Goal: Task Accomplishment & Management: Manage account settings

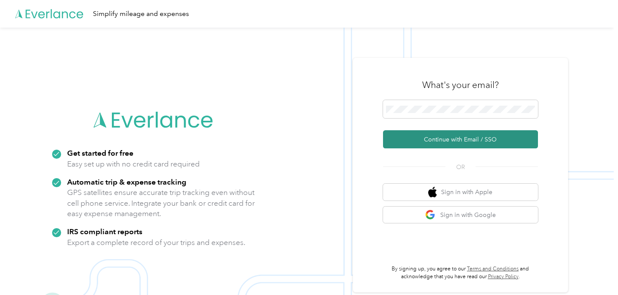
click at [447, 139] on button "Continue with Email / SSO" at bounding box center [460, 139] width 155 height 18
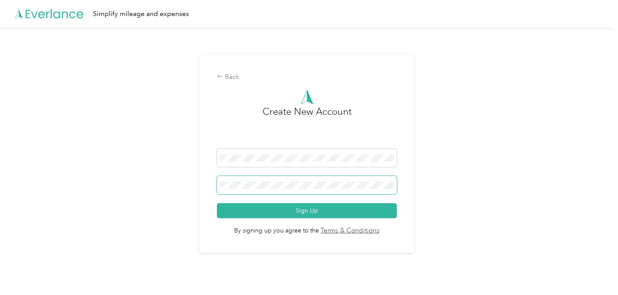
click at [107, 182] on div "Back Create New Account Sign Up By signing up you agree to the Terms & Conditio…" at bounding box center [307, 157] width 614 height 259
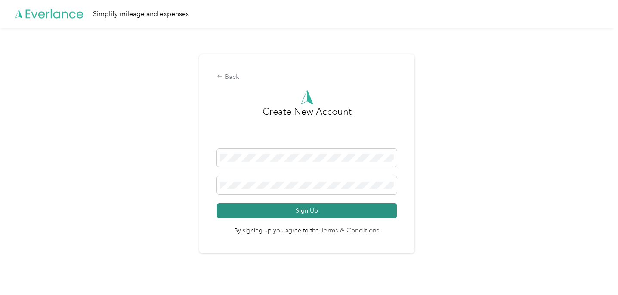
click at [285, 207] on button "Sign Up" at bounding box center [307, 210] width 180 height 15
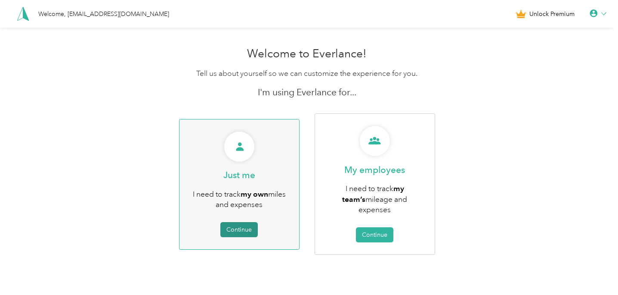
click at [241, 226] on button "Continue" at bounding box center [238, 229] width 37 height 15
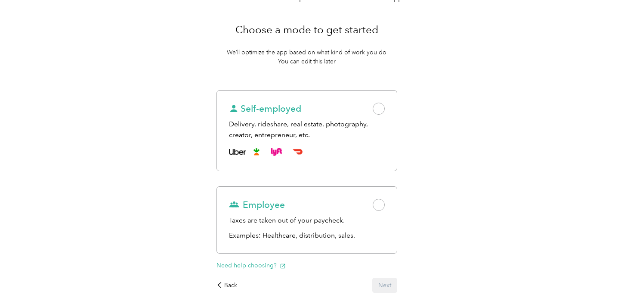
scroll to position [61, 0]
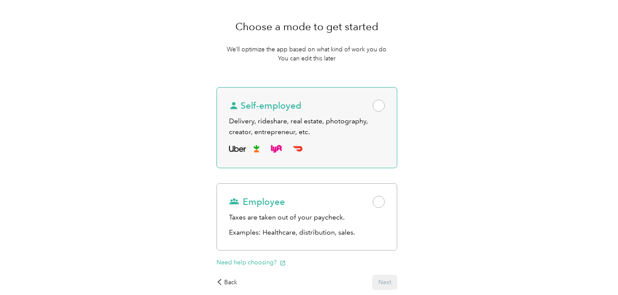
click at [383, 105] on span at bounding box center [379, 105] width 12 height 12
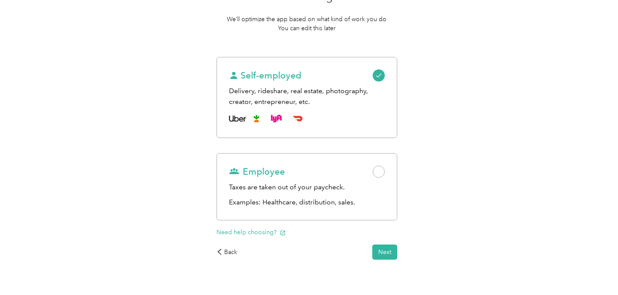
scroll to position [110, 0]
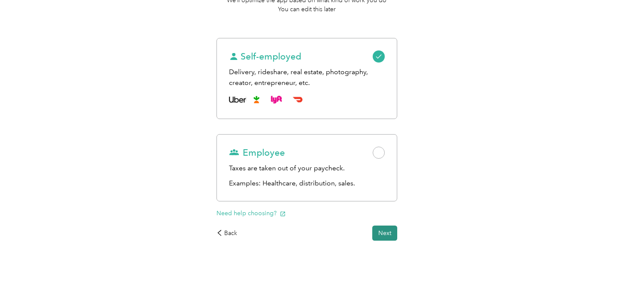
click at [391, 234] on button "Next" at bounding box center [385, 232] width 25 height 15
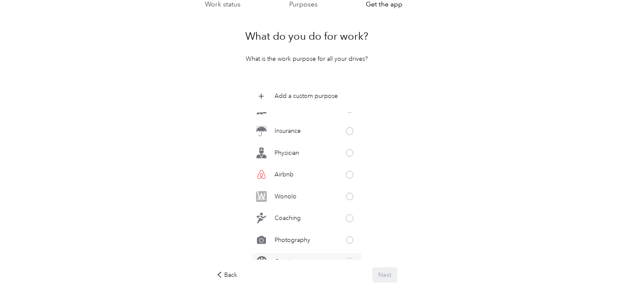
scroll to position [311, 0]
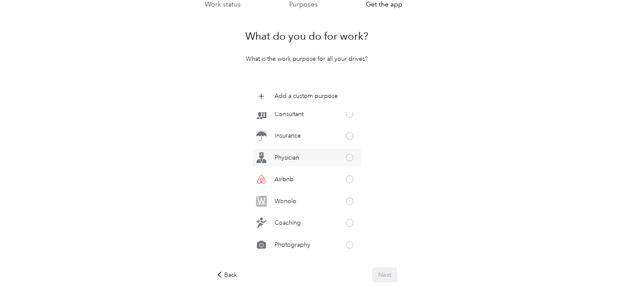
click at [352, 158] on span at bounding box center [350, 158] width 8 height 8
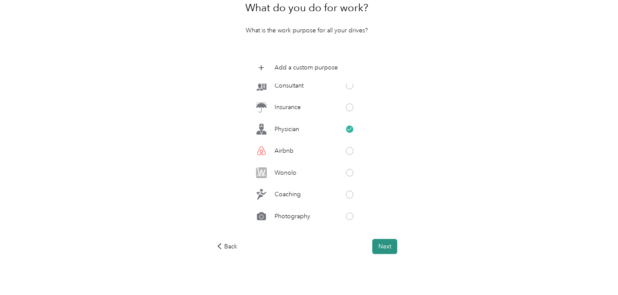
click at [393, 249] on button "Next" at bounding box center [385, 246] width 25 height 15
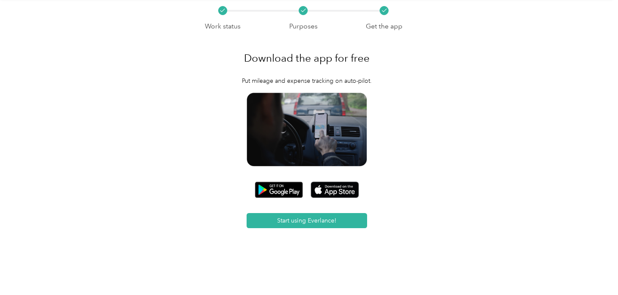
scroll to position [31, 0]
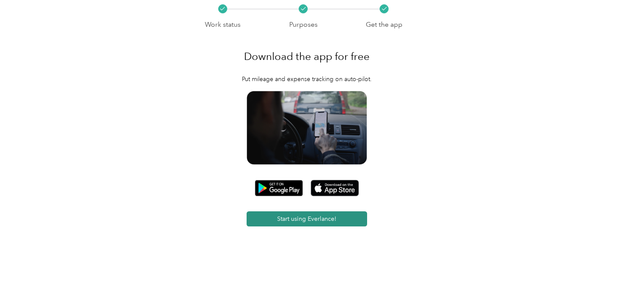
click at [317, 221] on button "Start using Everlance!" at bounding box center [307, 218] width 121 height 15
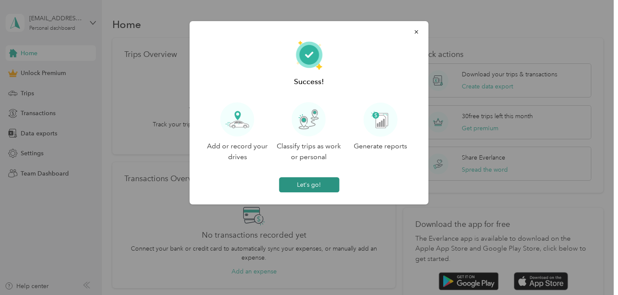
click at [316, 183] on button "Let's go!" at bounding box center [309, 184] width 60 height 15
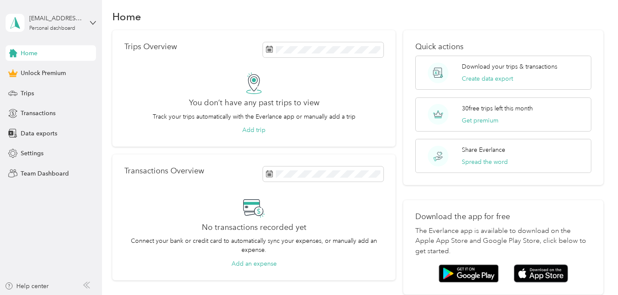
scroll to position [16, 0]
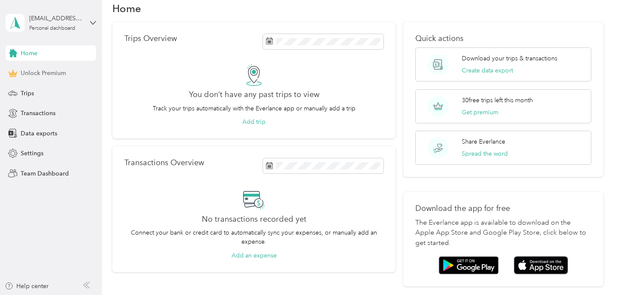
click at [44, 75] on span "Unlock Premium" at bounding box center [43, 72] width 45 height 9
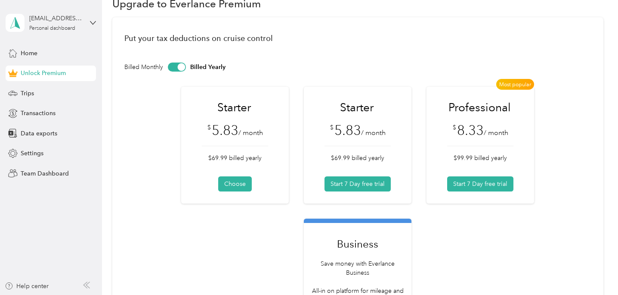
scroll to position [22, 0]
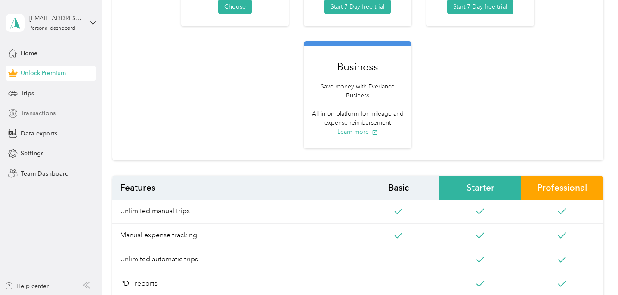
click at [52, 116] on span "Transactions" at bounding box center [38, 113] width 35 height 9
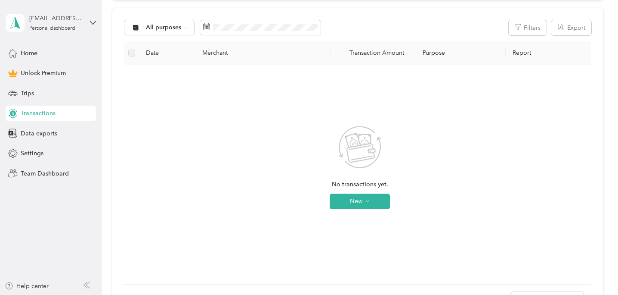
scroll to position [76, 0]
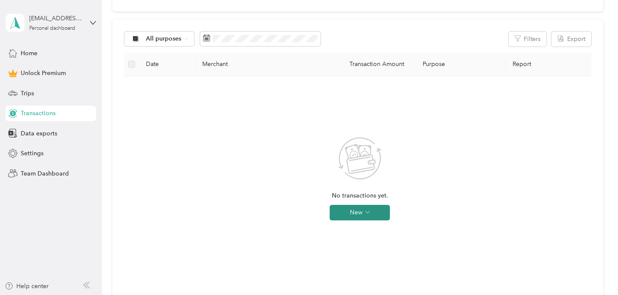
click at [366, 215] on span "button" at bounding box center [368, 211] width 4 height 7
click at [407, 208] on div "No transactions yet. New" at bounding box center [359, 185] width 457 height 205
click at [44, 95] on div "Trips" at bounding box center [51, 93] width 90 height 16
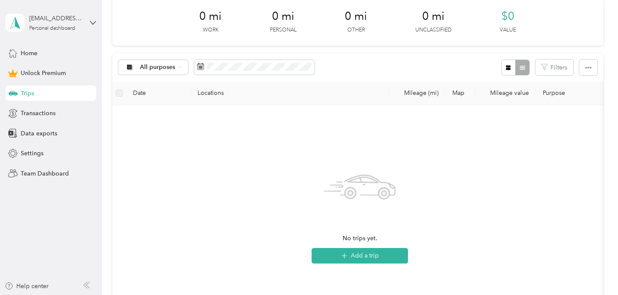
scroll to position [126, 0]
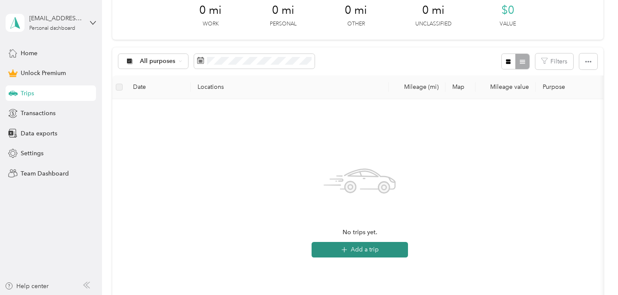
click at [374, 253] on button "Add a trip" at bounding box center [360, 250] width 96 height 16
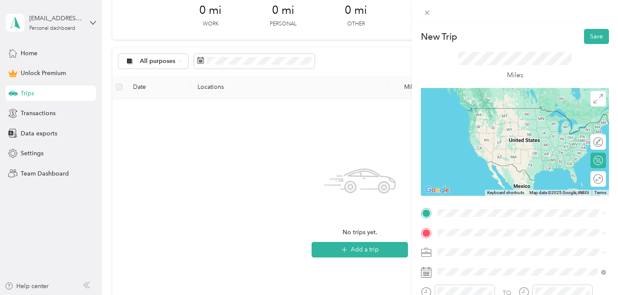
click at [513, 111] on span "[STREET_ADDRESS][US_STATE]" at bounding box center [497, 107] width 86 height 7
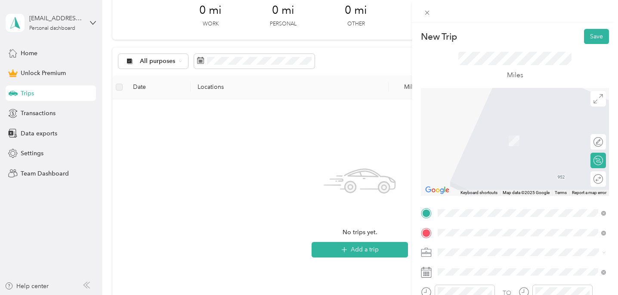
click at [486, 264] on span "[STREET_ADDRESS][US_STATE]" at bounding box center [497, 264] width 86 height 8
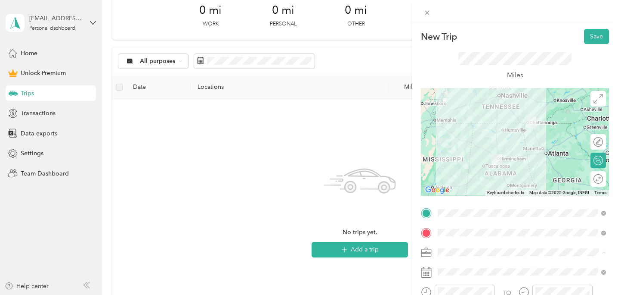
click at [476, 162] on li "Physician" at bounding box center [522, 161] width 174 height 15
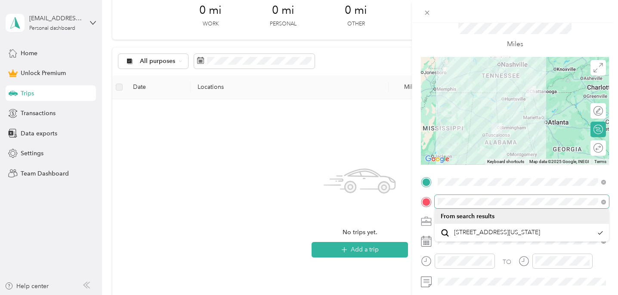
scroll to position [51, 0]
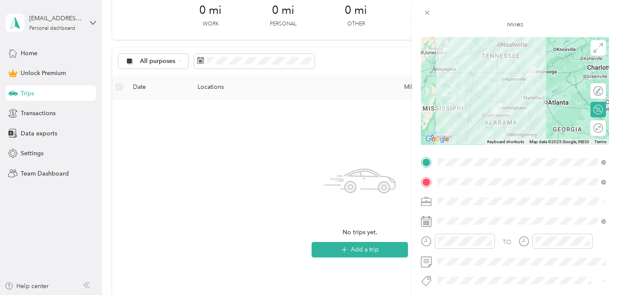
click at [428, 201] on icon at bounding box center [426, 201] width 11 height 11
click at [471, 183] on div "Commute" at bounding box center [522, 184] width 162 height 9
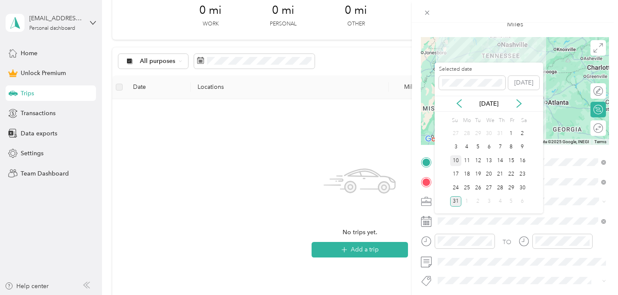
click at [456, 158] on div "10" at bounding box center [455, 160] width 11 height 11
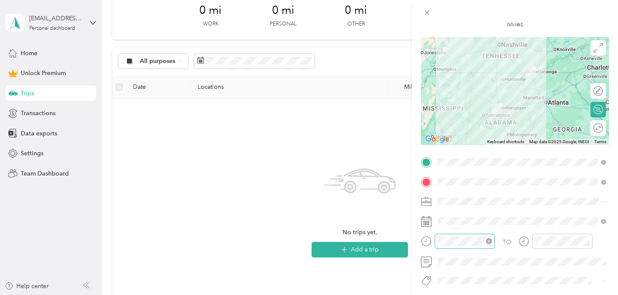
click at [491, 242] on icon "close-circle" at bounding box center [489, 241] width 6 height 6
click at [589, 240] on icon "close-circle" at bounding box center [587, 241] width 6 height 6
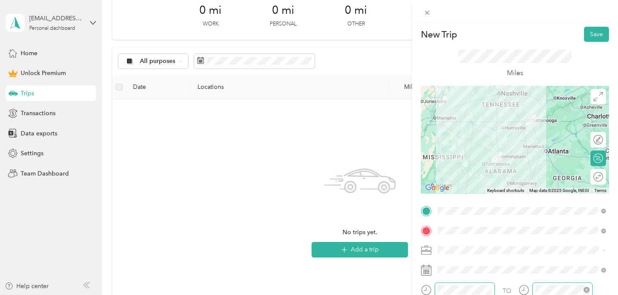
scroll to position [0, 0]
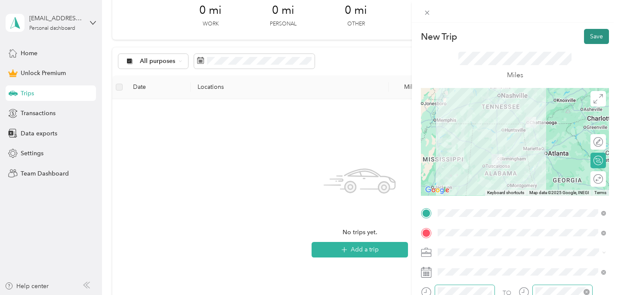
click at [600, 36] on button "Save" at bounding box center [596, 36] width 25 height 15
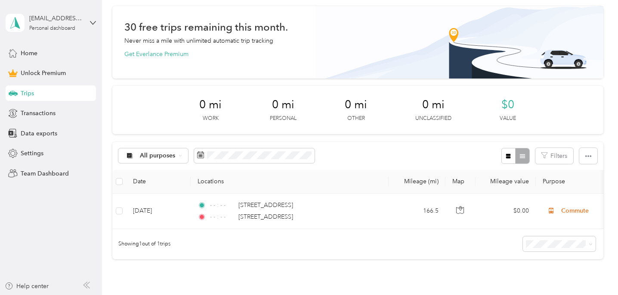
scroll to position [33, 0]
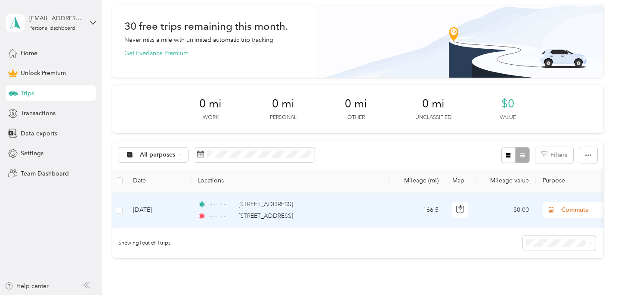
click at [579, 210] on span "Commute" at bounding box center [601, 209] width 79 height 9
click at [544, 87] on span "Work" at bounding box center [573, 88] width 80 height 9
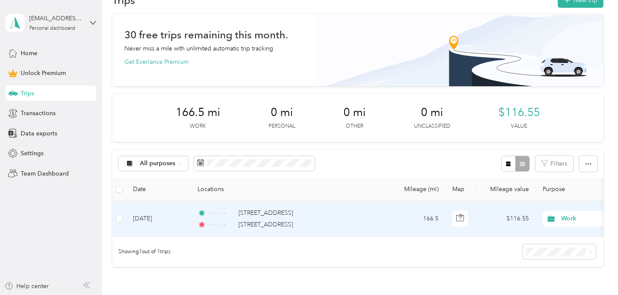
scroll to position [9, 0]
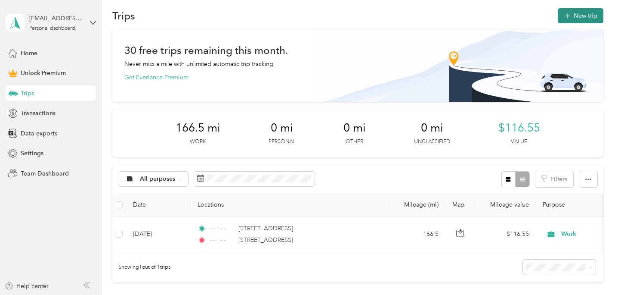
click at [579, 20] on button "New trip" at bounding box center [581, 15] width 46 height 15
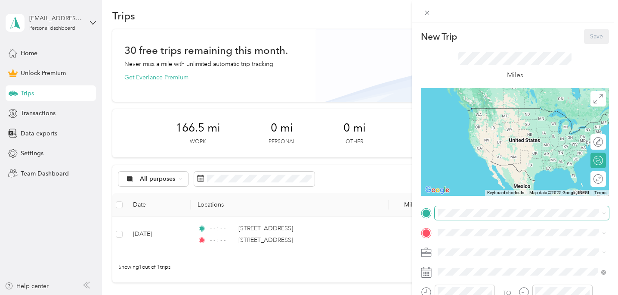
click at [459, 218] on span at bounding box center [522, 213] width 174 height 14
click at [491, 242] on span "[STREET_ADDRESS][US_STATE]" at bounding box center [497, 244] width 86 height 8
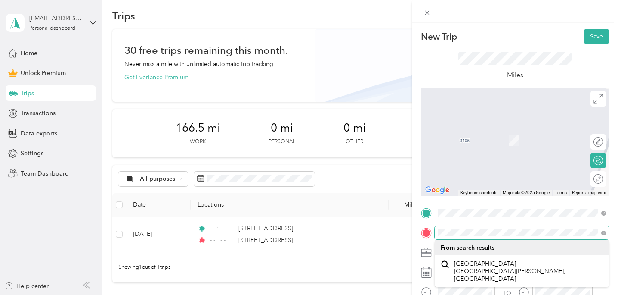
click at [388, 228] on div "New Trip Save This trip cannot be edited because it is either under review, app…" at bounding box center [309, 147] width 618 height 295
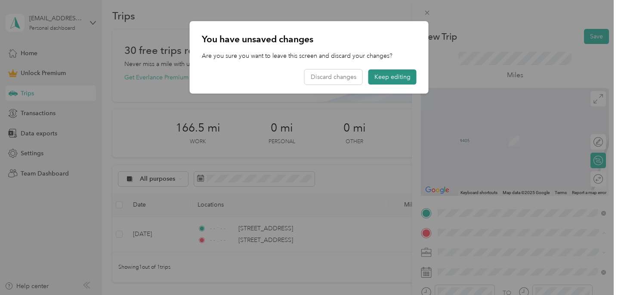
click at [387, 75] on button "Keep editing" at bounding box center [393, 76] width 48 height 15
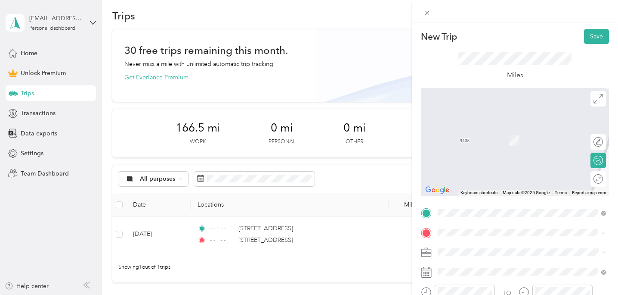
click at [540, 131] on span "[STREET_ADDRESS][US_STATE]" at bounding box center [497, 128] width 86 height 8
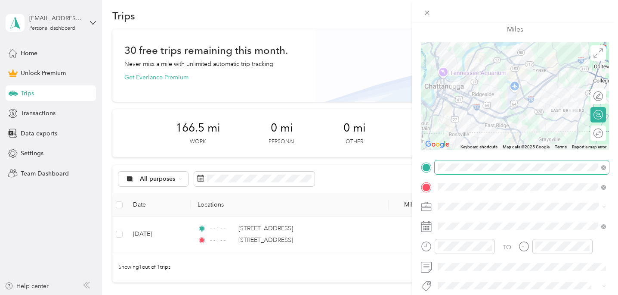
scroll to position [49, 0]
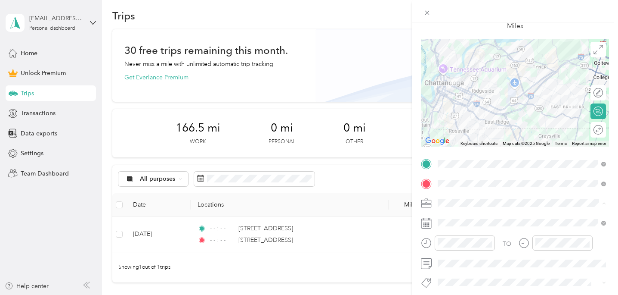
click at [455, 84] on li "Work" at bounding box center [522, 82] width 174 height 15
click at [490, 243] on icon "close-circle" at bounding box center [489, 242] width 6 height 6
click at [589, 244] on icon "close-circle" at bounding box center [587, 242] width 6 height 6
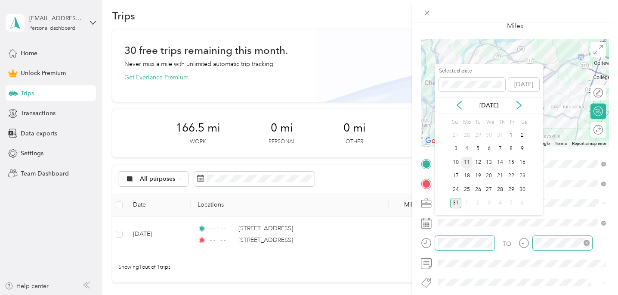
click at [468, 161] on div "11" at bounding box center [467, 162] width 11 height 11
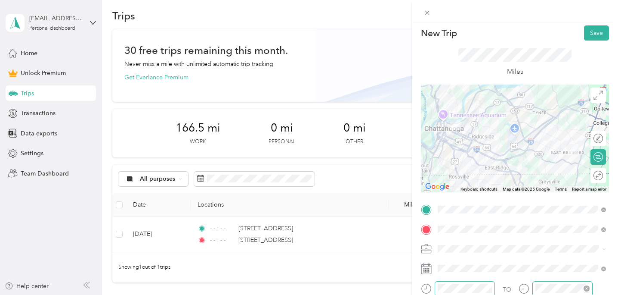
scroll to position [3, 0]
click at [598, 36] on button "Save" at bounding box center [596, 33] width 25 height 15
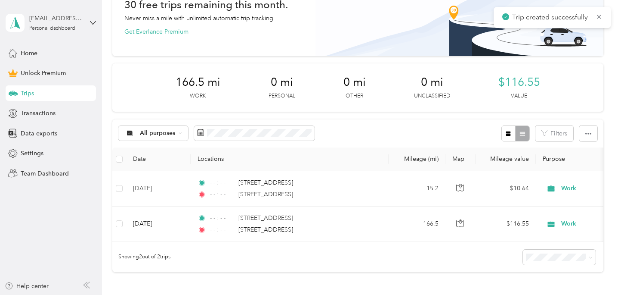
scroll to position [55, 0]
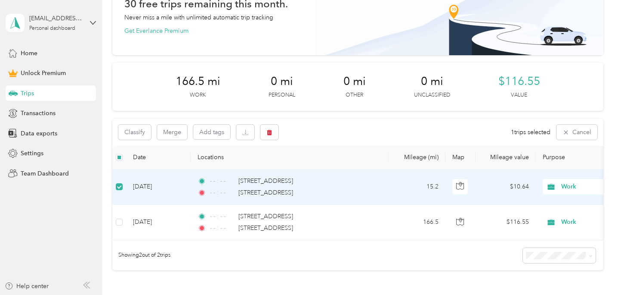
click at [376, 176] on div "- - : - - [STREET_ADDRESS]" at bounding box center [288, 180] width 181 height 9
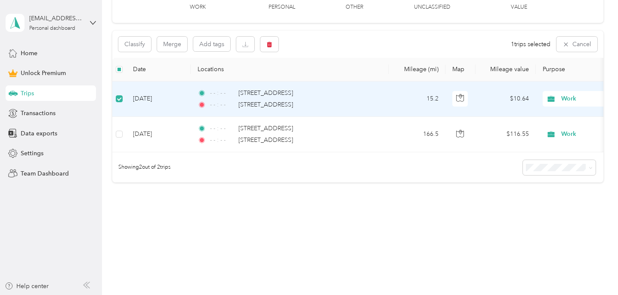
scroll to position [149, 0]
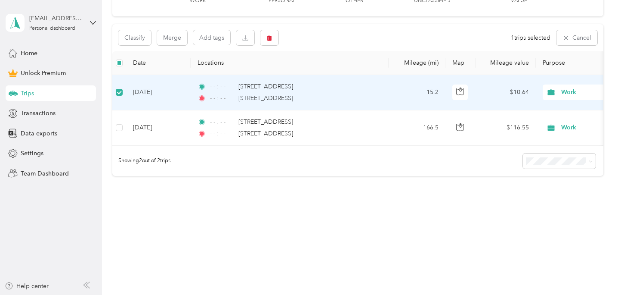
click at [334, 251] on div "Trips New trip 30 free trips remaining this month. Never miss a mile with unlim…" at bounding box center [358, 52] width 512 height 402
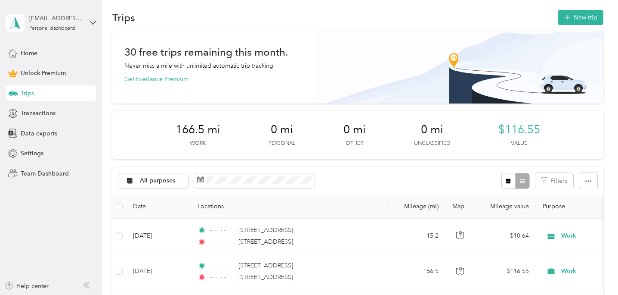
scroll to position [0, 0]
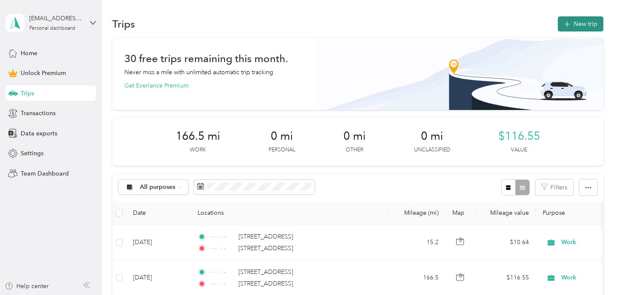
click at [587, 19] on button "New trip" at bounding box center [581, 23] width 46 height 15
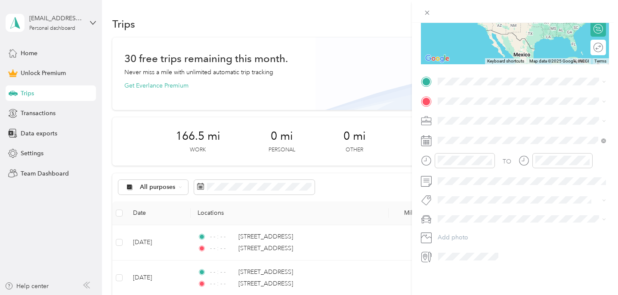
scroll to position [130, 0]
click at [491, 115] on span "[STREET_ADDRESS][US_STATE]" at bounding box center [497, 113] width 86 height 8
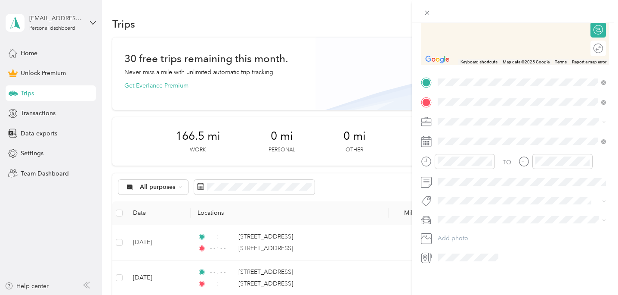
click at [481, 137] on span "[STREET_ADDRESS][US_STATE]" at bounding box center [497, 133] width 86 height 8
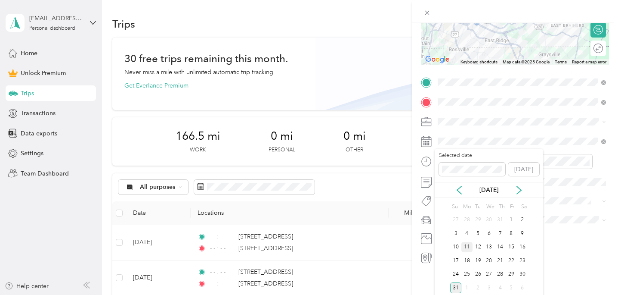
click at [469, 244] on div "11" at bounding box center [467, 247] width 11 height 11
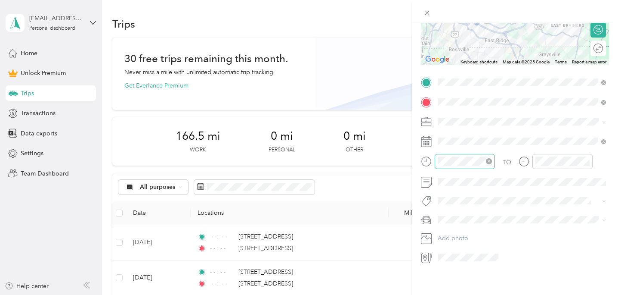
click at [490, 161] on icon "close-circle" at bounding box center [489, 161] width 6 height 6
click at [585, 159] on icon "close-circle" at bounding box center [587, 161] width 6 height 6
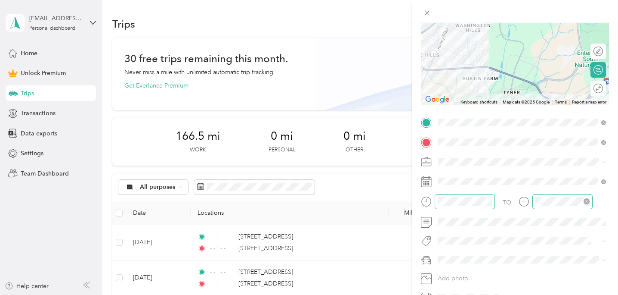
scroll to position [107, 0]
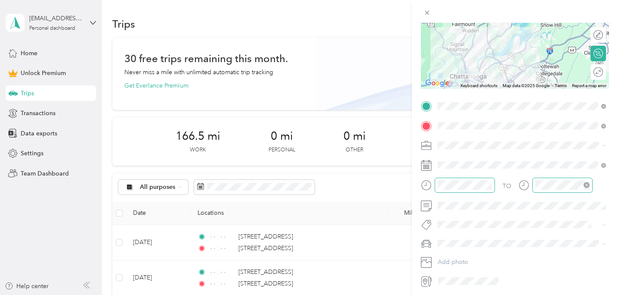
click at [498, 61] on div at bounding box center [515, 35] width 188 height 108
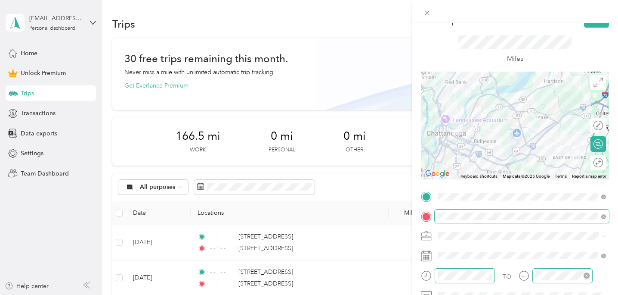
scroll to position [12, 0]
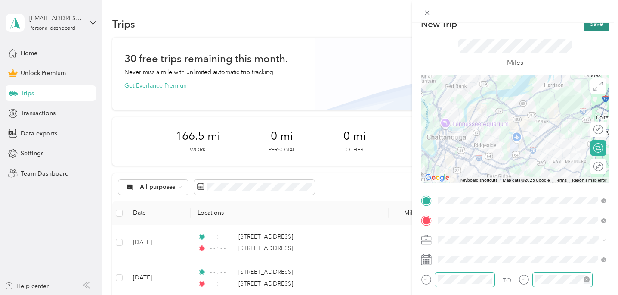
click at [602, 27] on button "Save" at bounding box center [596, 23] width 25 height 15
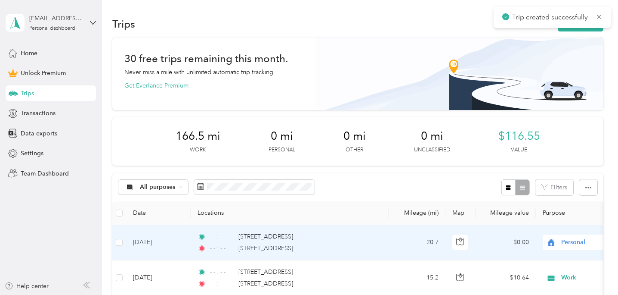
click at [579, 236] on div "Personal" at bounding box center [596, 242] width 107 height 16
click at [553, 123] on li "Work" at bounding box center [565, 120] width 107 height 15
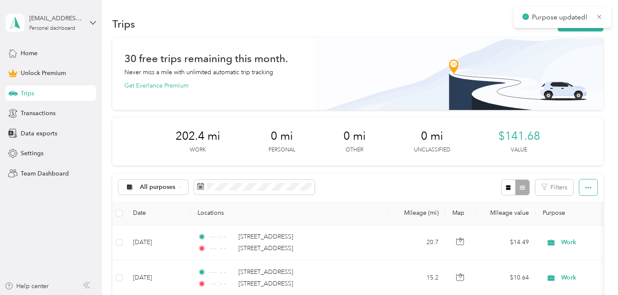
click at [590, 189] on icon "button" at bounding box center [589, 187] width 6 height 6
click at [592, 188] on icon "button" at bounding box center [589, 187] width 6 height 6
click at [418, 187] on div "All purposes Filters" at bounding box center [357, 187] width 491 height 28
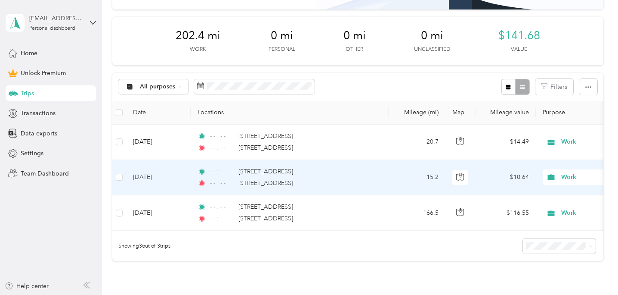
scroll to position [100, 0]
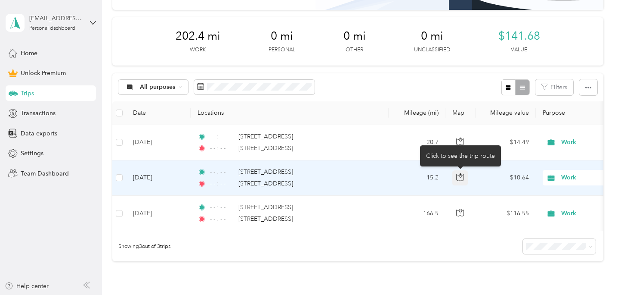
click at [465, 180] on button "button" at bounding box center [461, 178] width 16 height 16
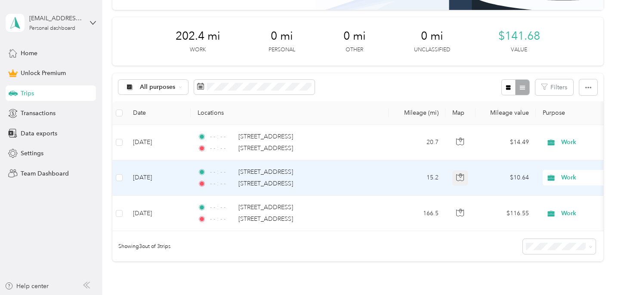
click at [465, 180] on button "button" at bounding box center [461, 178] width 16 height 16
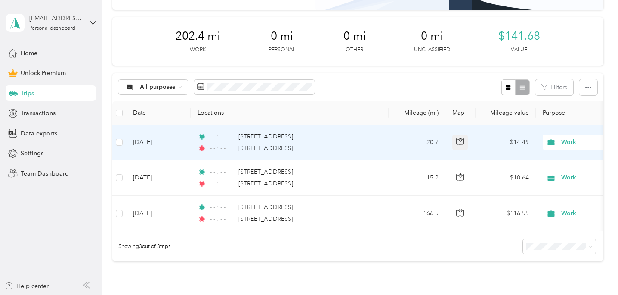
click at [460, 140] on icon "button" at bounding box center [460, 141] width 8 height 8
click at [461, 141] on icon "button" at bounding box center [460, 140] width 3 height 4
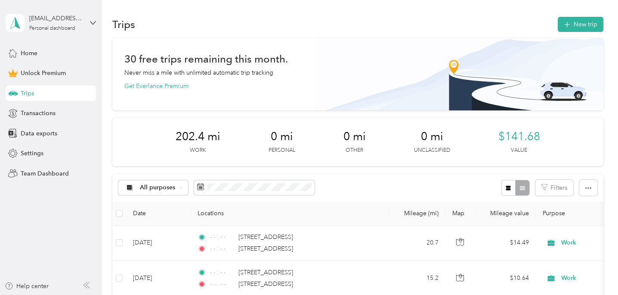
scroll to position [0, 0]
click at [155, 87] on button "Get Everlance Premium" at bounding box center [156, 85] width 64 height 9
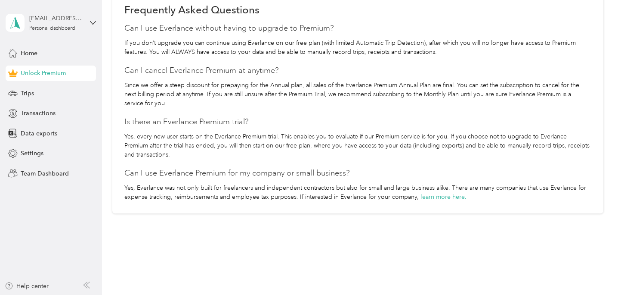
scroll to position [809, 0]
click at [66, 96] on div "Trips" at bounding box center [51, 93] width 90 height 16
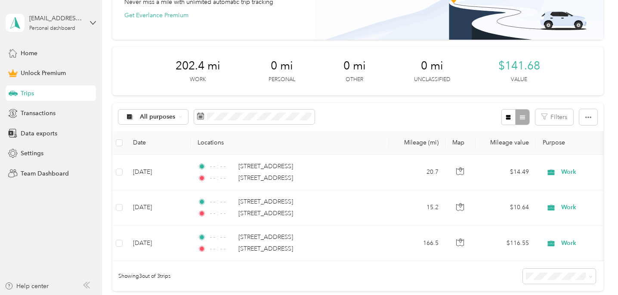
scroll to position [70, 0]
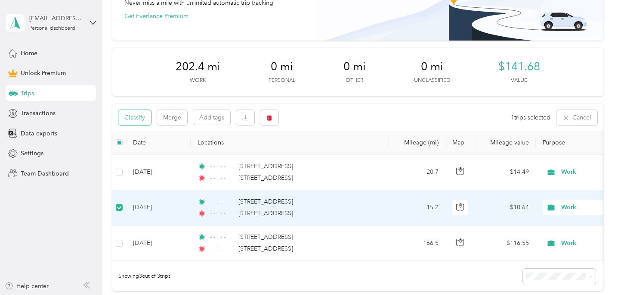
click at [139, 117] on button "Classify" at bounding box center [134, 117] width 33 height 15
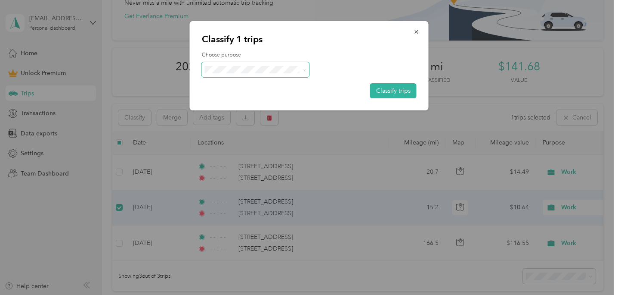
click at [294, 63] on span at bounding box center [256, 69] width 108 height 15
drag, startPoint x: 353, startPoint y: 41, endPoint x: 358, endPoint y: 40, distance: 5.0
click at [353, 41] on p "Classify 1 trips" at bounding box center [309, 39] width 215 height 12
click at [417, 31] on icon "button" at bounding box center [416, 31] width 3 height 3
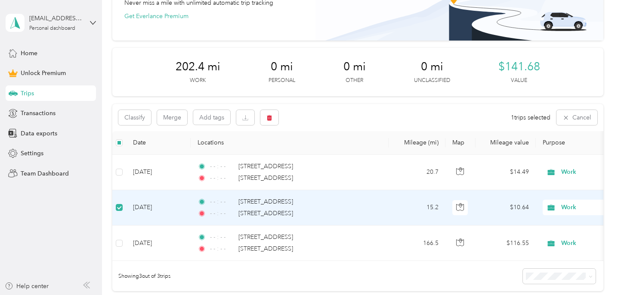
click at [360, 122] on div "Classify Merge Add tags 1 trips selected Cancel" at bounding box center [357, 117] width 491 height 27
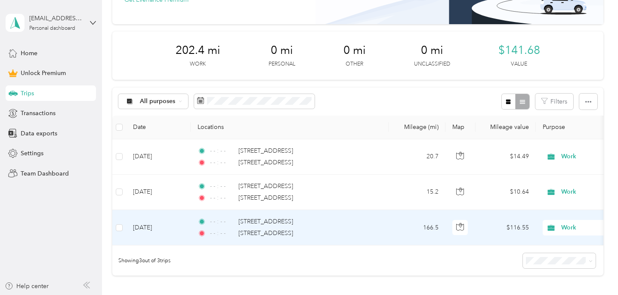
scroll to position [1, 0]
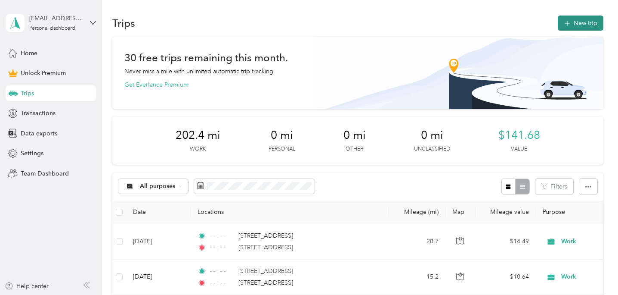
click at [587, 22] on button "New trip" at bounding box center [581, 23] width 46 height 15
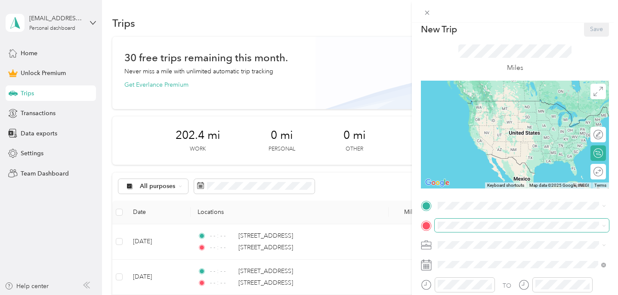
scroll to position [9, 0]
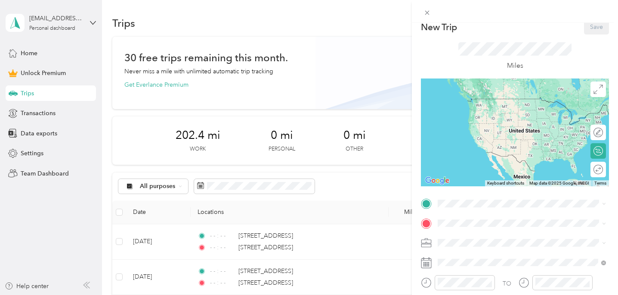
click at [463, 195] on div "New Trip Save This trip cannot be edited because it is either under review, app…" at bounding box center [515, 202] width 188 height 366
click at [359, 213] on div "New Trip Save This trip cannot be edited because it is either under review, app…" at bounding box center [309, 147] width 618 height 295
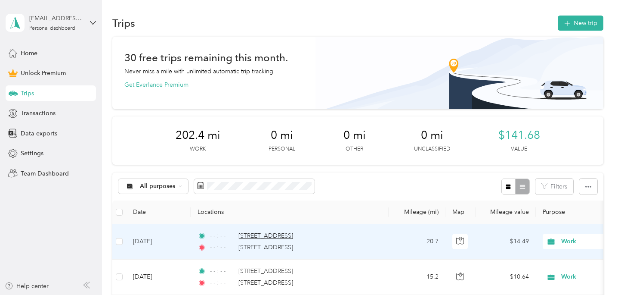
click at [276, 234] on span "[STREET_ADDRESS]" at bounding box center [266, 235] width 55 height 7
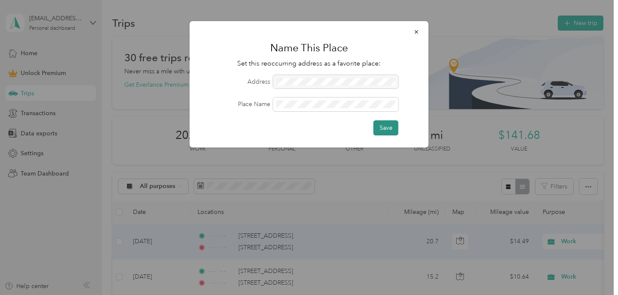
click at [382, 128] on button "Save" at bounding box center [386, 127] width 25 height 15
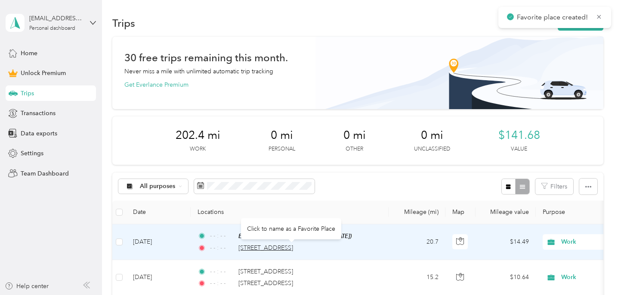
click at [276, 247] on span "[STREET_ADDRESS]" at bounding box center [266, 247] width 55 height 7
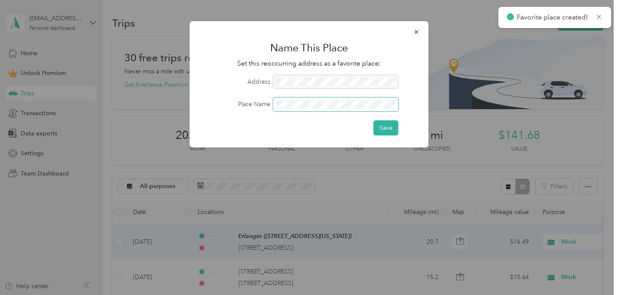
click at [294, 108] on span at bounding box center [335, 104] width 125 height 14
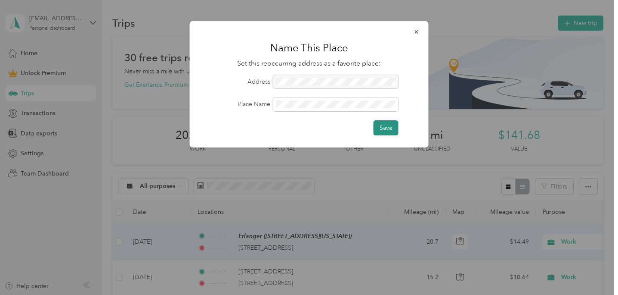
click at [391, 124] on button "Save" at bounding box center [386, 127] width 25 height 15
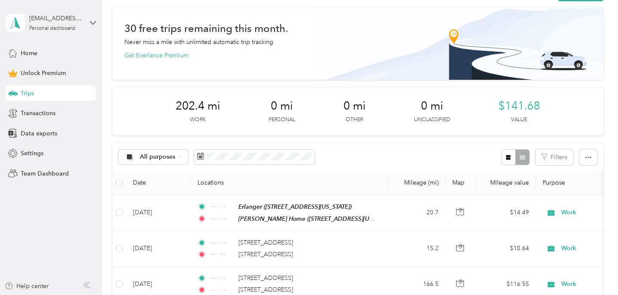
scroll to position [0, 0]
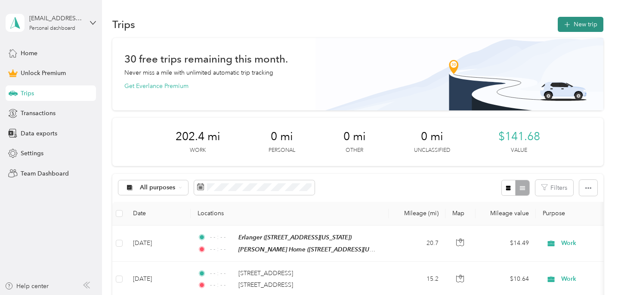
click at [588, 23] on button "New trip" at bounding box center [581, 24] width 46 height 15
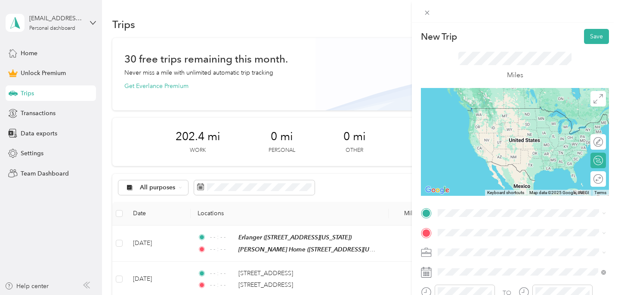
click at [490, 122] on span "[STREET_ADDRESS][US_STATE]" at bounding box center [497, 118] width 86 height 7
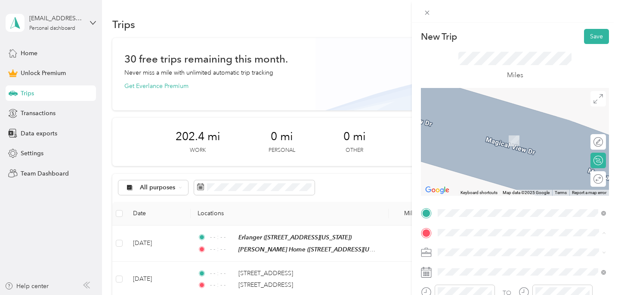
click at [475, 185] on ol "From your Favorite places Erlanger [STREET_ADDRESS][US_STATE] [PERSON_NAME] Hom…" at bounding box center [522, 170] width 174 height 72
click at [461, 278] on span at bounding box center [522, 272] width 174 height 14
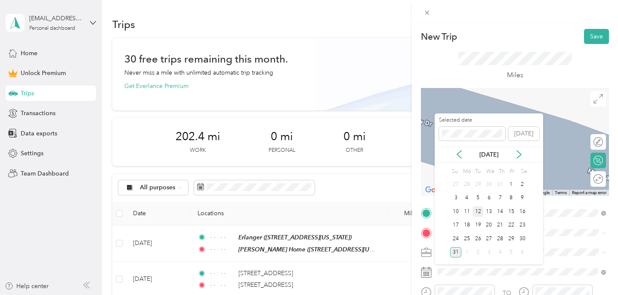
click at [478, 210] on div "12" at bounding box center [478, 211] width 11 height 11
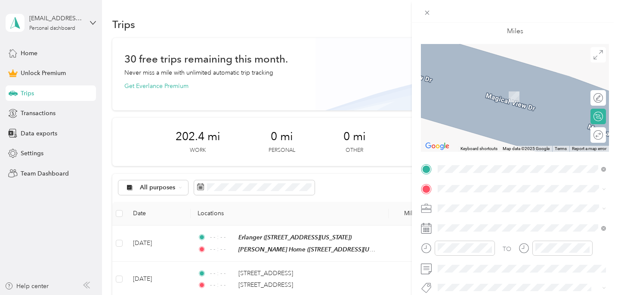
scroll to position [45, 0]
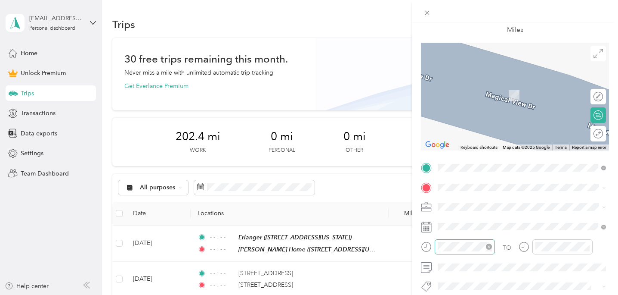
click at [487, 248] on icon "close-circle" at bounding box center [489, 246] width 6 height 6
click at [588, 246] on iframe "To enrich screen reader interactions, please activate Accessibility in Grammarl…" at bounding box center [594, 270] width 48 height 48
click at [587, 245] on icon "close-circle" at bounding box center [587, 246] width 6 height 6
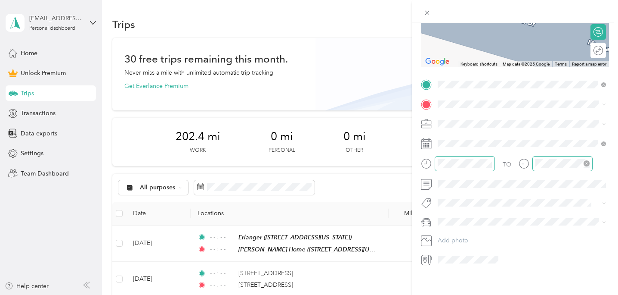
scroll to position [131, 0]
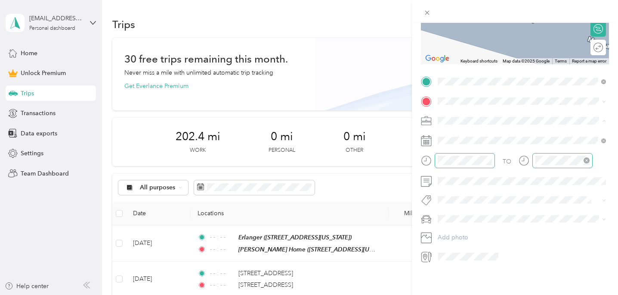
click at [525, 134] on div "Work" at bounding box center [522, 135] width 162 height 9
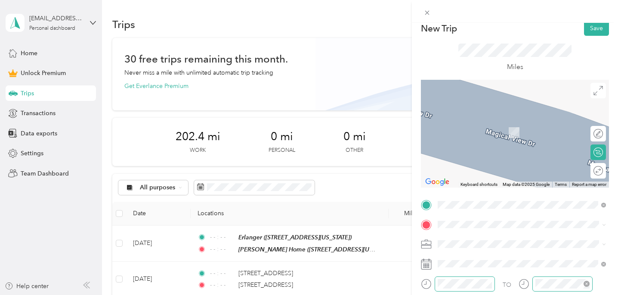
scroll to position [0, 0]
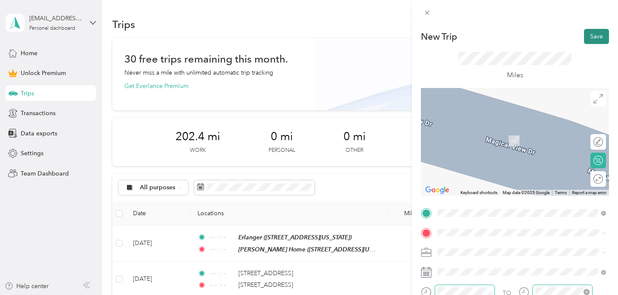
click at [597, 37] on button "Save" at bounding box center [596, 36] width 25 height 15
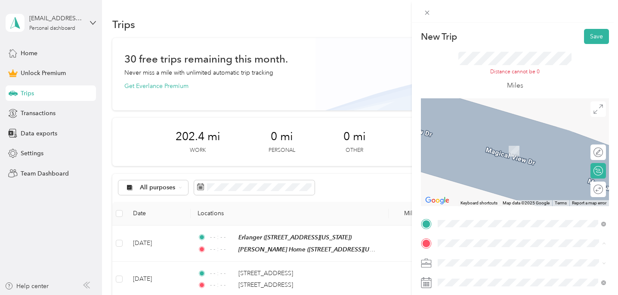
click at [478, 182] on span "[STREET_ADDRESS][US_STATE]" at bounding box center [497, 180] width 86 height 7
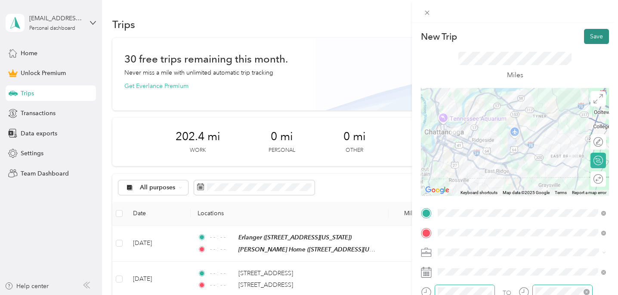
click at [594, 40] on button "Save" at bounding box center [596, 36] width 25 height 15
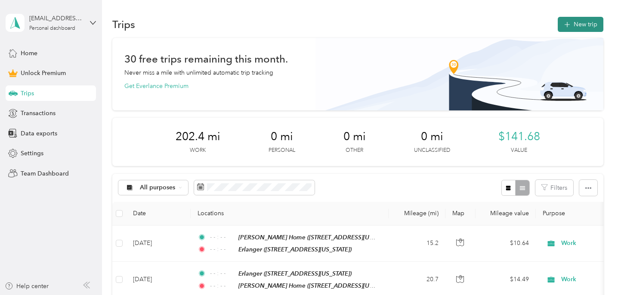
click at [594, 25] on button "New trip" at bounding box center [581, 24] width 46 height 15
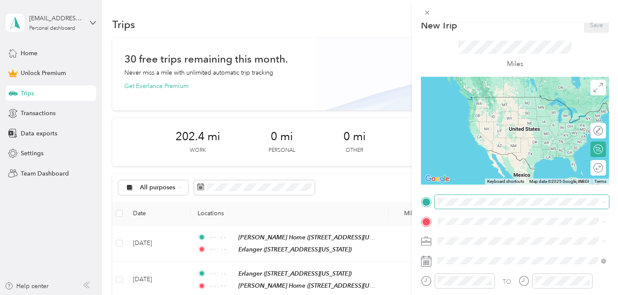
scroll to position [12, 0]
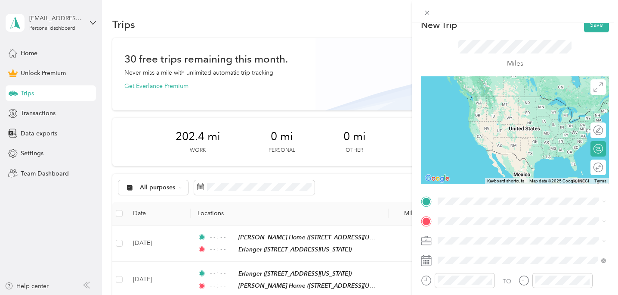
click at [494, 108] on span "[STREET_ADDRESS][US_STATE]" at bounding box center [497, 107] width 86 height 7
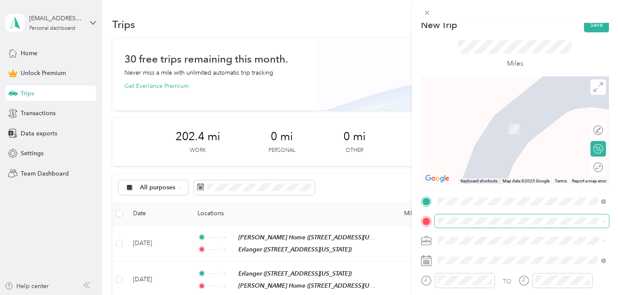
click at [450, 216] on span at bounding box center [522, 221] width 174 height 14
click at [482, 189] on span "[STREET_ADDRESS][US_STATE]" at bounding box center [497, 185] width 86 height 7
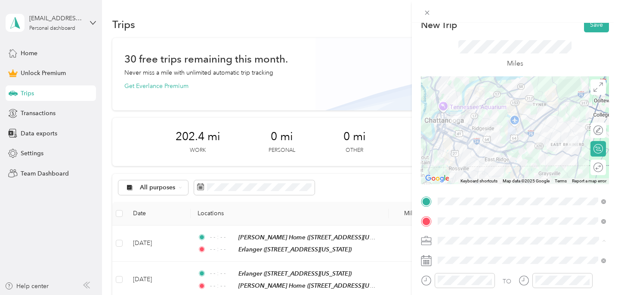
click at [464, 123] on li "Work" at bounding box center [522, 119] width 174 height 15
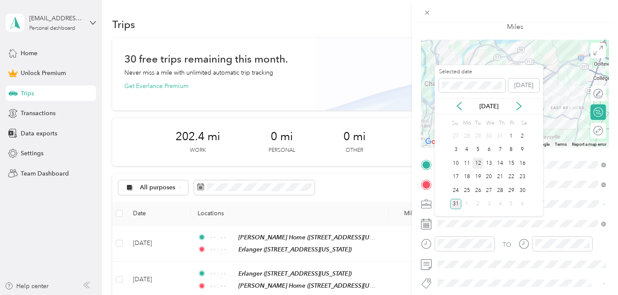
click at [481, 163] on div "12" at bounding box center [478, 163] width 11 height 11
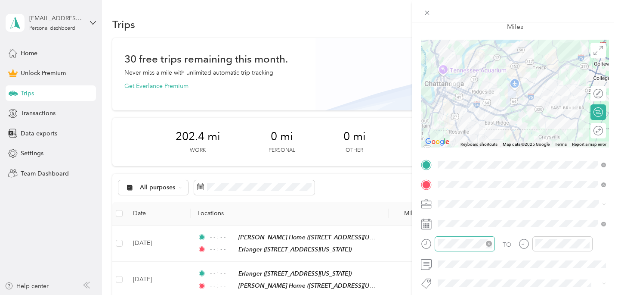
click at [489, 244] on icon "close-circle" at bounding box center [489, 243] width 6 height 6
click at [589, 242] on icon "close-circle" at bounding box center [587, 243] width 6 height 6
click at [515, 68] on div at bounding box center [515, 94] width 188 height 108
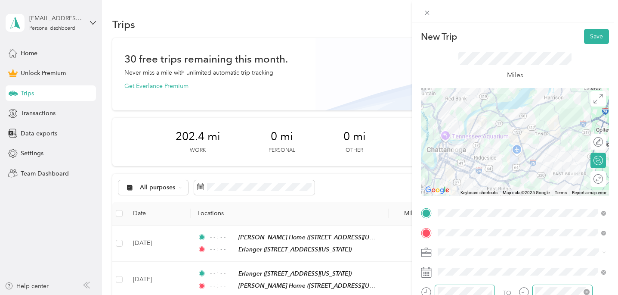
scroll to position [0, 0]
click at [599, 37] on button "Save" at bounding box center [596, 35] width 25 height 15
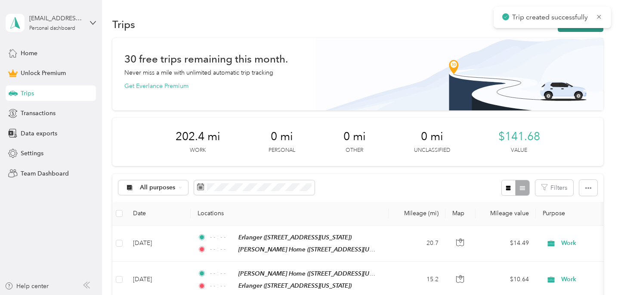
click at [583, 30] on button "New trip" at bounding box center [581, 24] width 46 height 15
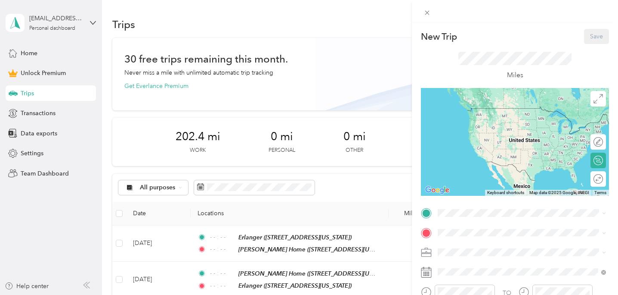
click at [483, 180] on div "[PERSON_NAME] Home [STREET_ADDRESS][US_STATE]" at bounding box center [497, 171] width 86 height 18
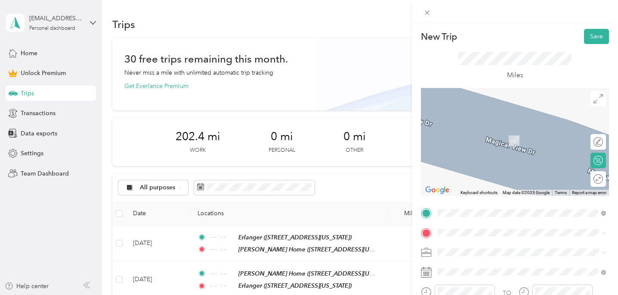
click at [490, 174] on span "[STREET_ADDRESS][US_STATE]" at bounding box center [497, 169] width 86 height 7
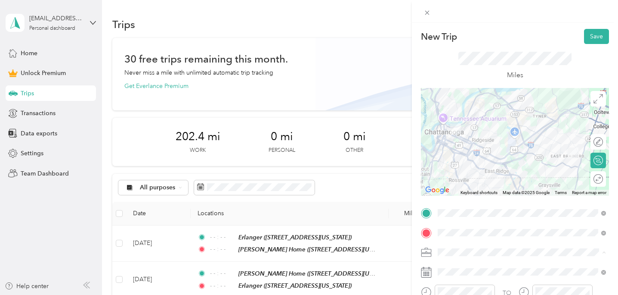
click at [470, 133] on li "Work" at bounding box center [522, 131] width 174 height 15
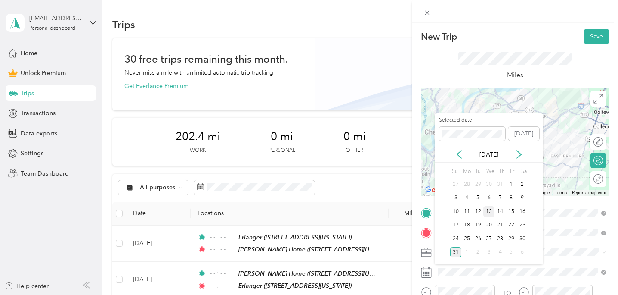
click at [489, 212] on div "13" at bounding box center [489, 211] width 11 height 11
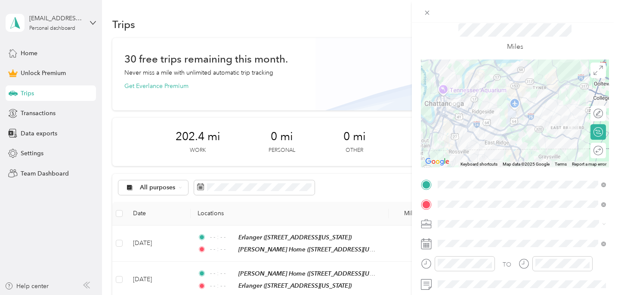
scroll to position [40, 0]
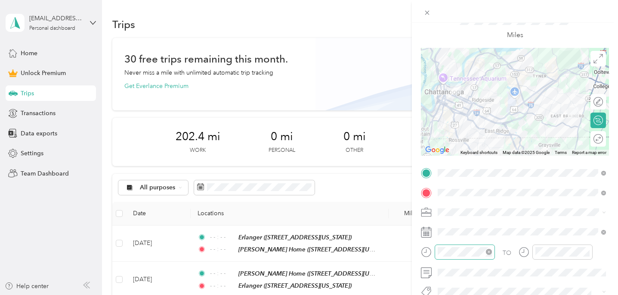
click at [491, 253] on icon "close-circle" at bounding box center [489, 251] width 6 height 6
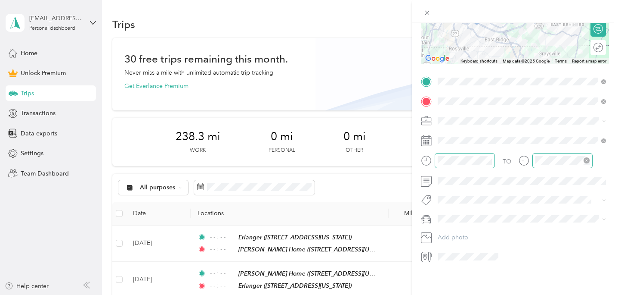
click at [588, 161] on icon "close-circle" at bounding box center [587, 160] width 6 height 6
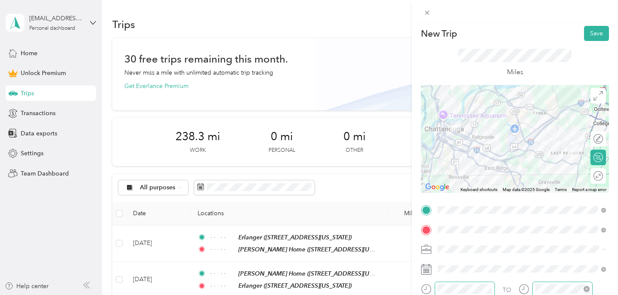
scroll to position [3, 0]
click at [598, 31] on button "Save" at bounding box center [596, 32] width 25 height 15
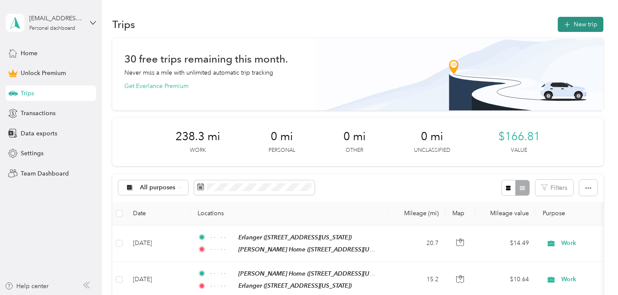
click at [580, 29] on button "New trip" at bounding box center [581, 24] width 46 height 15
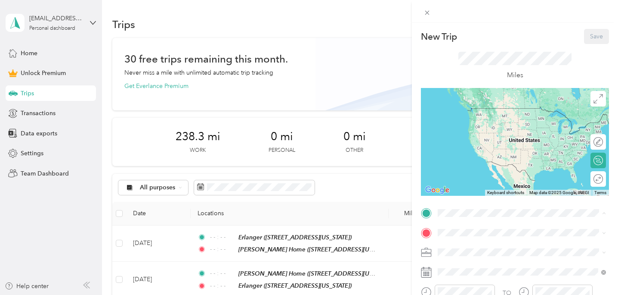
click at [489, 182] on div "[PERSON_NAME] Home [STREET_ADDRESS][US_STATE]" at bounding box center [497, 174] width 86 height 18
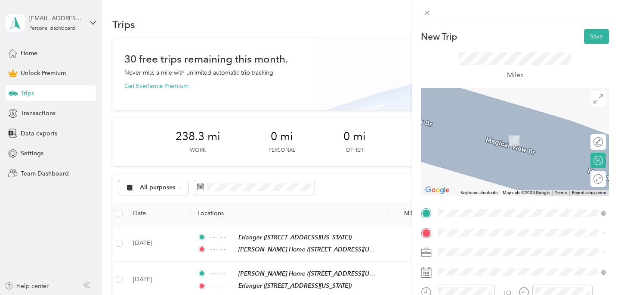
click at [488, 155] on span "[STREET_ADDRESS][US_STATE]" at bounding box center [497, 150] width 86 height 7
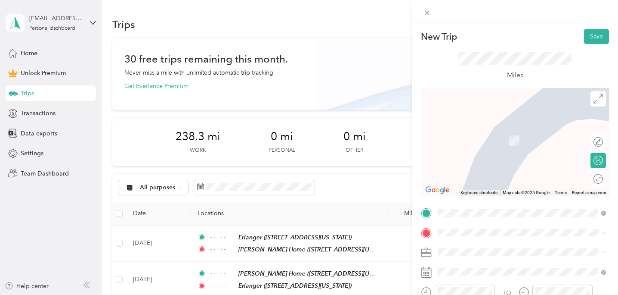
click at [501, 200] on span "[STREET_ADDRESS][US_STATE]" at bounding box center [497, 196] width 86 height 7
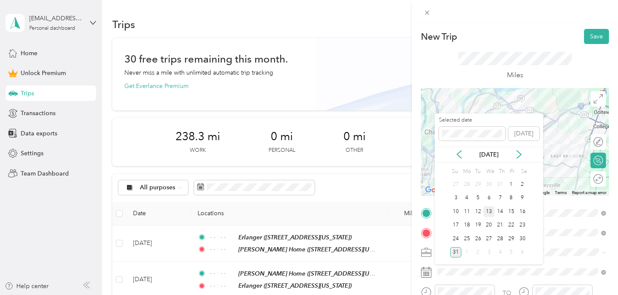
click at [488, 208] on div "13" at bounding box center [489, 211] width 11 height 11
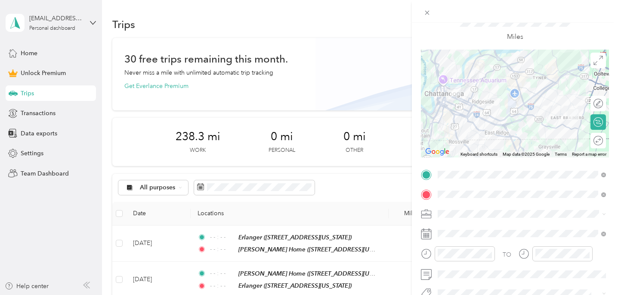
scroll to position [39, 0]
click at [490, 91] on div "Work" at bounding box center [522, 91] width 162 height 9
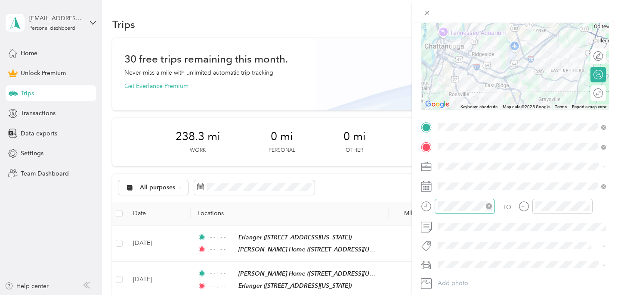
click at [489, 206] on icon "close-circle" at bounding box center [489, 206] width 6 height 6
click at [588, 207] on icon "close-circle" at bounding box center [587, 206] width 6 height 6
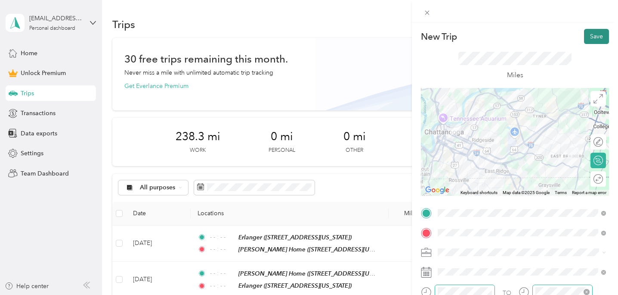
scroll to position [0, 0]
click at [602, 31] on button "Save" at bounding box center [596, 35] width 25 height 15
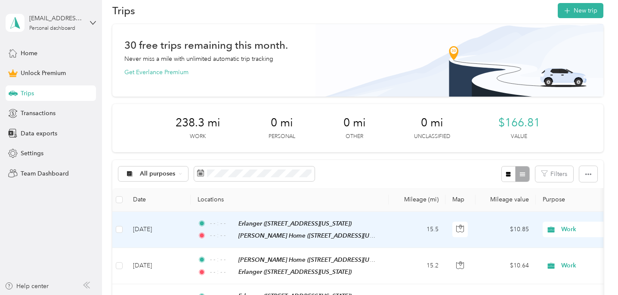
scroll to position [0, 0]
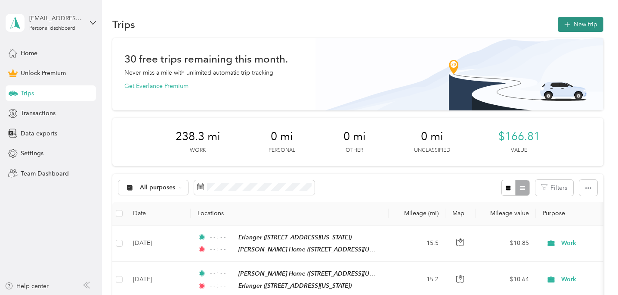
click at [581, 26] on button "New trip" at bounding box center [581, 24] width 46 height 15
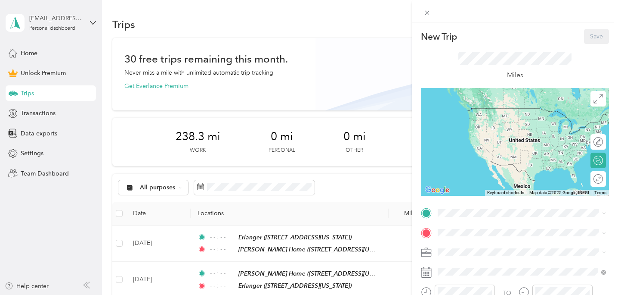
scroll to position [19, 0]
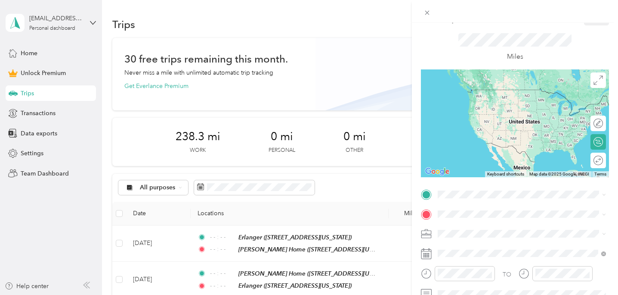
click at [475, 269] on div "[PERSON_NAME] Home [STREET_ADDRESS][US_STATE]" at bounding box center [497, 260] width 86 height 18
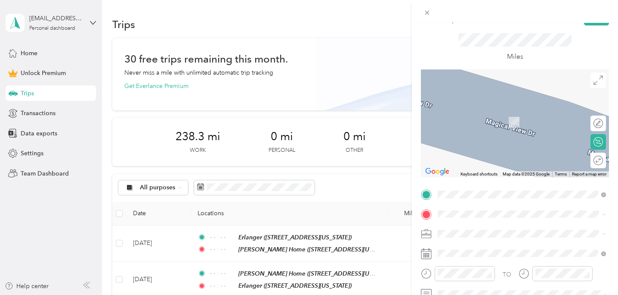
click at [484, 154] on div "Erlanger [STREET_ADDRESS][US_STATE]" at bounding box center [497, 147] width 86 height 18
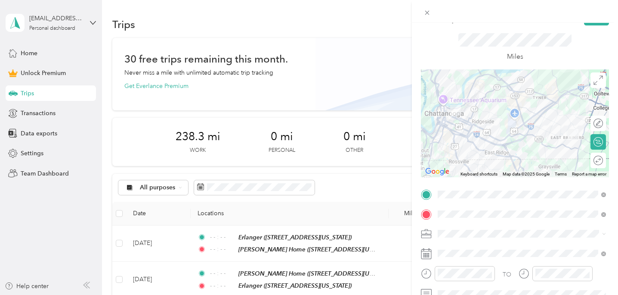
click at [469, 114] on li "Work" at bounding box center [522, 112] width 174 height 15
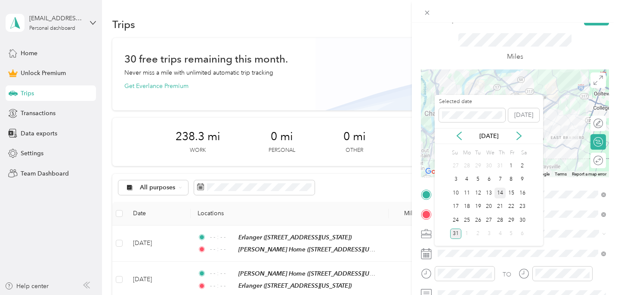
click at [499, 192] on div "14" at bounding box center [500, 192] width 11 height 11
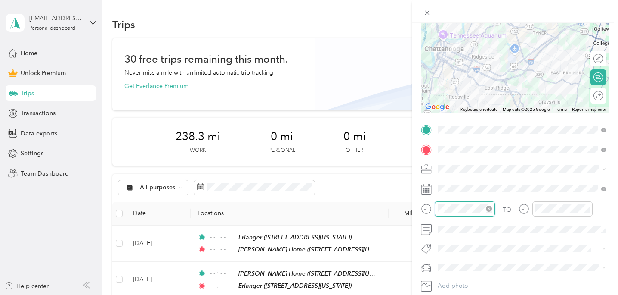
scroll to position [338, 0]
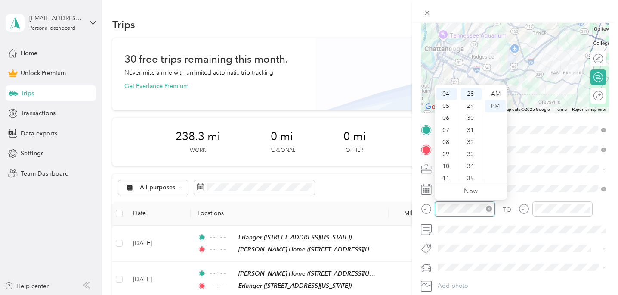
click at [490, 208] on icon "close-circle" at bounding box center [489, 208] width 6 height 6
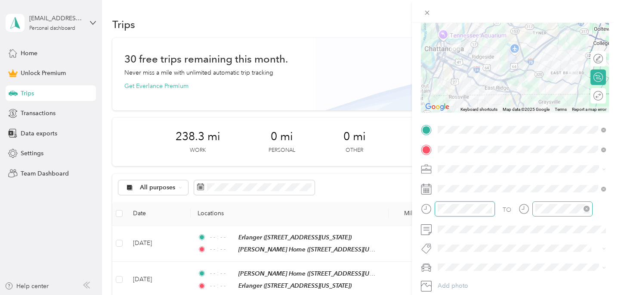
click at [587, 209] on icon "close-circle" at bounding box center [587, 208] width 6 height 6
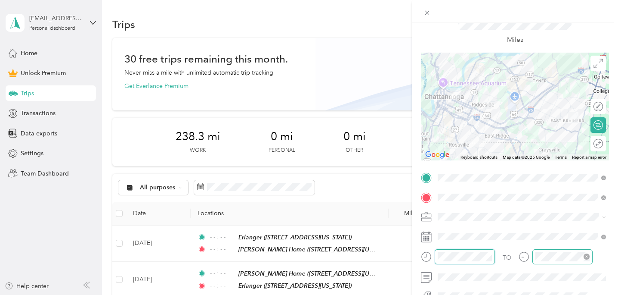
scroll to position [0, 0]
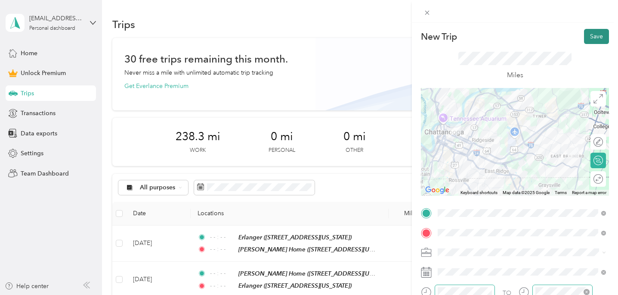
click at [597, 37] on button "Save" at bounding box center [596, 36] width 25 height 15
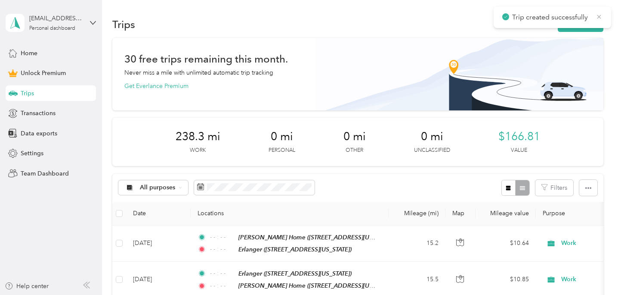
click at [599, 16] on icon at bounding box center [600, 17] width 4 height 4
click at [586, 23] on button "New trip" at bounding box center [581, 24] width 46 height 15
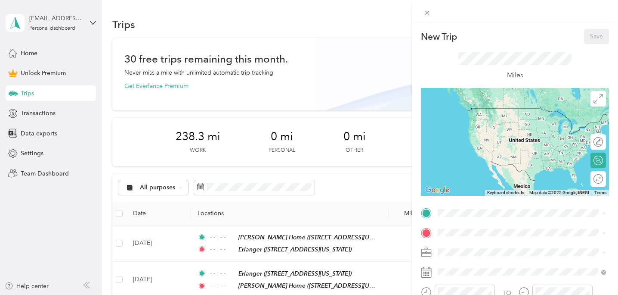
click at [483, 140] on div "Erlanger" at bounding box center [497, 141] width 86 height 8
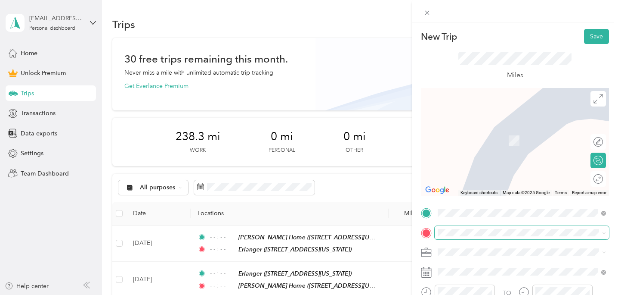
click at [456, 227] on span at bounding box center [522, 233] width 174 height 14
click at [463, 237] on span at bounding box center [522, 233] width 174 height 14
click at [479, 201] on span "[STREET_ADDRESS][US_STATE]" at bounding box center [497, 197] width 86 height 7
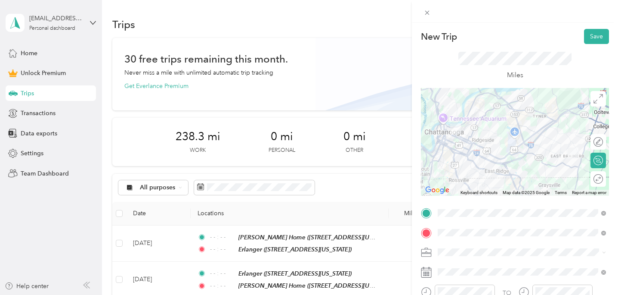
click at [466, 133] on li "Work" at bounding box center [522, 131] width 174 height 15
click at [469, 277] on span at bounding box center [522, 272] width 174 height 14
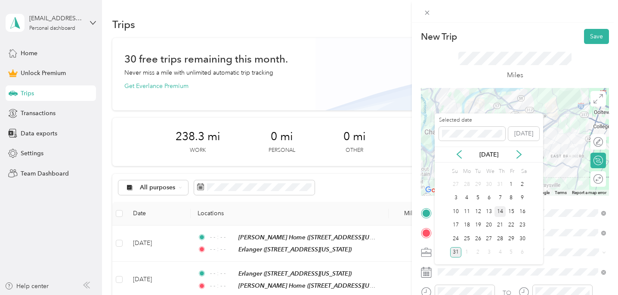
click at [500, 209] on div "14" at bounding box center [500, 211] width 11 height 11
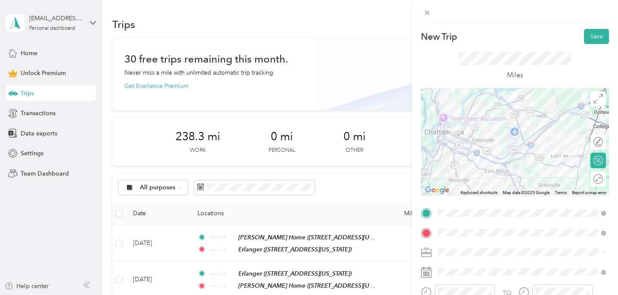
scroll to position [56, 0]
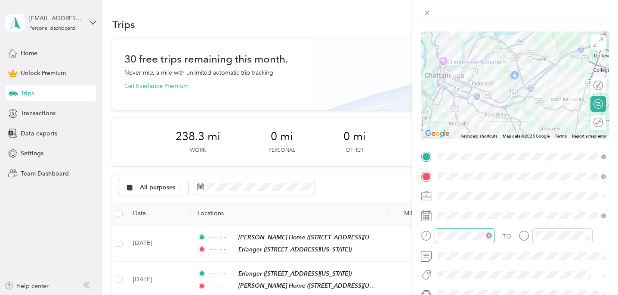
click at [490, 237] on icon "close-circle" at bounding box center [489, 235] width 6 height 6
click at [587, 235] on icon "close-circle" at bounding box center [587, 235] width 6 height 6
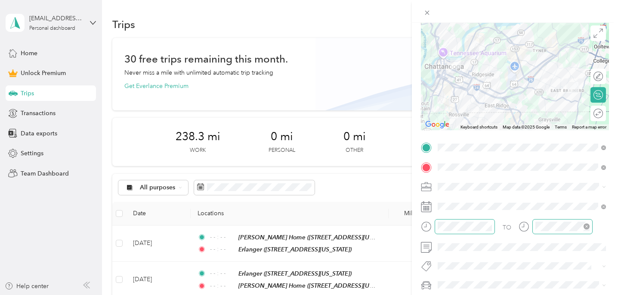
scroll to position [0, 0]
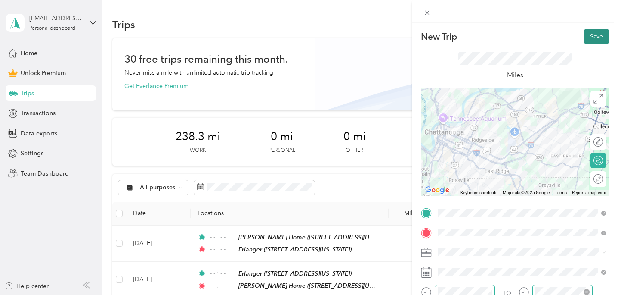
click at [600, 35] on button "Save" at bounding box center [596, 36] width 25 height 15
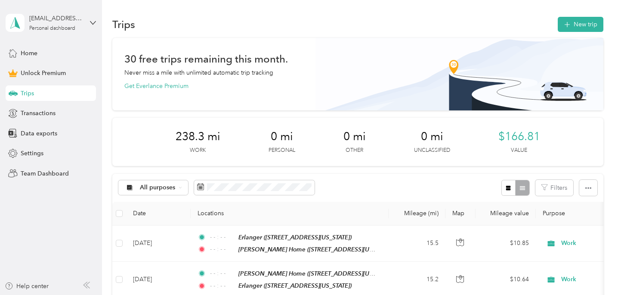
scroll to position [0, 0]
click at [587, 22] on button "New trip" at bounding box center [581, 23] width 46 height 15
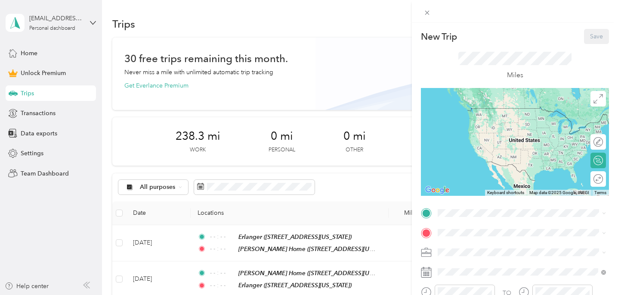
click at [478, 181] on div "[PERSON_NAME] Home [STREET_ADDRESS][US_STATE]" at bounding box center [497, 172] width 86 height 18
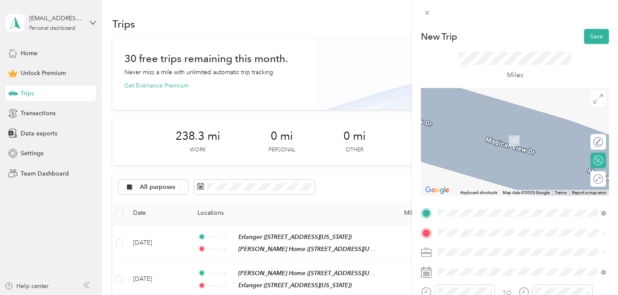
click at [490, 160] on div "Erlanger" at bounding box center [497, 161] width 86 height 8
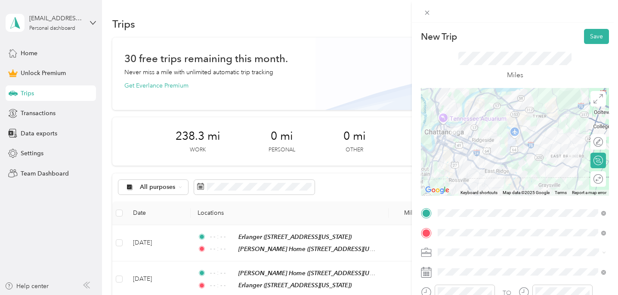
click at [466, 257] on span at bounding box center [522, 252] width 174 height 14
click at [467, 248] on span at bounding box center [522, 252] width 174 height 14
click at [468, 132] on div "Work" at bounding box center [522, 129] width 162 height 9
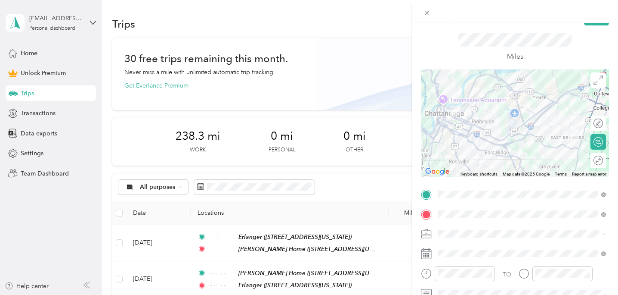
scroll to position [19, 0]
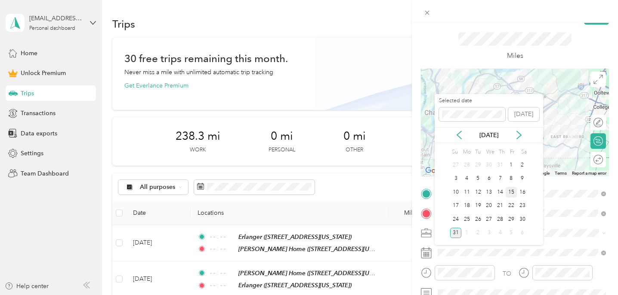
click at [512, 192] on div "15" at bounding box center [511, 191] width 11 height 11
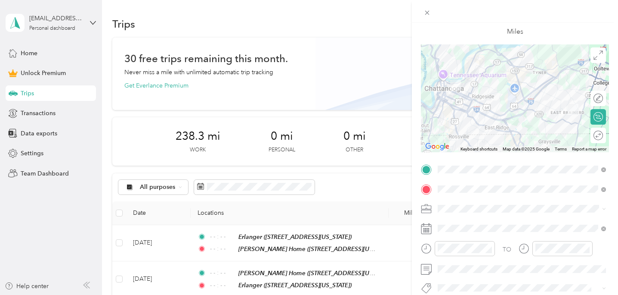
scroll to position [56, 0]
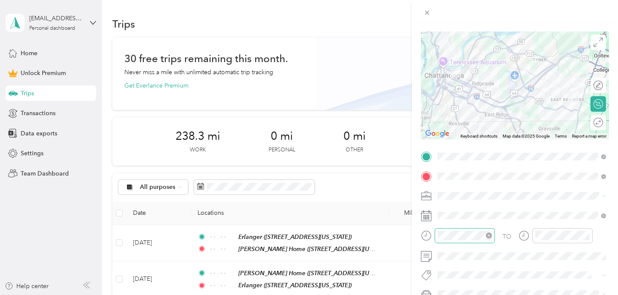
click at [491, 235] on icon "close-circle" at bounding box center [489, 235] width 6 height 6
click at [588, 237] on icon "close-circle" at bounding box center [587, 235] width 6 height 6
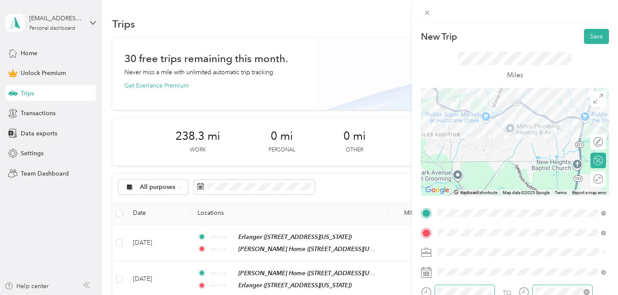
scroll to position [0, 0]
click at [594, 37] on button "Save" at bounding box center [596, 35] width 25 height 15
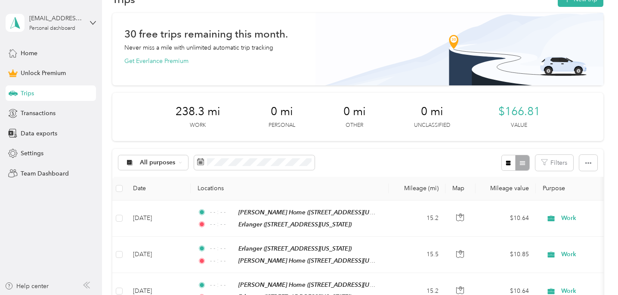
scroll to position [15, 0]
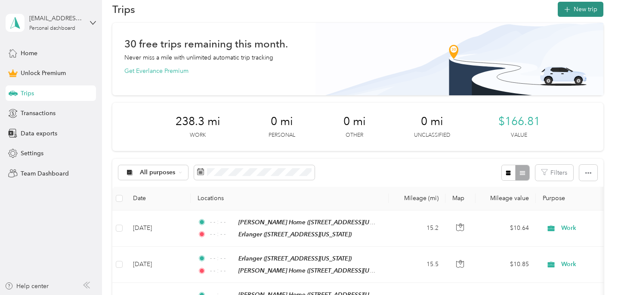
click at [589, 12] on button "New trip" at bounding box center [581, 9] width 46 height 15
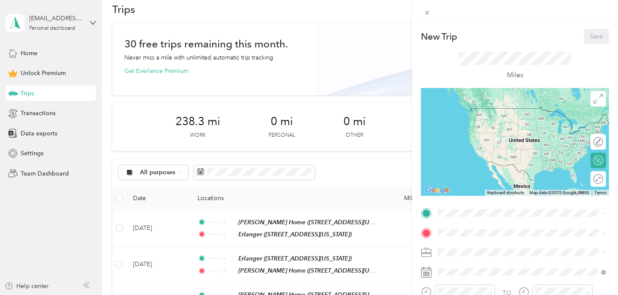
click at [482, 154] on div "Erlanger [STREET_ADDRESS][US_STATE]" at bounding box center [497, 146] width 86 height 18
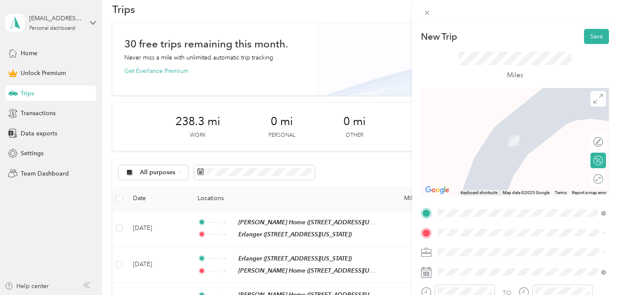
click at [478, 200] on div "[PERSON_NAME] Home [STREET_ADDRESS][US_STATE]" at bounding box center [497, 193] width 86 height 18
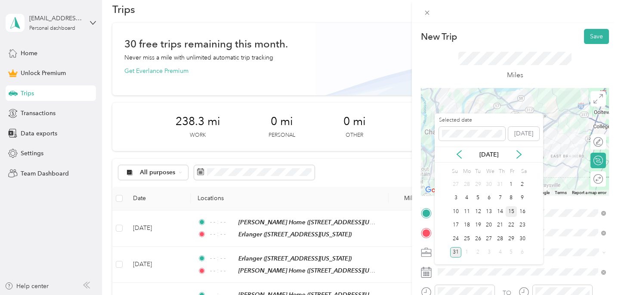
click at [514, 206] on div "15" at bounding box center [511, 211] width 11 height 11
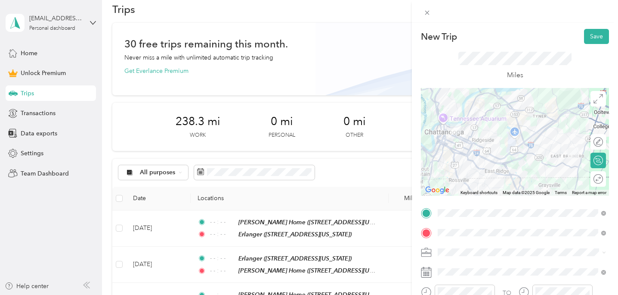
click at [500, 135] on li "Work" at bounding box center [522, 128] width 174 height 15
click at [516, 114] on div at bounding box center [515, 142] width 188 height 108
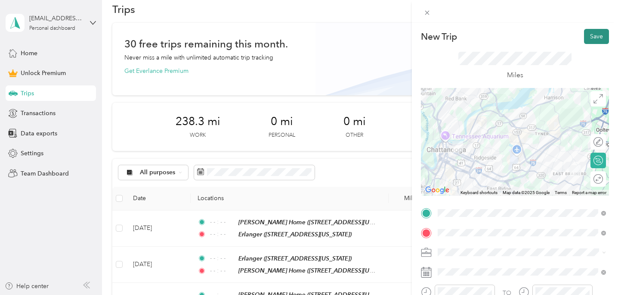
click at [597, 41] on button "Save" at bounding box center [596, 36] width 25 height 15
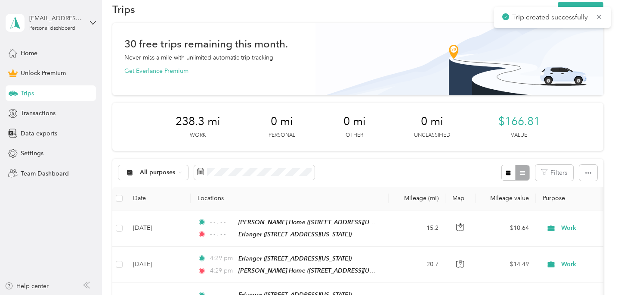
scroll to position [6, 0]
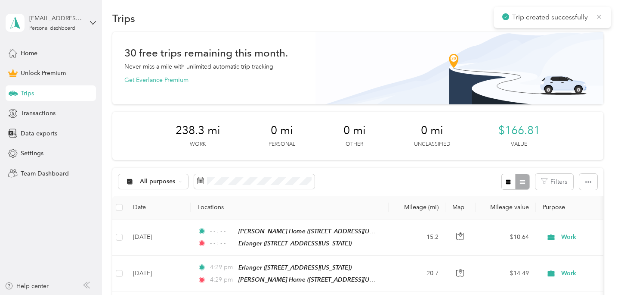
click at [601, 16] on icon at bounding box center [599, 17] width 7 height 8
click at [593, 17] on button "New trip" at bounding box center [581, 18] width 46 height 15
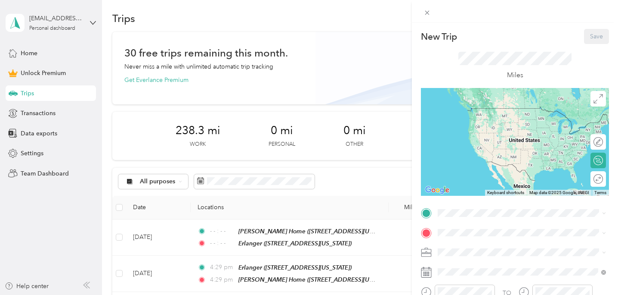
click at [455, 222] on div "TO Add photo" at bounding box center [515, 300] width 188 height 189
click at [479, 181] on div "[PERSON_NAME] Home [STREET_ADDRESS][US_STATE]" at bounding box center [497, 174] width 86 height 18
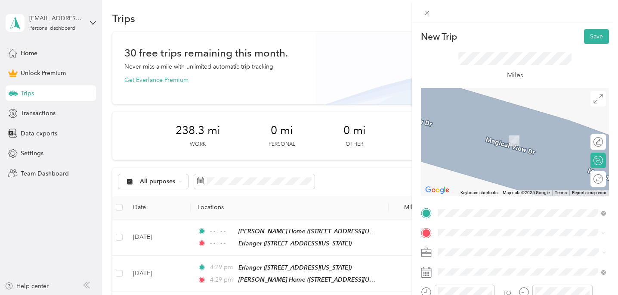
click at [494, 137] on li "[STREET_ADDRESS][US_STATE]" at bounding box center [522, 128] width 174 height 18
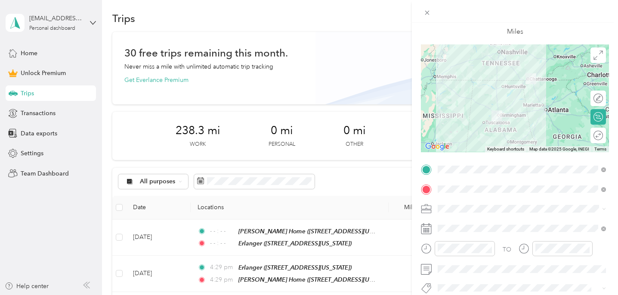
scroll to position [44, 0]
click at [477, 212] on span at bounding box center [522, 208] width 174 height 14
click at [467, 88] on div "Work" at bounding box center [522, 86] width 162 height 9
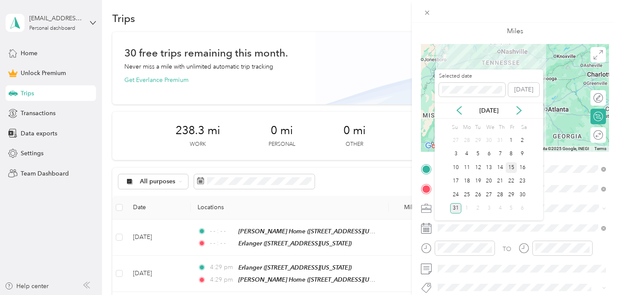
click at [512, 168] on div "15" at bounding box center [511, 167] width 11 height 11
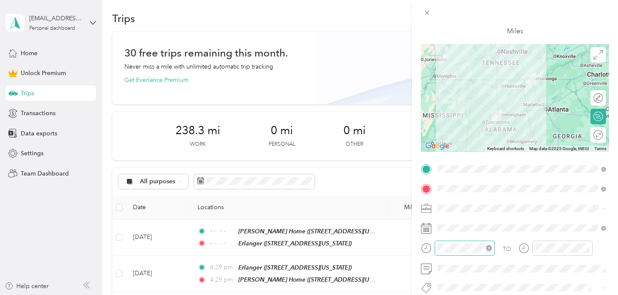
click at [490, 247] on icon "close-circle" at bounding box center [489, 248] width 6 height 6
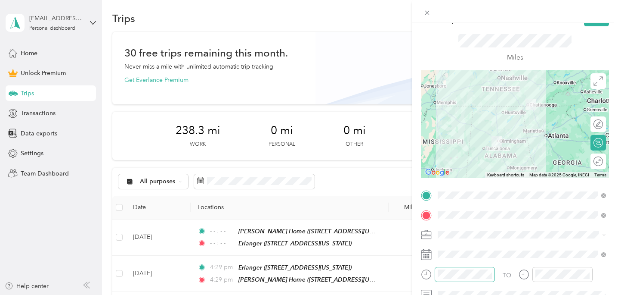
scroll to position [6, 0]
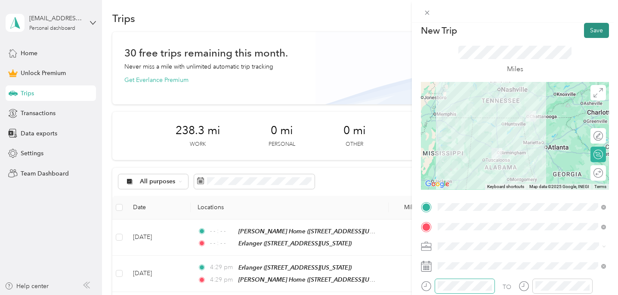
click at [598, 30] on button "Save" at bounding box center [596, 30] width 25 height 15
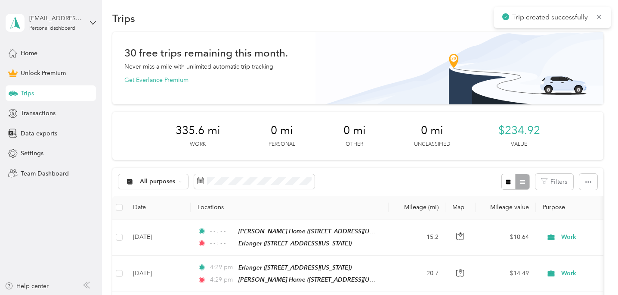
scroll to position [0, 0]
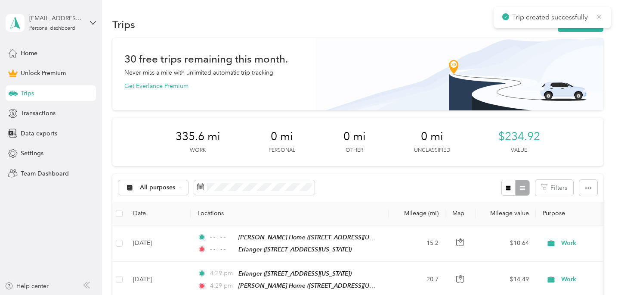
click at [600, 16] on icon at bounding box center [600, 17] width 4 height 4
click at [588, 22] on button "New trip" at bounding box center [581, 24] width 46 height 15
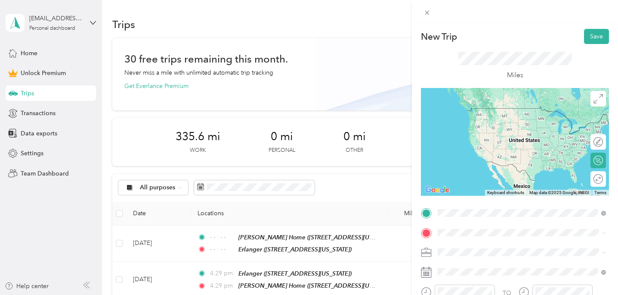
click at [379, 195] on div "New Trip Save This trip cannot be edited because it is either under review, app…" at bounding box center [309, 147] width 618 height 295
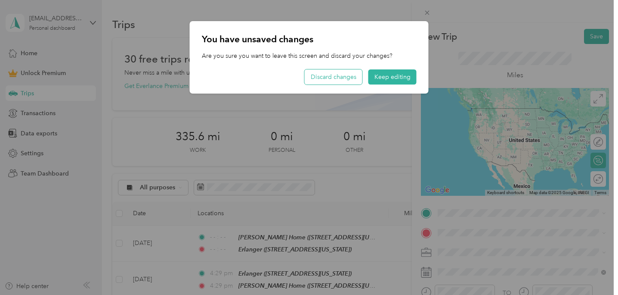
click at [344, 80] on button "Discard changes" at bounding box center [334, 76] width 58 height 15
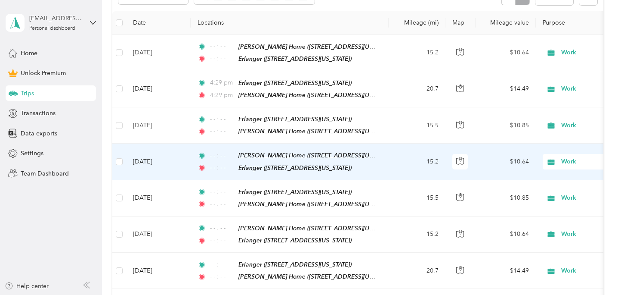
scroll to position [191, 0]
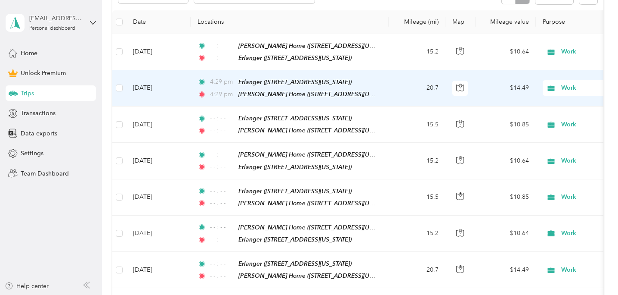
click at [224, 78] on span "4:29 pm" at bounding box center [222, 81] width 25 height 9
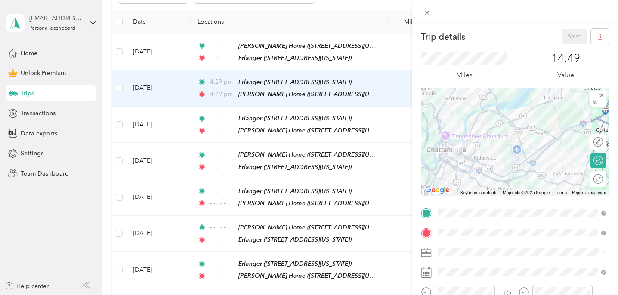
scroll to position [34, 0]
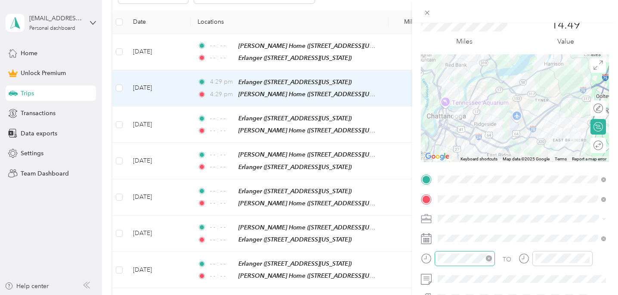
click at [490, 259] on icon "close-circle" at bounding box center [489, 258] width 6 height 6
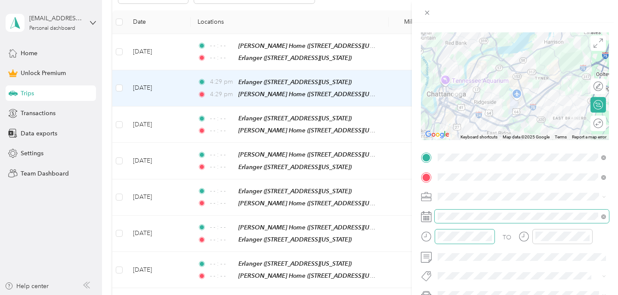
scroll to position [60, 0]
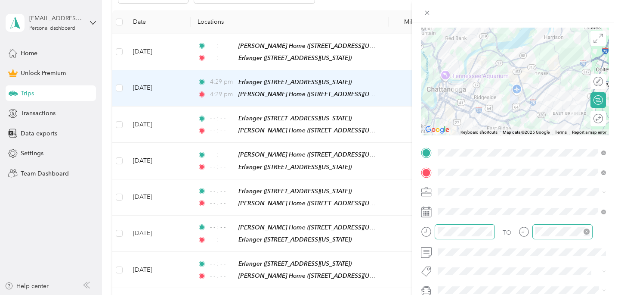
click at [587, 233] on icon "close-circle" at bounding box center [587, 231] width 6 height 6
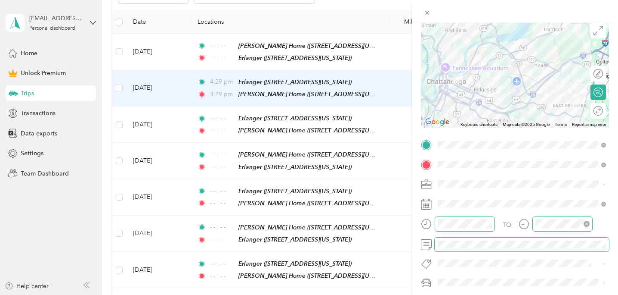
scroll to position [0, 0]
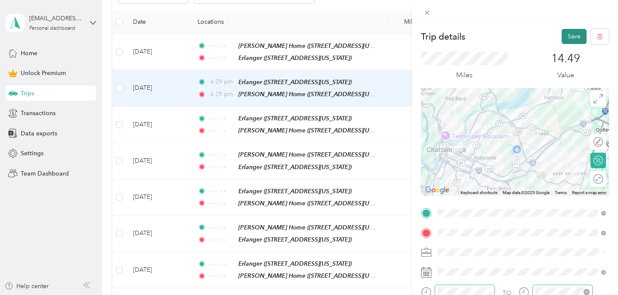
click at [574, 42] on button "Save" at bounding box center [574, 36] width 25 height 15
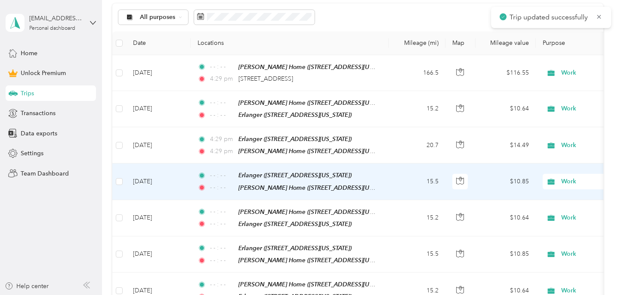
scroll to position [169, 0]
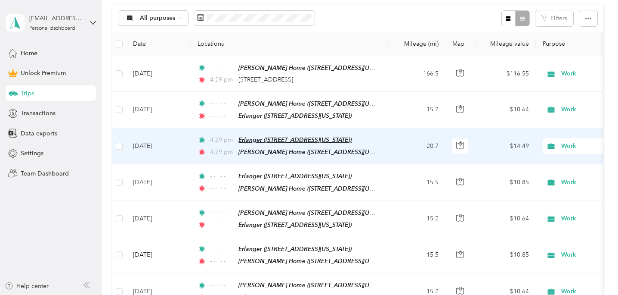
click at [274, 140] on span "Erlanger ([STREET_ADDRESS][US_STATE])" at bounding box center [295, 139] width 113 height 7
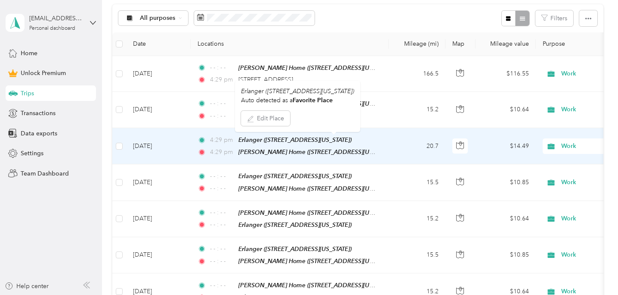
click at [227, 140] on span "4:29 pm" at bounding box center [222, 139] width 25 height 9
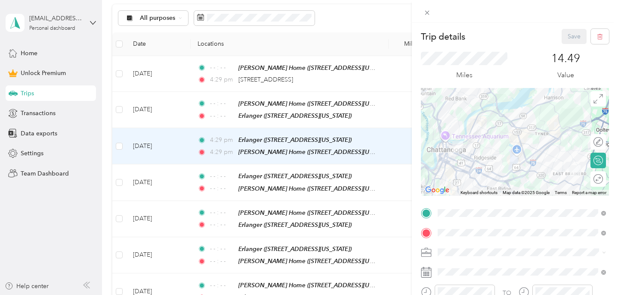
click at [221, 78] on div "Trip details Save This trip cannot be edited because it is either under review,…" at bounding box center [309, 147] width 618 height 295
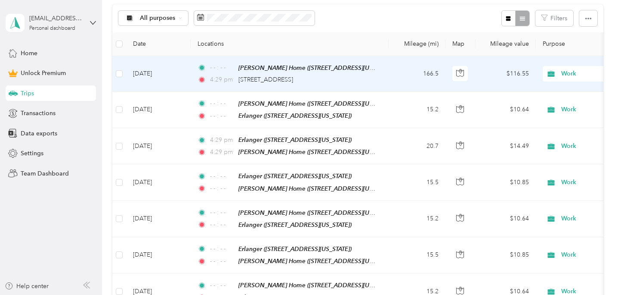
click at [224, 80] on span "4:29 pm" at bounding box center [222, 79] width 25 height 9
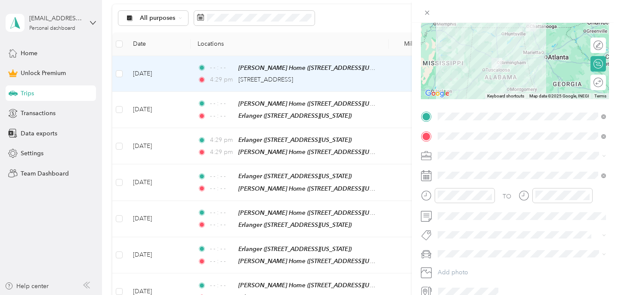
scroll to position [131, 0]
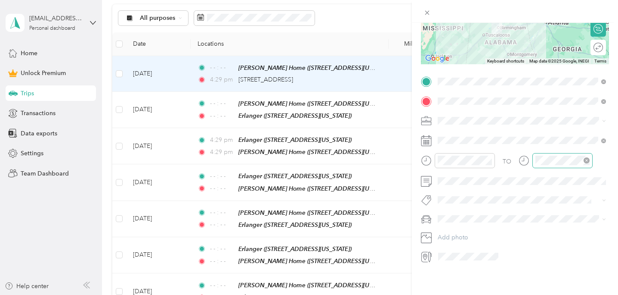
click at [587, 161] on icon "close-circle" at bounding box center [587, 160] width 6 height 6
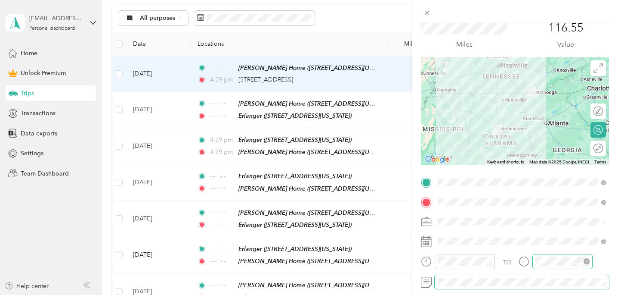
scroll to position [0, 0]
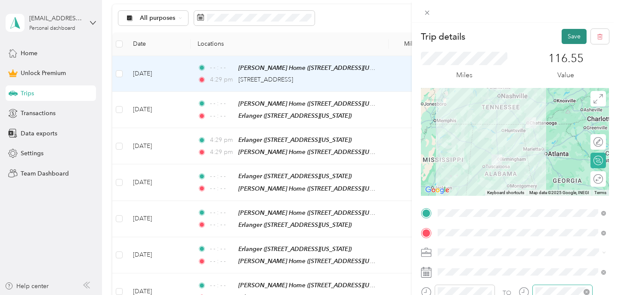
click at [573, 35] on button "Save" at bounding box center [574, 36] width 25 height 15
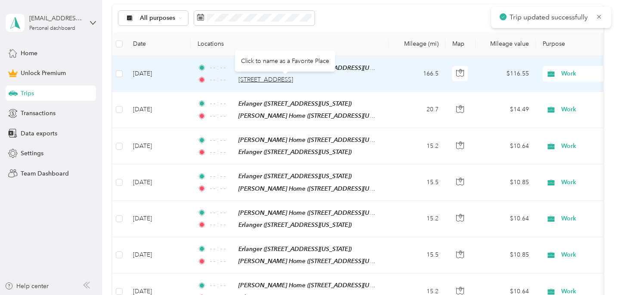
click at [293, 79] on span "[STREET_ADDRESS]" at bounding box center [266, 79] width 55 height 7
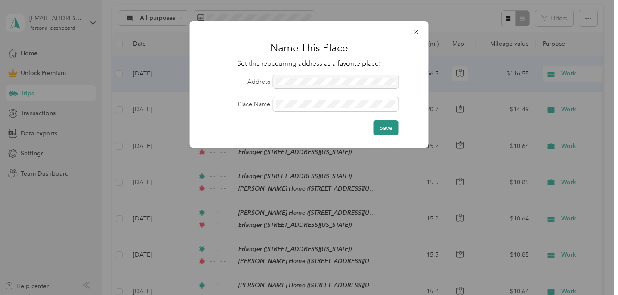
click at [394, 134] on button "Save" at bounding box center [386, 127] width 25 height 15
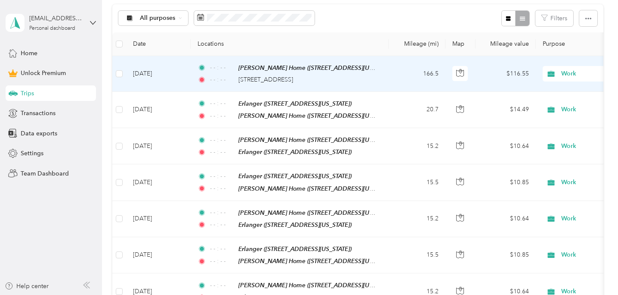
click at [394, 130] on button "Save" at bounding box center [382, 127] width 34 height 15
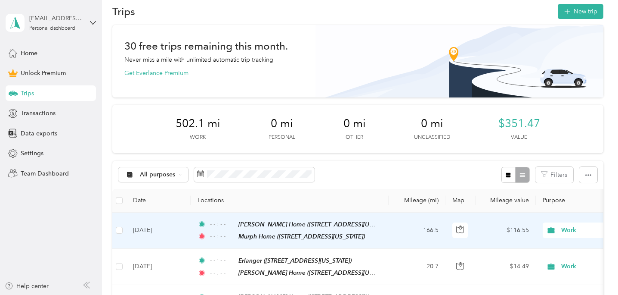
scroll to position [8, 0]
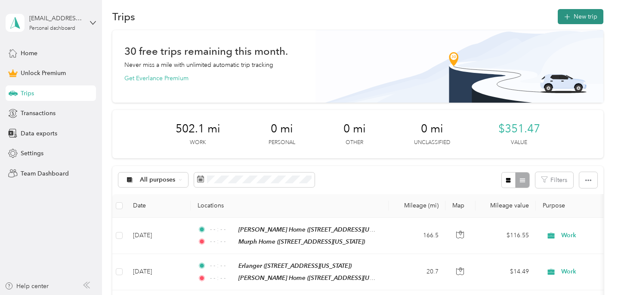
click at [593, 16] on button "New trip" at bounding box center [581, 16] width 46 height 15
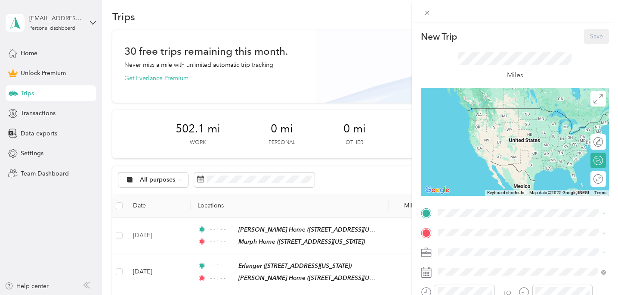
click at [511, 124] on span "[STREET_ADDRESS][US_STATE]" at bounding box center [497, 120] width 86 height 7
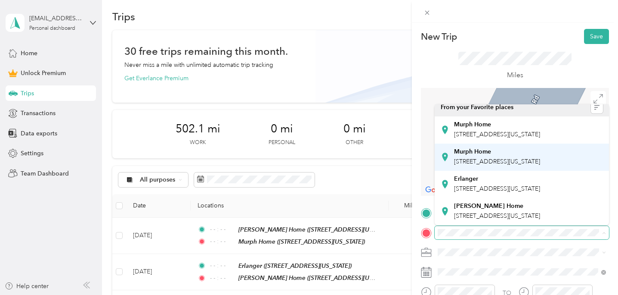
scroll to position [42, 0]
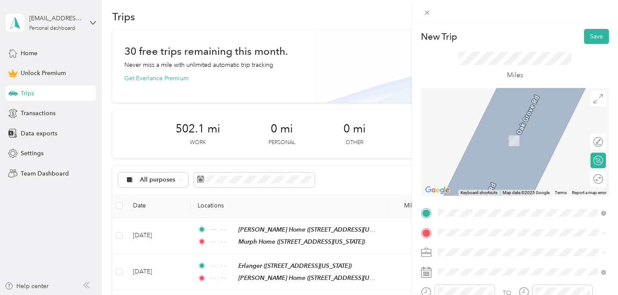
click at [495, 209] on div "[PERSON_NAME] Home [STREET_ADDRESS][US_STATE]" at bounding box center [497, 211] width 86 height 18
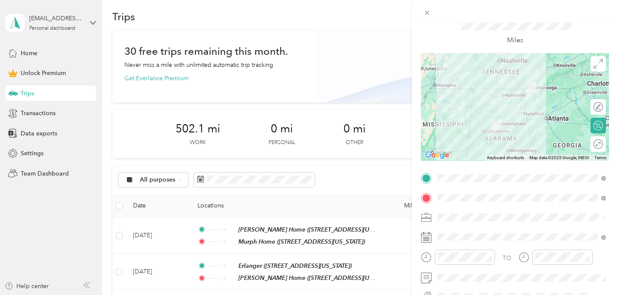
scroll to position [41, 0]
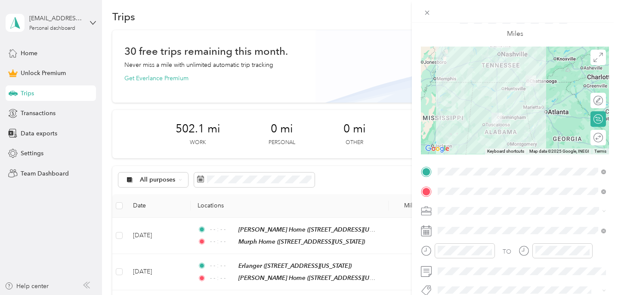
click at [467, 92] on li "Work" at bounding box center [522, 89] width 174 height 15
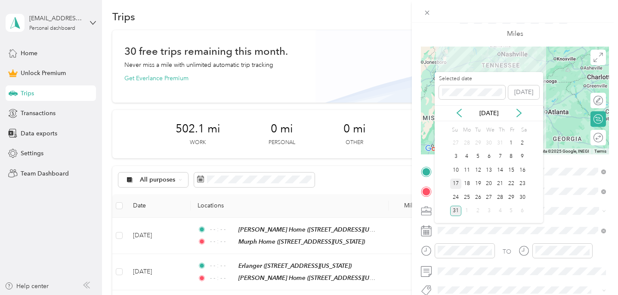
click at [456, 183] on div "17" at bounding box center [455, 183] width 11 height 11
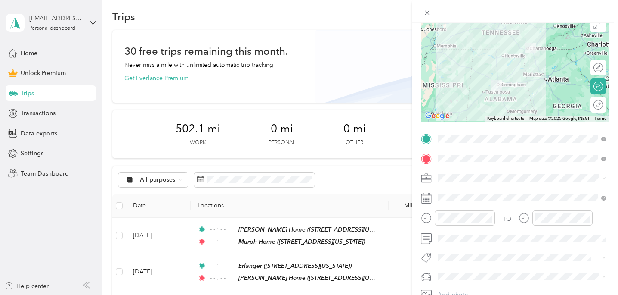
scroll to position [75, 0]
click at [488, 218] on icon "close-circle" at bounding box center [489, 217] width 6 height 6
click at [589, 218] on icon "close-circle" at bounding box center [587, 217] width 6 height 6
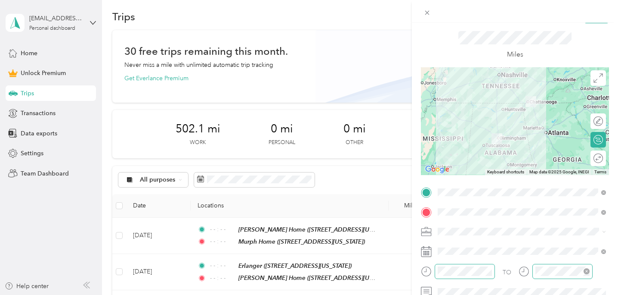
scroll to position [0, 0]
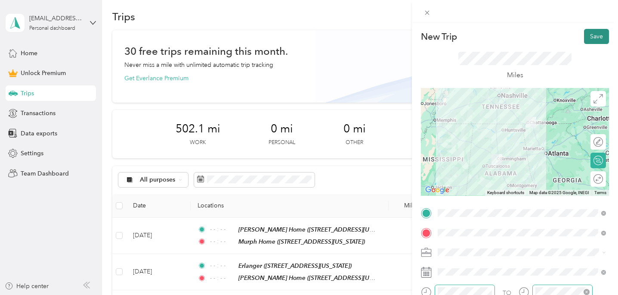
click at [601, 33] on button "Save" at bounding box center [596, 36] width 25 height 15
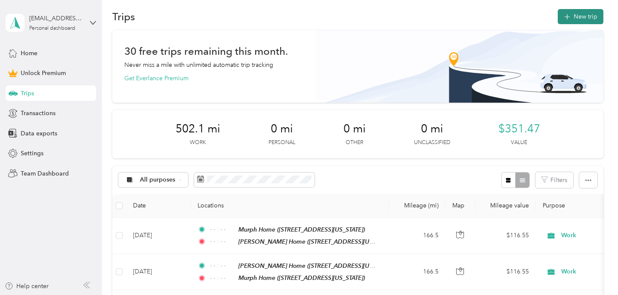
click at [584, 17] on button "New trip" at bounding box center [581, 16] width 46 height 15
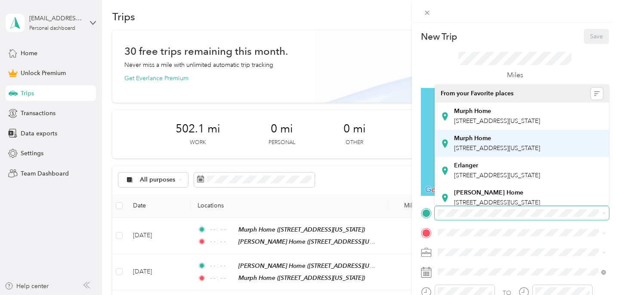
scroll to position [42, 0]
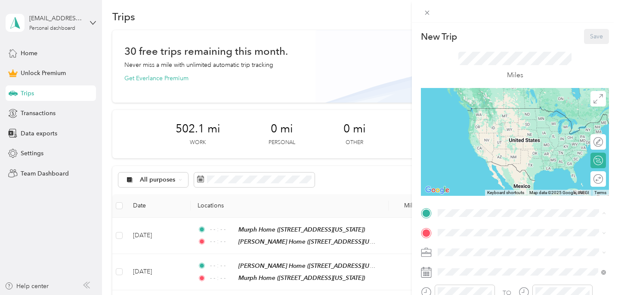
click at [477, 192] on span "[STREET_ADDRESS][US_STATE]" at bounding box center [497, 195] width 86 height 7
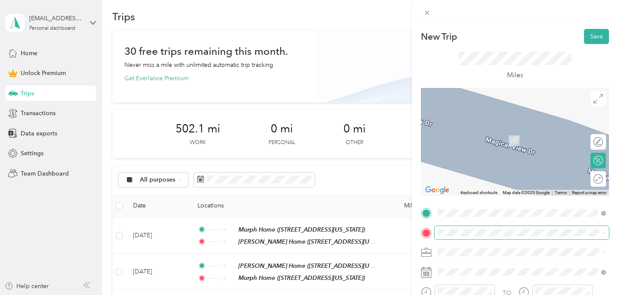
click at [463, 227] on span at bounding box center [522, 233] width 174 height 14
click at [461, 237] on span at bounding box center [522, 233] width 174 height 14
click at [491, 199] on div "Erlanger [STREET_ADDRESS][US_STATE]" at bounding box center [497, 190] width 86 height 18
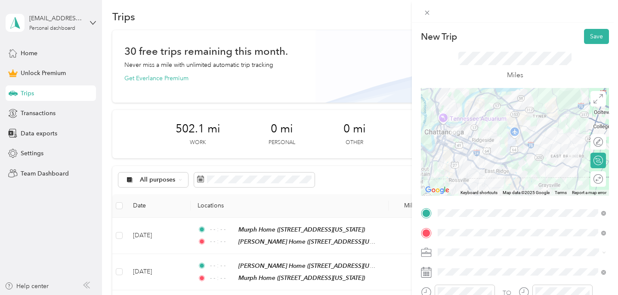
click at [466, 133] on li "Work" at bounding box center [522, 129] width 174 height 15
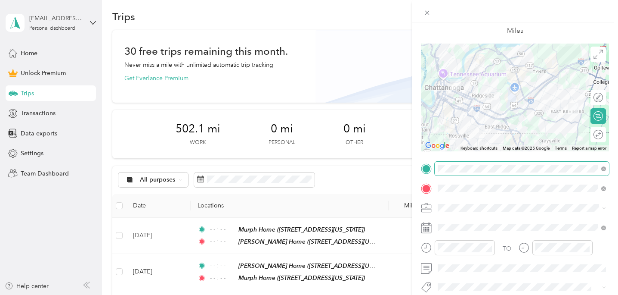
scroll to position [52, 0]
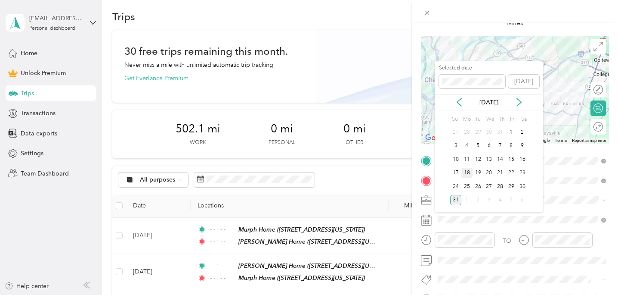
click at [468, 171] on div "18" at bounding box center [467, 173] width 11 height 11
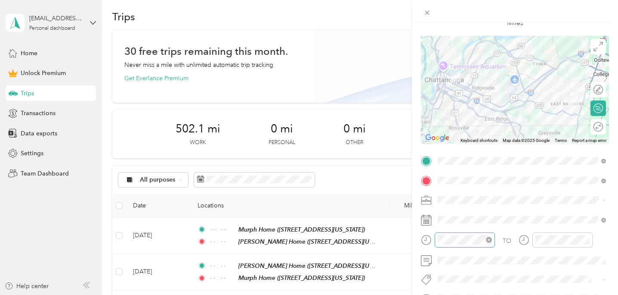
click at [490, 241] on icon "close-circle" at bounding box center [489, 239] width 6 height 6
click at [588, 239] on icon "close-circle" at bounding box center [587, 239] width 6 height 6
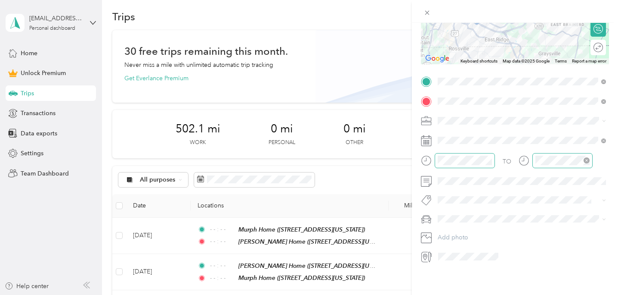
scroll to position [0, 0]
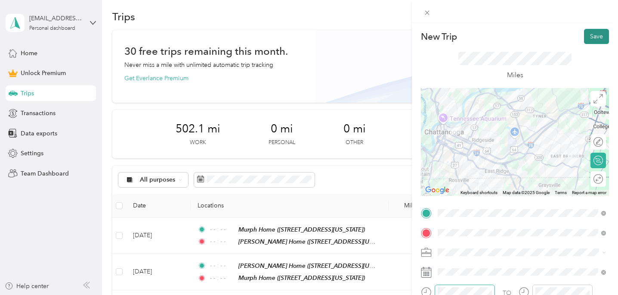
click at [599, 36] on button "Save" at bounding box center [596, 36] width 25 height 15
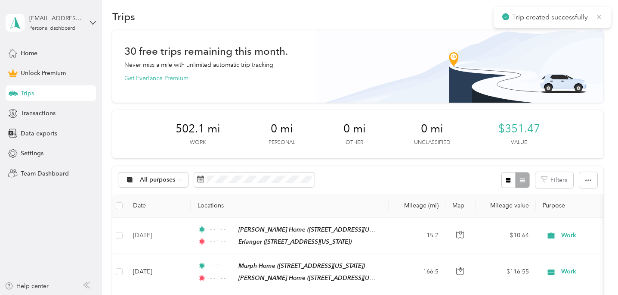
click at [599, 20] on icon at bounding box center [599, 17] width 7 height 8
click at [597, 17] on button "New trip" at bounding box center [581, 16] width 46 height 15
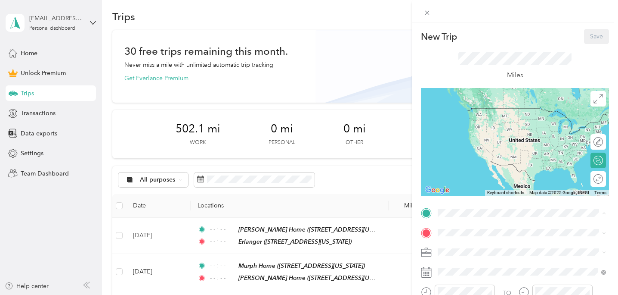
click at [472, 169] on strong "Erlanger" at bounding box center [466, 165] width 24 height 8
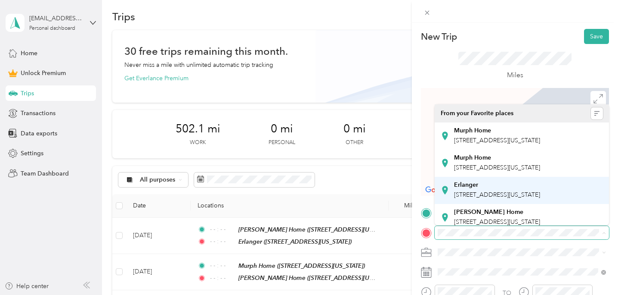
scroll to position [42, 0]
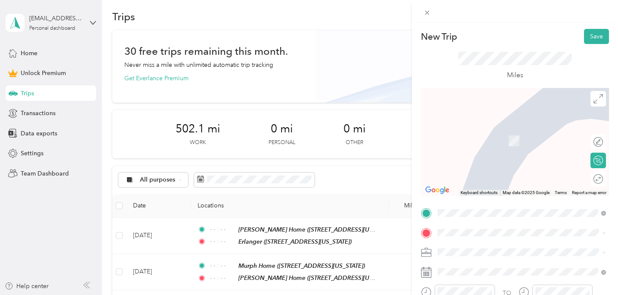
click at [471, 202] on div "[PERSON_NAME] Home [STREET_ADDRESS][US_STATE]" at bounding box center [497, 211] width 86 height 18
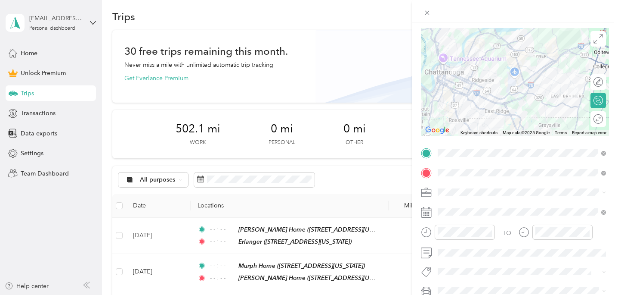
scroll to position [61, 0]
click at [472, 215] on span at bounding box center [522, 211] width 174 height 14
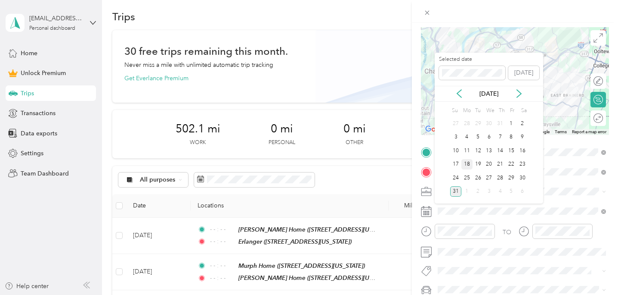
click at [467, 162] on div "18" at bounding box center [467, 164] width 11 height 11
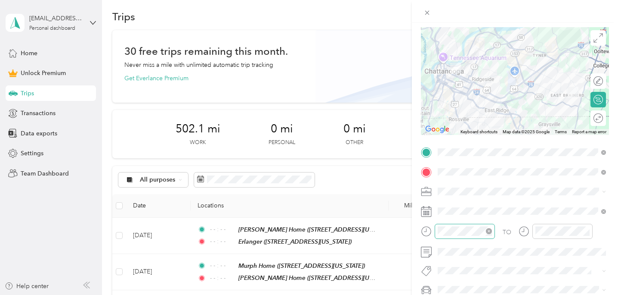
click at [490, 230] on icon "close-circle" at bounding box center [489, 231] width 6 height 6
click at [588, 231] on icon "close-circle" at bounding box center [587, 231] width 6 height 6
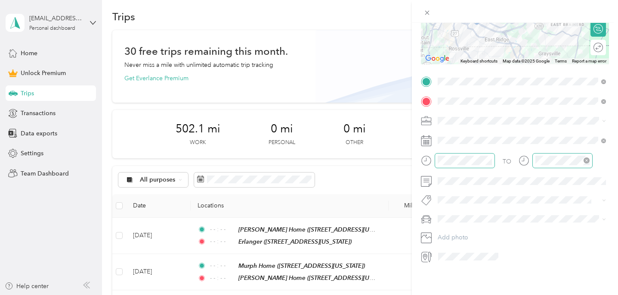
scroll to position [0, 0]
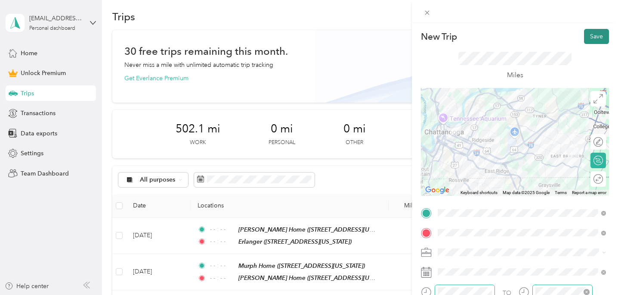
click at [599, 38] on button "Save" at bounding box center [596, 36] width 25 height 15
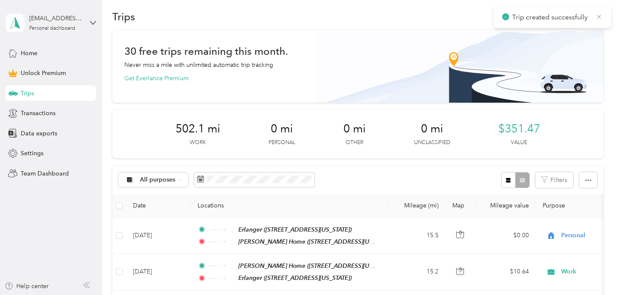
click at [599, 16] on icon at bounding box center [600, 17] width 4 height 4
click at [599, 16] on button "New trip" at bounding box center [581, 16] width 46 height 15
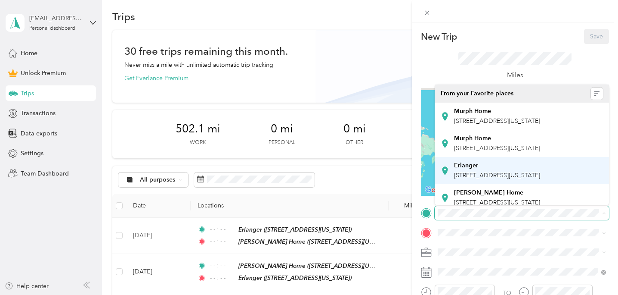
scroll to position [42, 0]
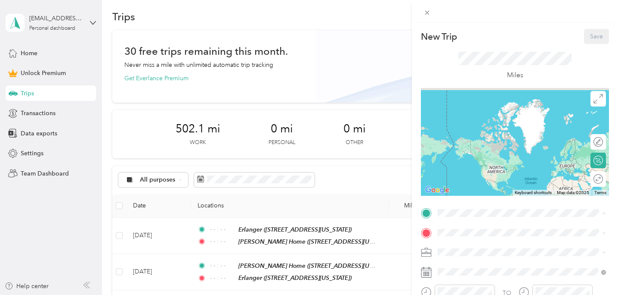
click at [485, 192] on span "[STREET_ADDRESS][US_STATE]" at bounding box center [497, 195] width 86 height 7
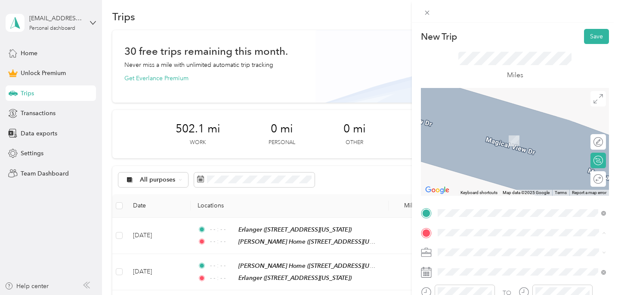
click at [483, 198] on span "[STREET_ADDRESS][US_STATE]" at bounding box center [497, 194] width 86 height 7
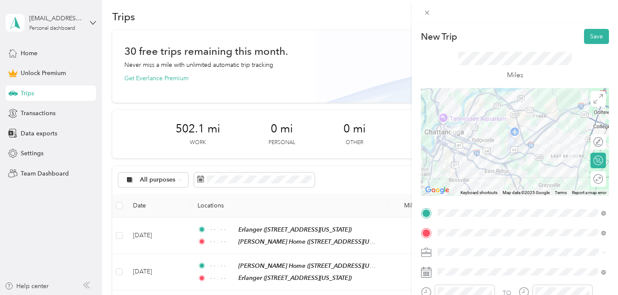
click at [460, 134] on li "Work" at bounding box center [522, 127] width 174 height 15
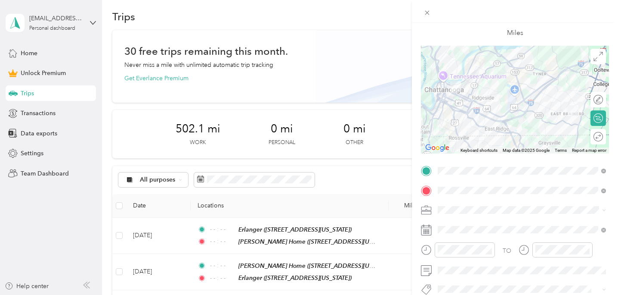
scroll to position [44, 0]
click at [487, 247] on icon "close-circle" at bounding box center [489, 248] width 6 height 6
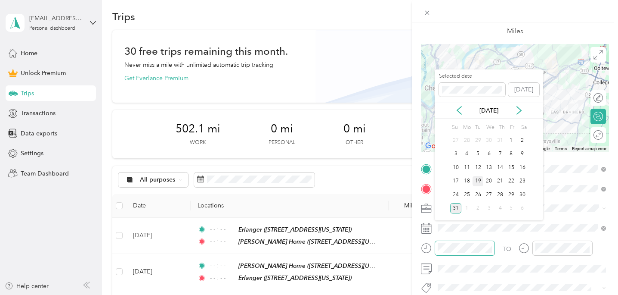
click at [478, 180] on div "19" at bounding box center [478, 181] width 11 height 11
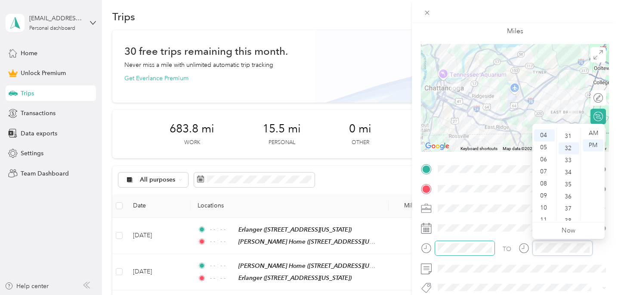
scroll to position [386, 0]
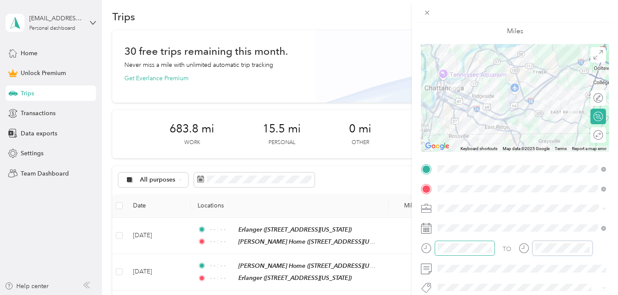
click at [500, 248] on div "TO" at bounding box center [515, 250] width 188 height 21
click at [556, 221] on span at bounding box center [522, 228] width 174 height 14
click at [551, 264] on span at bounding box center [522, 268] width 174 height 14
click at [552, 223] on span at bounding box center [522, 228] width 174 height 14
click at [532, 248] on div at bounding box center [556, 247] width 74 height 15
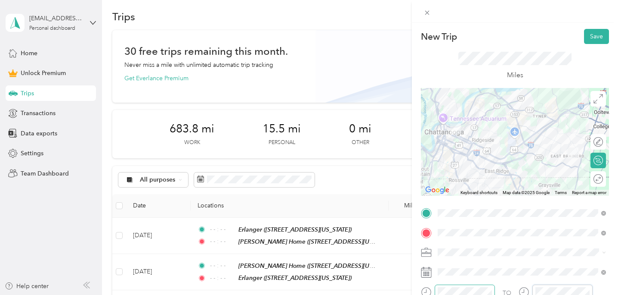
scroll to position [0, 0]
click at [601, 36] on button "Save" at bounding box center [596, 35] width 25 height 15
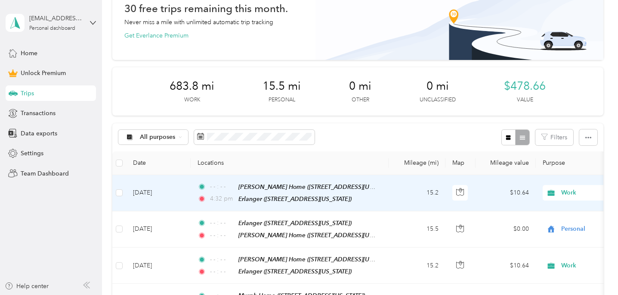
scroll to position [31, 0]
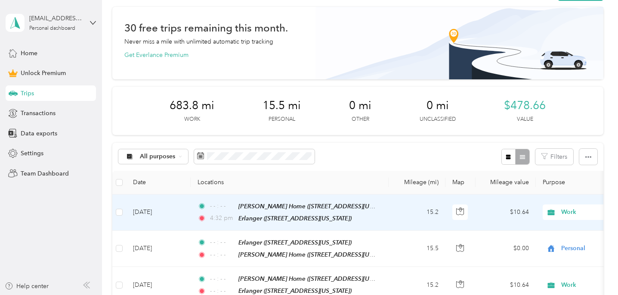
click at [225, 217] on span "4:32 pm" at bounding box center [222, 217] width 25 height 9
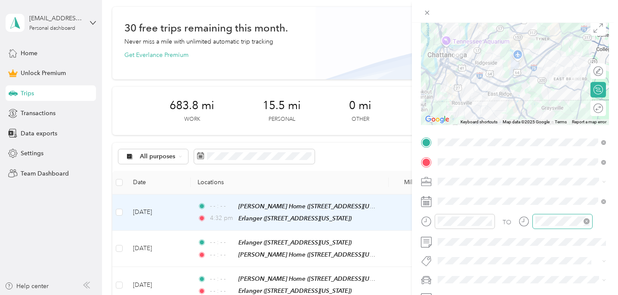
scroll to position [83, 0]
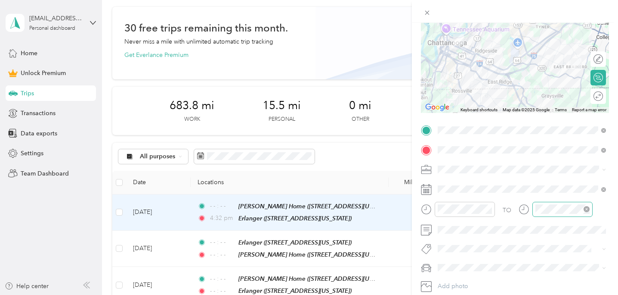
click at [587, 209] on icon "close-circle" at bounding box center [587, 209] width 6 height 6
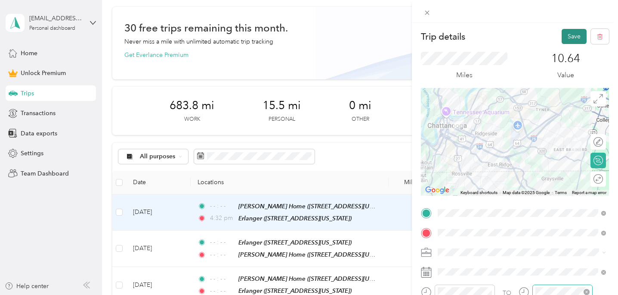
click at [572, 32] on button "Save" at bounding box center [574, 36] width 25 height 15
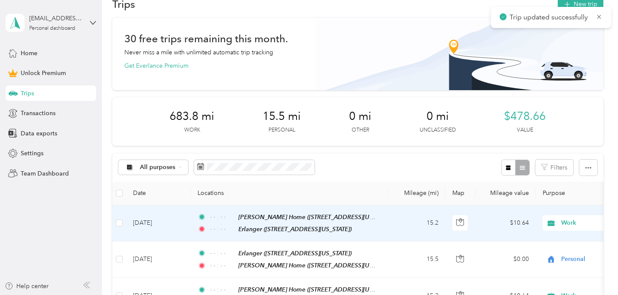
scroll to position [11, 0]
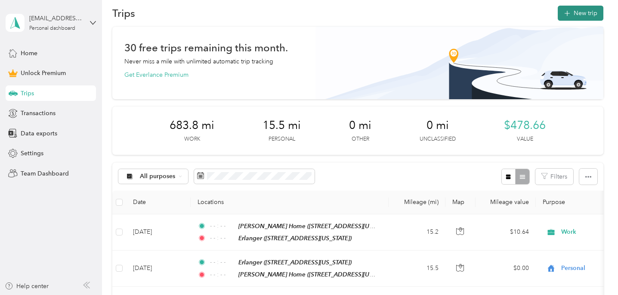
click at [581, 16] on button "New trip" at bounding box center [581, 13] width 46 height 15
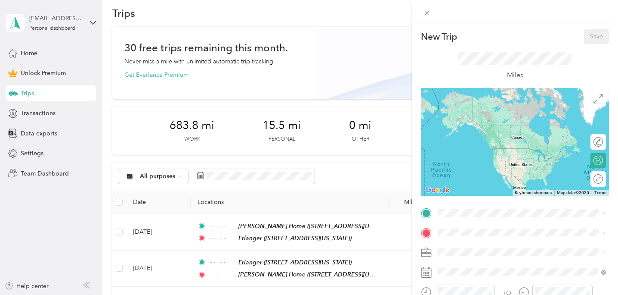
click at [481, 178] on span "[STREET_ADDRESS][US_STATE]" at bounding box center [497, 174] width 86 height 7
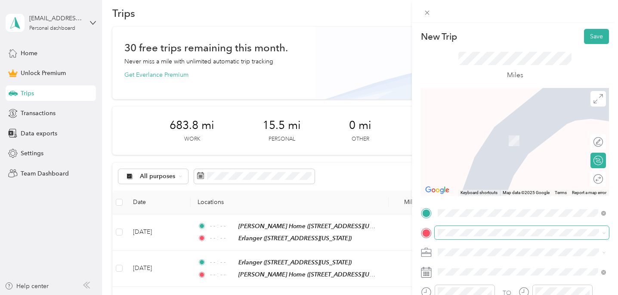
click at [469, 227] on span at bounding box center [522, 233] width 174 height 14
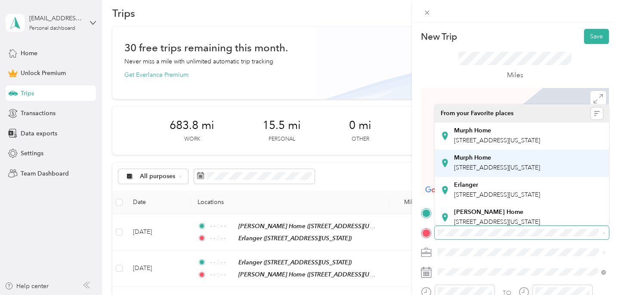
scroll to position [42, 0]
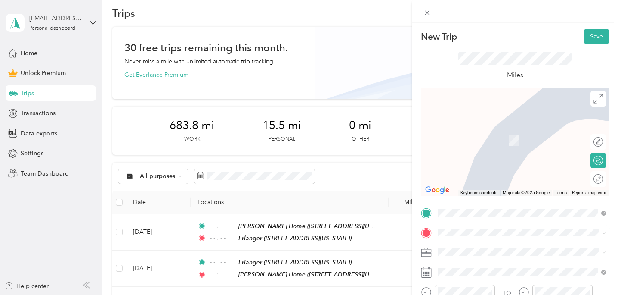
click at [477, 211] on span "[STREET_ADDRESS][US_STATE]" at bounding box center [497, 214] width 86 height 7
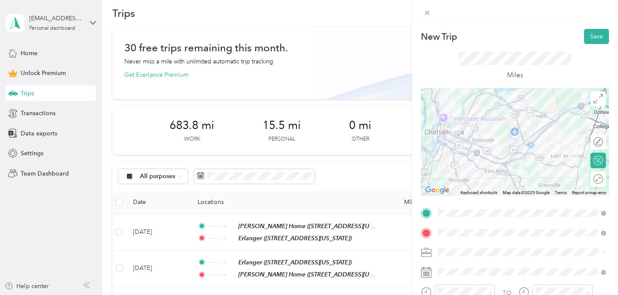
click at [475, 256] on span at bounding box center [522, 252] width 174 height 14
click at [474, 248] on span at bounding box center [522, 252] width 174 height 14
click at [463, 132] on div "Work" at bounding box center [522, 131] width 162 height 9
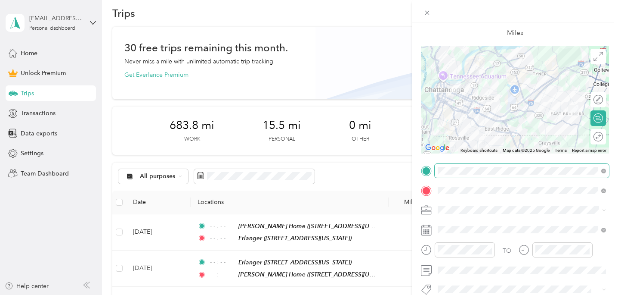
scroll to position [43, 0]
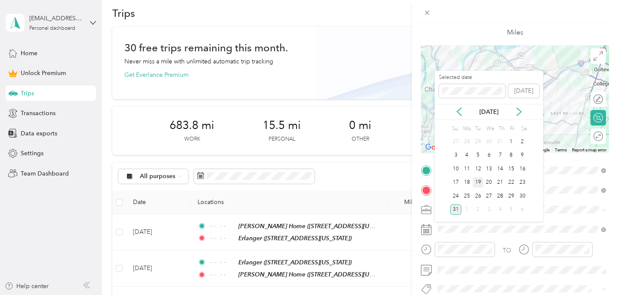
click at [478, 183] on div "19" at bounding box center [478, 182] width 11 height 11
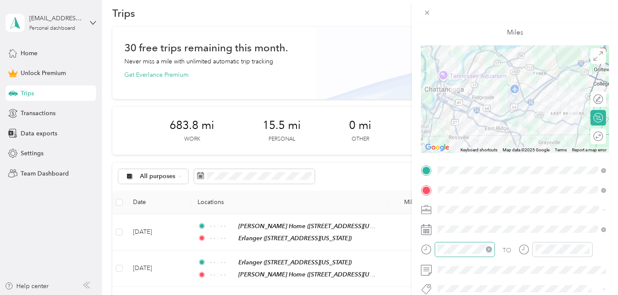
click at [489, 251] on icon "close-circle" at bounding box center [489, 249] width 6 height 6
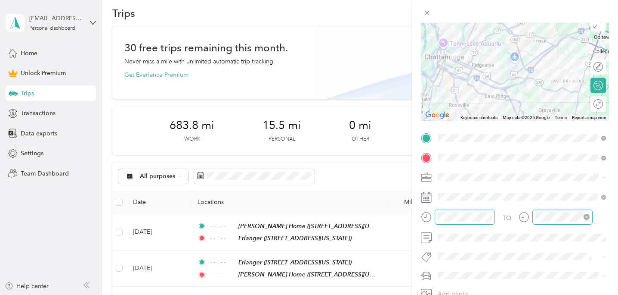
scroll to position [85, 0]
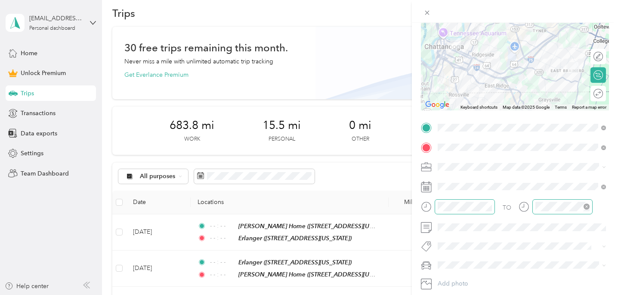
click at [588, 207] on icon "close-circle" at bounding box center [587, 206] width 6 height 6
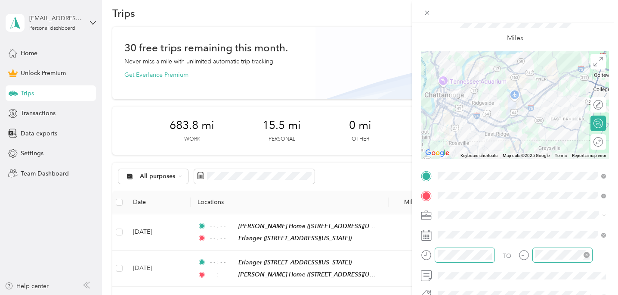
scroll to position [0, 0]
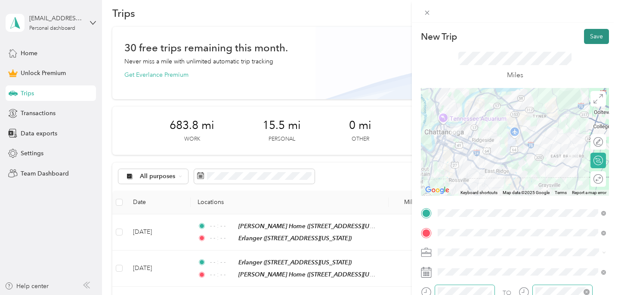
click at [600, 38] on button "Save" at bounding box center [596, 36] width 25 height 15
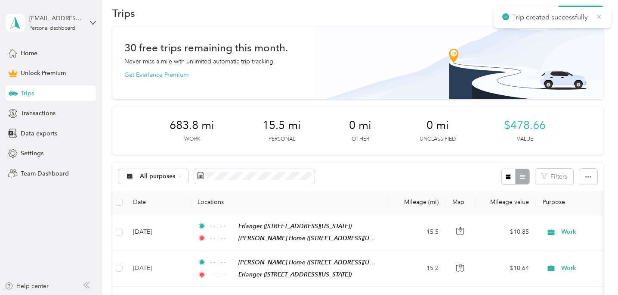
click at [599, 18] on icon at bounding box center [599, 17] width 7 height 8
click at [588, 10] on button "New trip" at bounding box center [581, 13] width 46 height 15
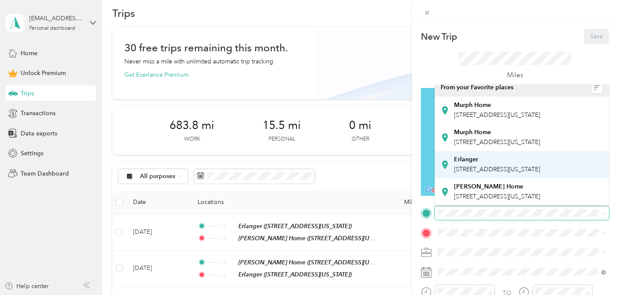
scroll to position [42, 0]
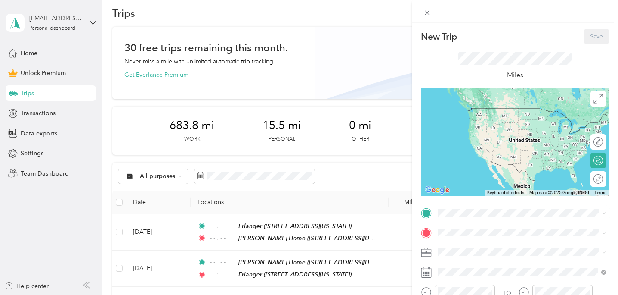
click at [491, 192] on span "[STREET_ADDRESS][US_STATE]" at bounding box center [497, 195] width 86 height 7
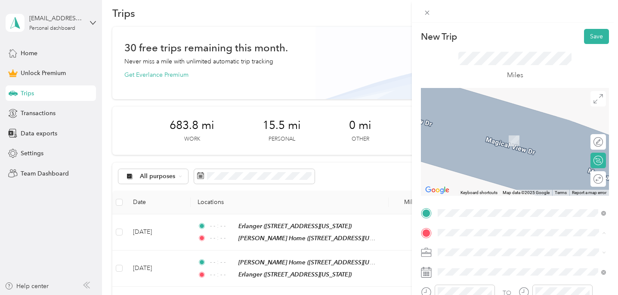
click at [484, 189] on div "Erlanger" at bounding box center [497, 185] width 86 height 8
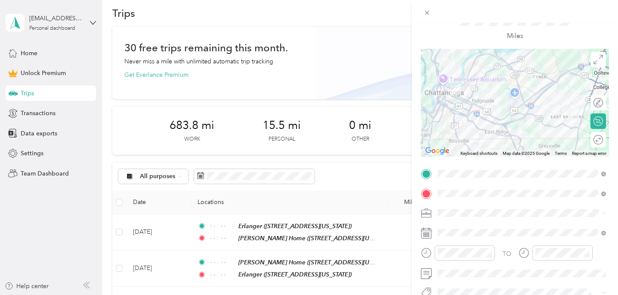
scroll to position [41, 0]
click at [563, 206] on span at bounding box center [522, 211] width 174 height 14
click at [556, 88] on div "Work" at bounding box center [522, 90] width 162 height 9
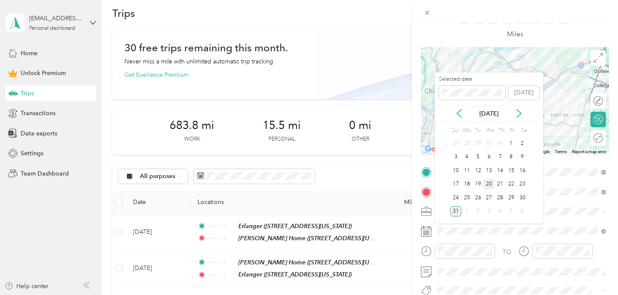
click at [489, 183] on div "20" at bounding box center [489, 184] width 11 height 11
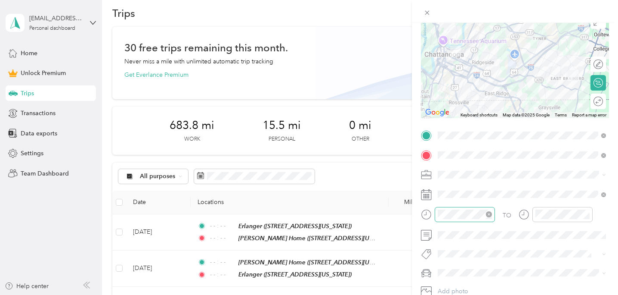
scroll to position [77, 0]
click at [489, 214] on icon "close-circle" at bounding box center [489, 214] width 6 height 6
click at [587, 216] on icon "close-circle" at bounding box center [587, 214] width 6 height 6
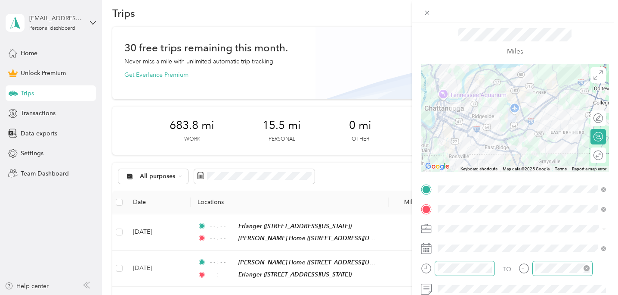
scroll to position [0, 0]
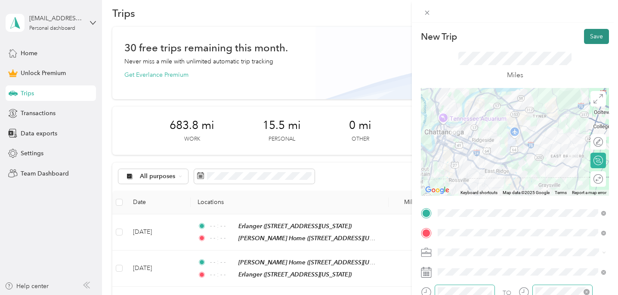
click at [600, 31] on button "Save" at bounding box center [596, 36] width 25 height 15
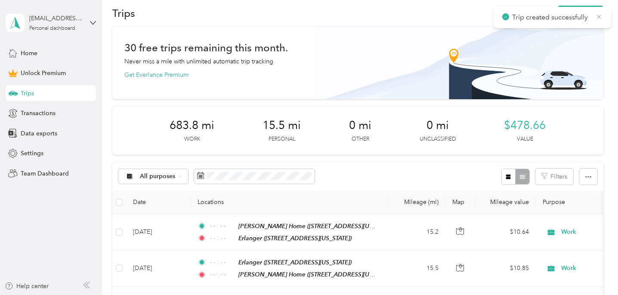
click at [599, 17] on icon at bounding box center [599, 17] width 7 height 8
click at [598, 14] on button "New trip" at bounding box center [581, 13] width 46 height 15
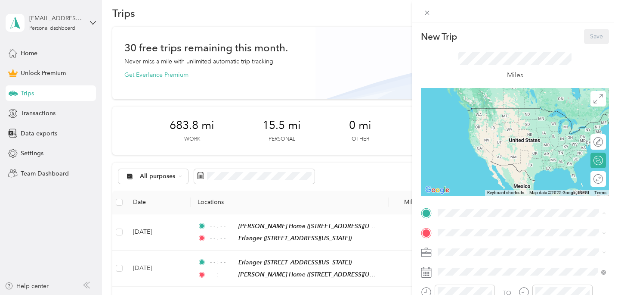
click at [483, 179] on span "[STREET_ADDRESS][US_STATE]" at bounding box center [497, 174] width 86 height 7
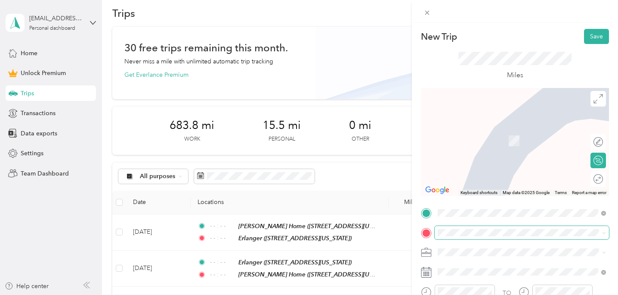
click at [466, 228] on span at bounding box center [522, 233] width 174 height 14
click at [493, 236] on span at bounding box center [522, 233] width 174 height 14
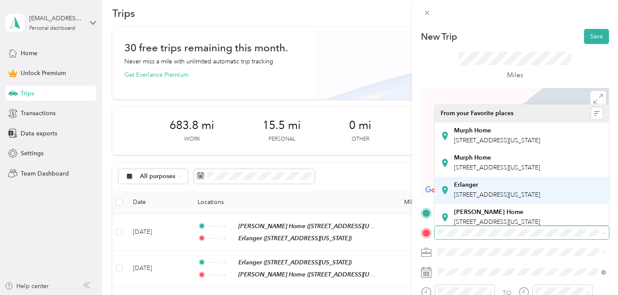
scroll to position [42, 0]
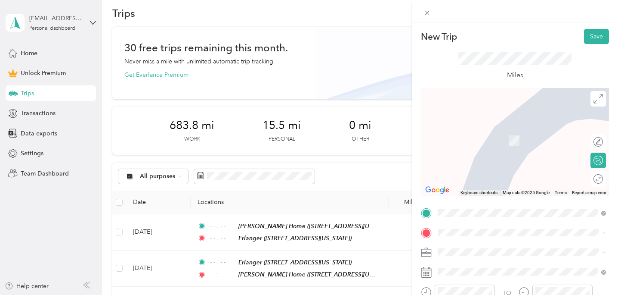
click at [491, 202] on div "[PERSON_NAME] Home [STREET_ADDRESS][US_STATE]" at bounding box center [497, 211] width 86 height 18
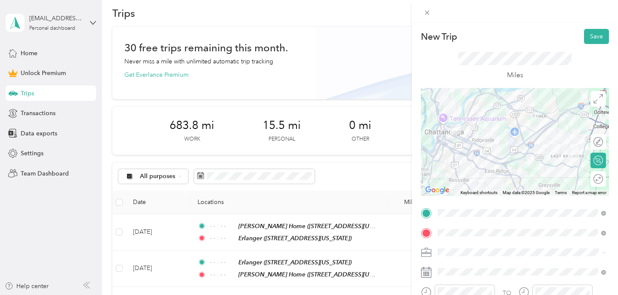
click at [469, 133] on li "Work" at bounding box center [522, 128] width 174 height 15
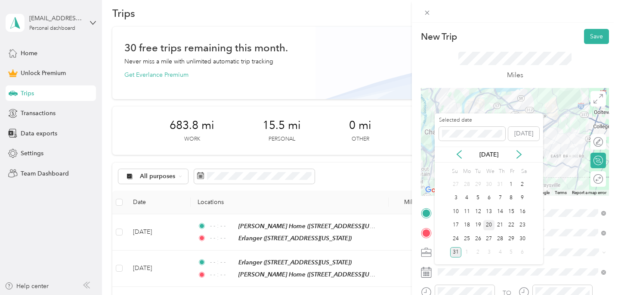
click at [489, 223] on div "20" at bounding box center [489, 225] width 11 height 11
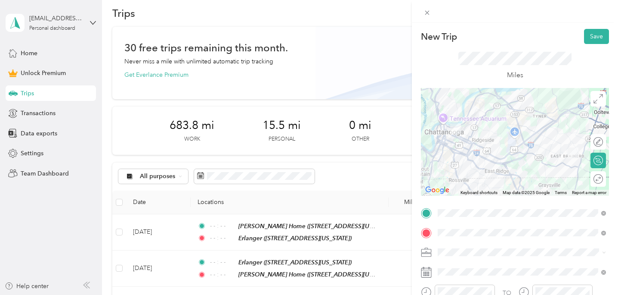
scroll to position [46, 0]
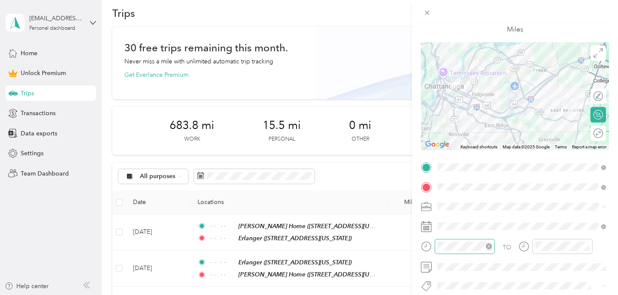
click at [490, 248] on icon "close-circle" at bounding box center [489, 246] width 6 height 6
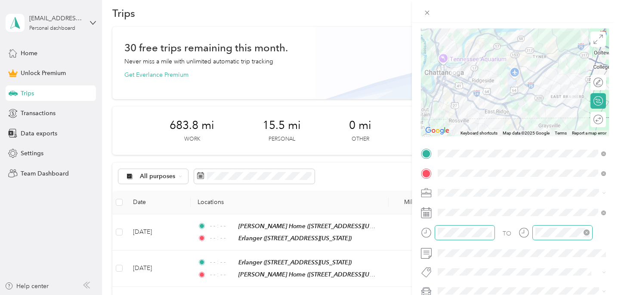
click at [588, 233] on icon "close-circle" at bounding box center [587, 232] width 6 height 6
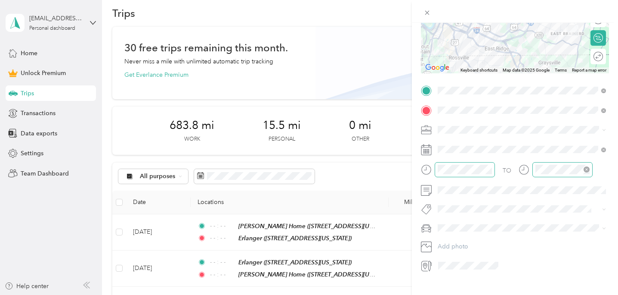
scroll to position [0, 0]
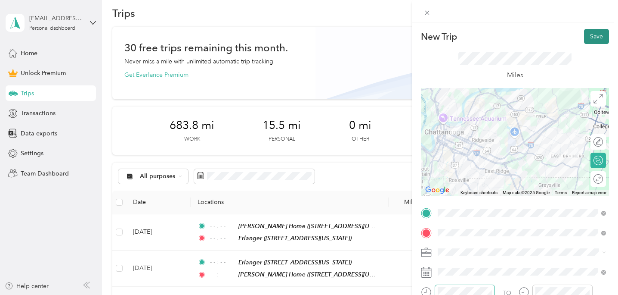
click at [599, 36] on button "Save" at bounding box center [596, 36] width 25 height 15
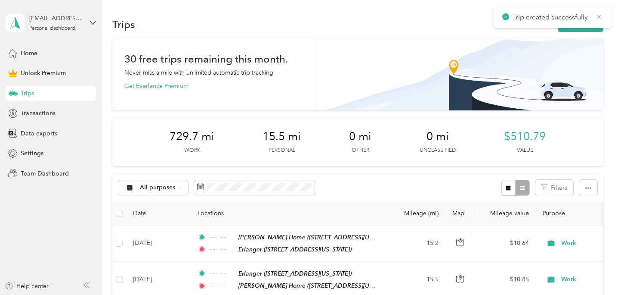
click at [599, 17] on icon at bounding box center [600, 17] width 4 height 4
click at [588, 23] on button "New trip" at bounding box center [581, 24] width 46 height 15
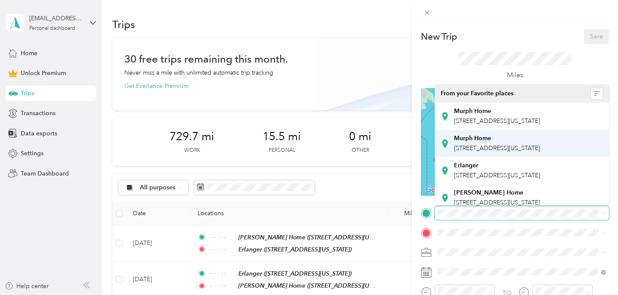
scroll to position [42, 0]
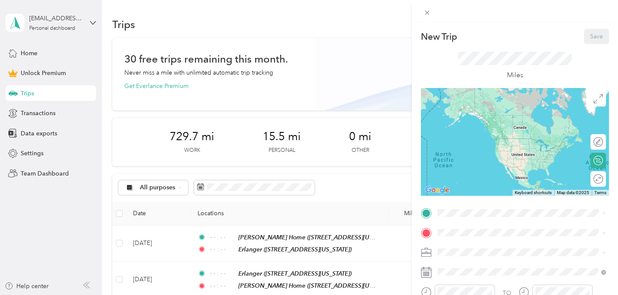
click at [479, 183] on div "[PERSON_NAME] Home [STREET_ADDRESS][US_STATE]" at bounding box center [497, 192] width 86 height 18
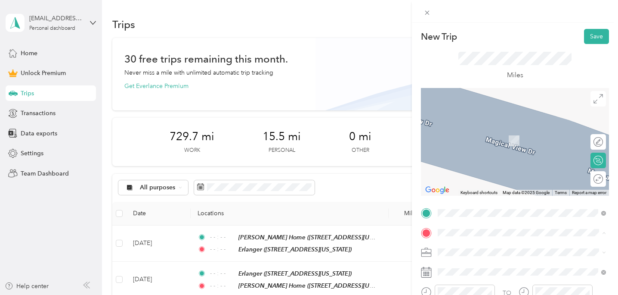
click at [481, 189] on div "Erlanger" at bounding box center [497, 185] width 86 height 8
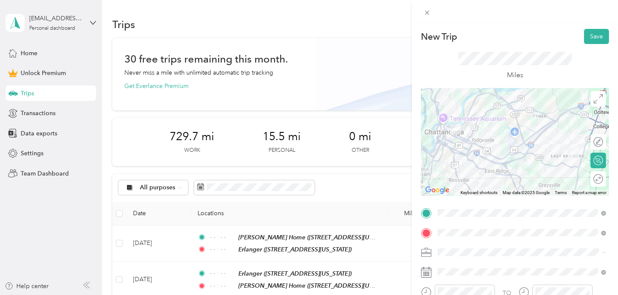
click at [465, 131] on div "Work" at bounding box center [522, 131] width 162 height 9
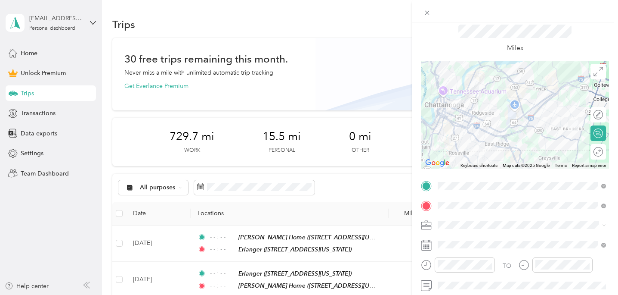
scroll to position [32, 0]
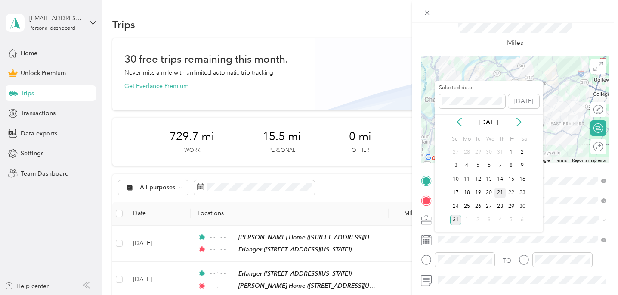
click at [503, 195] on div "21" at bounding box center [500, 192] width 11 height 11
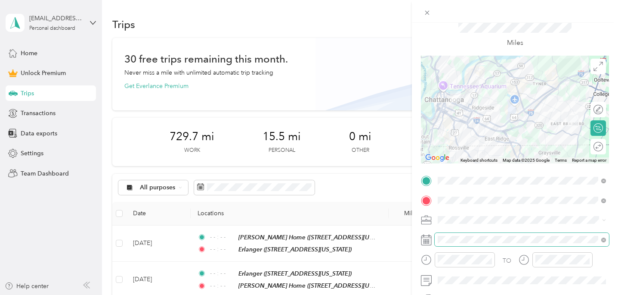
scroll to position [41, 0]
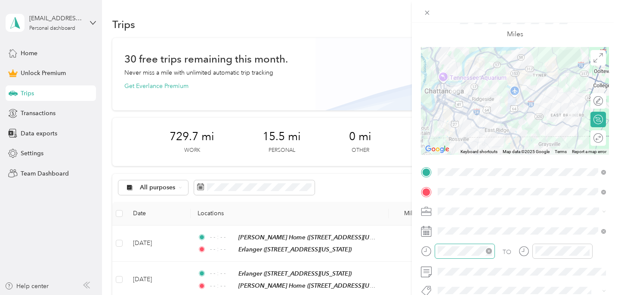
click at [489, 251] on icon "close-circle" at bounding box center [489, 251] width 6 height 6
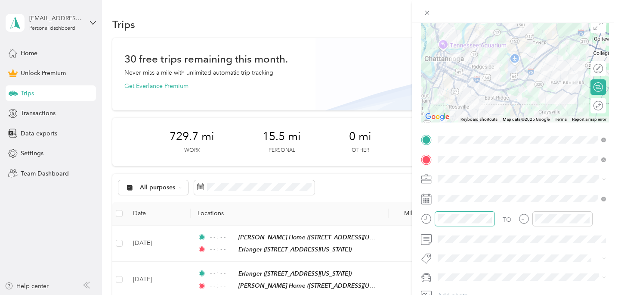
scroll to position [79, 0]
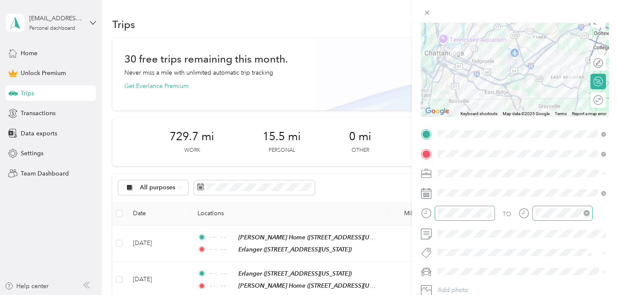
click at [589, 213] on icon "close-circle" at bounding box center [587, 213] width 6 height 6
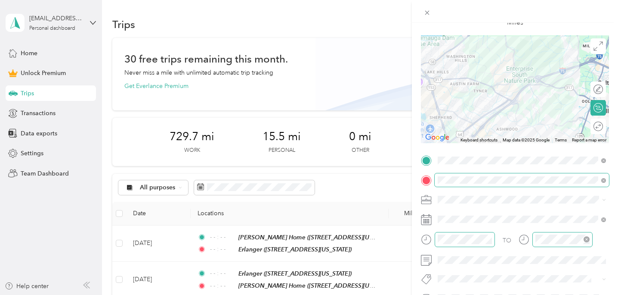
scroll to position [0, 0]
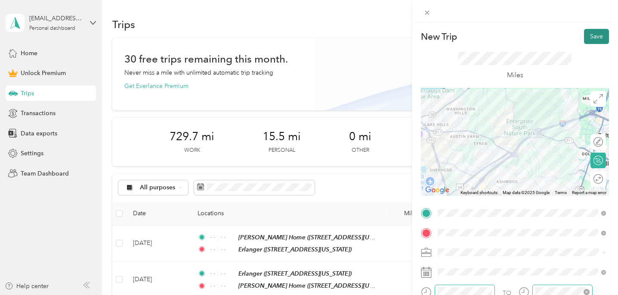
click at [600, 37] on button "Save" at bounding box center [596, 36] width 25 height 15
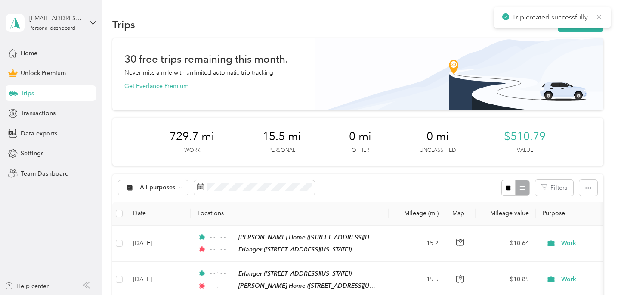
click at [599, 16] on icon at bounding box center [599, 17] width 7 height 8
click at [581, 24] on button "New trip" at bounding box center [581, 24] width 46 height 15
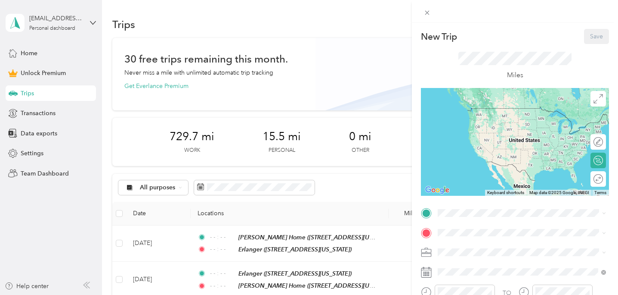
click at [478, 168] on strong "Erlanger" at bounding box center [466, 164] width 24 height 8
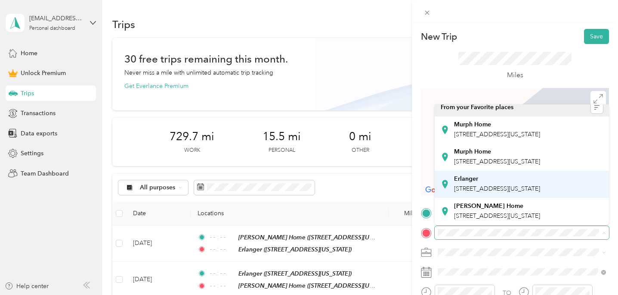
scroll to position [42, 0]
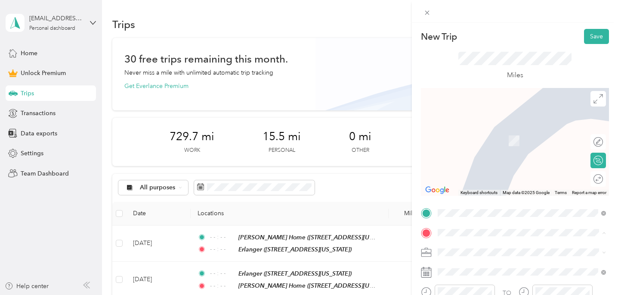
click at [472, 212] on span "[STREET_ADDRESS][US_STATE]" at bounding box center [497, 215] width 86 height 7
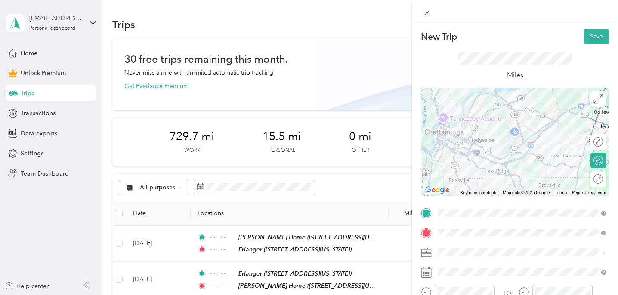
click at [463, 128] on div "Work" at bounding box center [522, 128] width 162 height 9
click at [511, 107] on div at bounding box center [515, 142] width 188 height 108
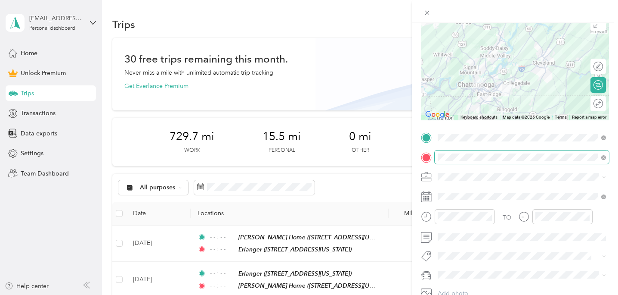
scroll to position [76, 0]
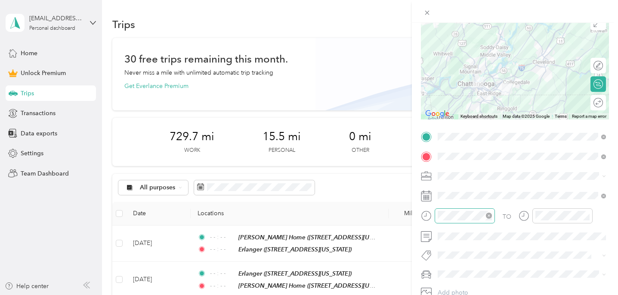
click at [490, 214] on icon "close-circle" at bounding box center [489, 215] width 6 height 6
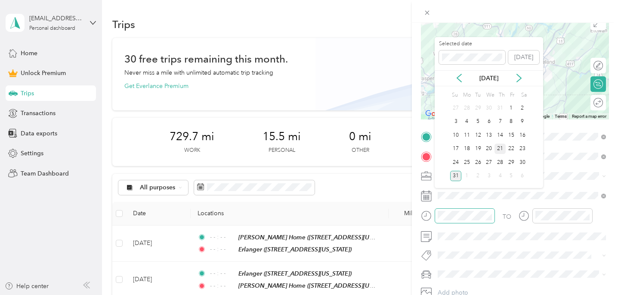
click at [501, 145] on div "21" at bounding box center [500, 148] width 11 height 11
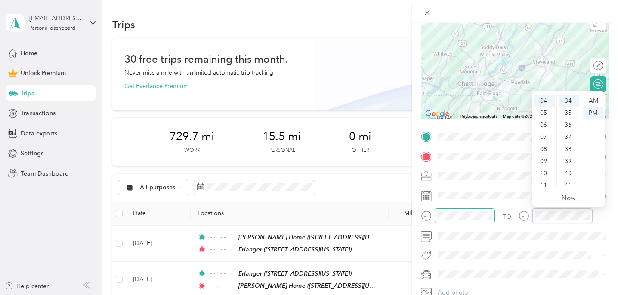
scroll to position [410, 0]
click at [587, 216] on icon "close-circle" at bounding box center [587, 215] width 6 height 6
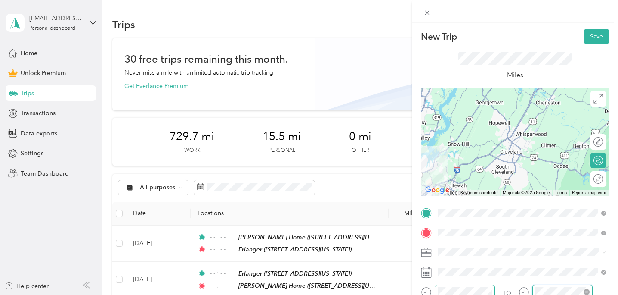
scroll to position [0, 0]
click at [594, 34] on button "Save" at bounding box center [596, 35] width 25 height 15
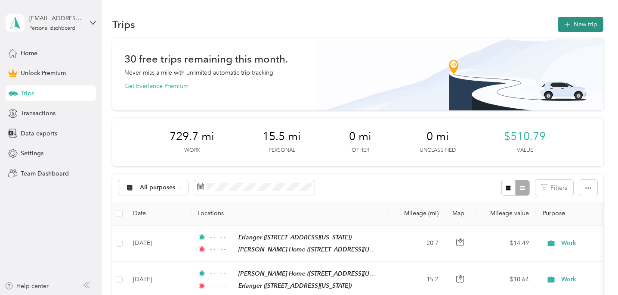
click at [586, 26] on button "New trip" at bounding box center [581, 24] width 46 height 15
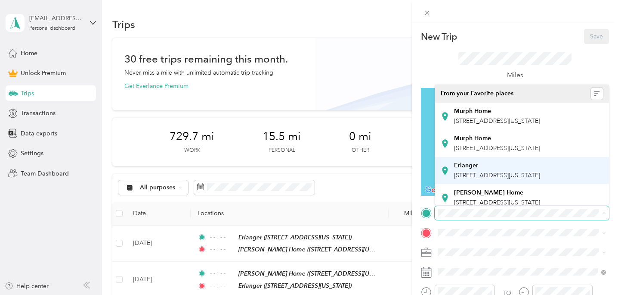
scroll to position [42, 0]
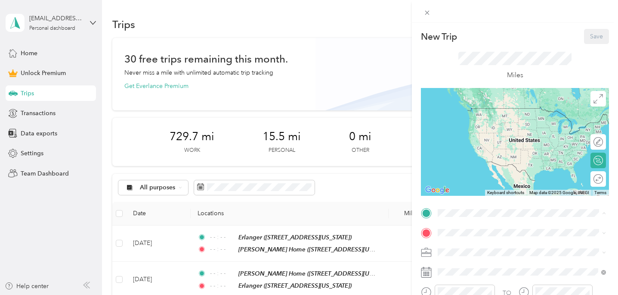
click at [490, 183] on div "[PERSON_NAME] Home [STREET_ADDRESS][US_STATE]" at bounding box center [497, 192] width 86 height 18
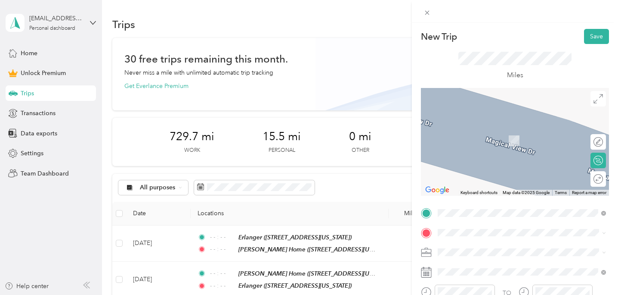
click at [483, 199] on div "Erlanger [STREET_ADDRESS][US_STATE]" at bounding box center [497, 189] width 86 height 18
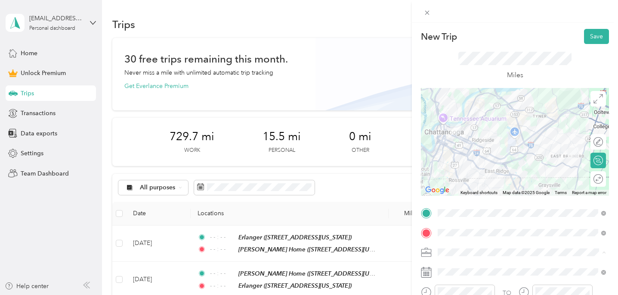
click at [469, 129] on div "Work" at bounding box center [522, 131] width 162 height 9
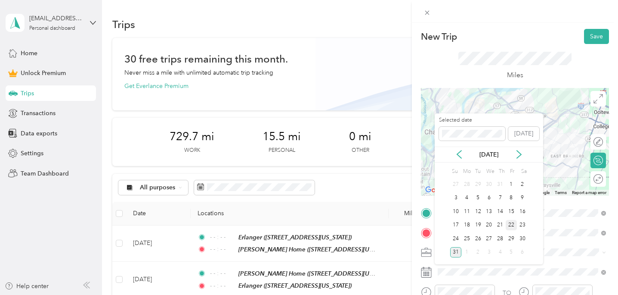
click at [512, 224] on div "22" at bounding box center [511, 225] width 11 height 11
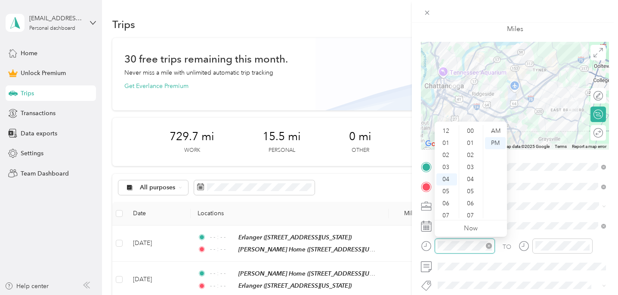
scroll to position [422, 0]
click at [489, 248] on icon "close-circle" at bounding box center [489, 245] width 6 height 6
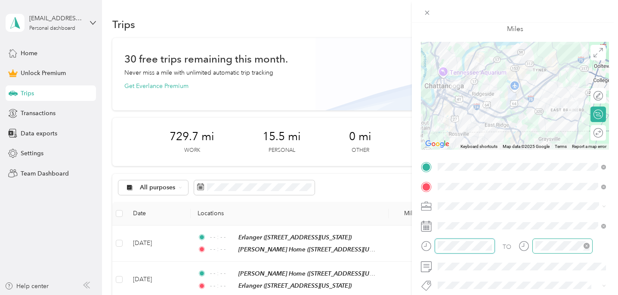
click at [587, 245] on icon "close-circle" at bounding box center [587, 245] width 6 height 6
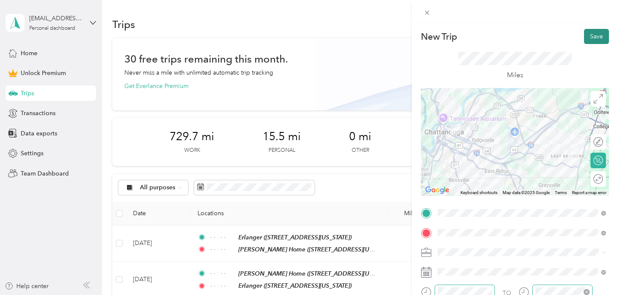
click at [599, 35] on button "Save" at bounding box center [596, 36] width 25 height 15
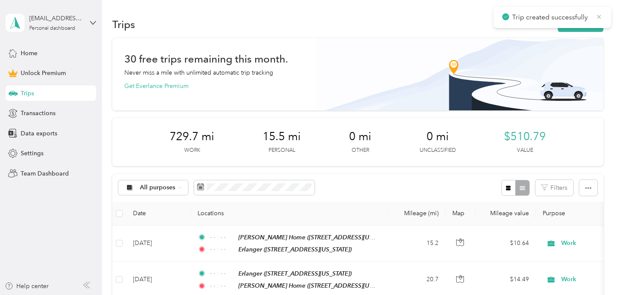
click at [602, 15] on icon at bounding box center [599, 17] width 7 height 8
click at [592, 24] on button "New trip" at bounding box center [581, 24] width 46 height 15
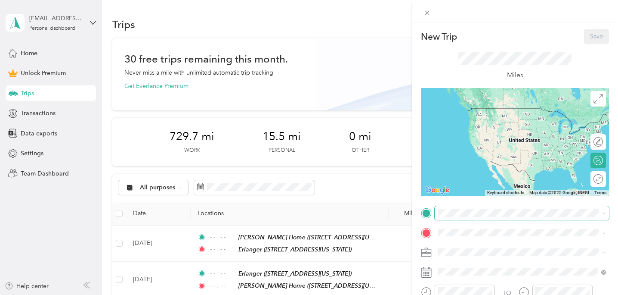
click at [478, 217] on span at bounding box center [522, 213] width 174 height 14
click at [471, 208] on span at bounding box center [522, 213] width 174 height 14
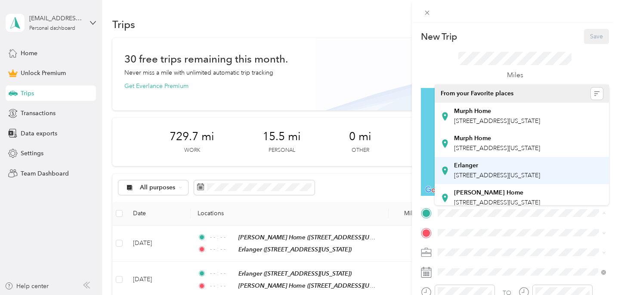
click at [472, 179] on span "[STREET_ADDRESS][US_STATE]" at bounding box center [497, 174] width 86 height 7
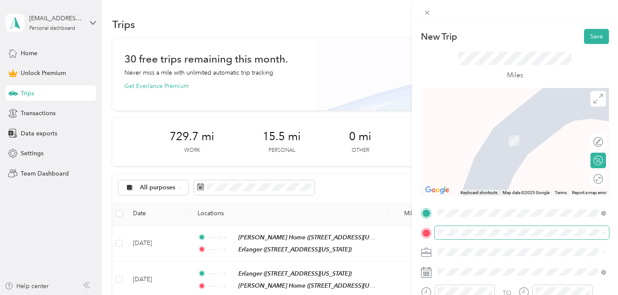
click at [452, 236] on span at bounding box center [522, 233] width 174 height 14
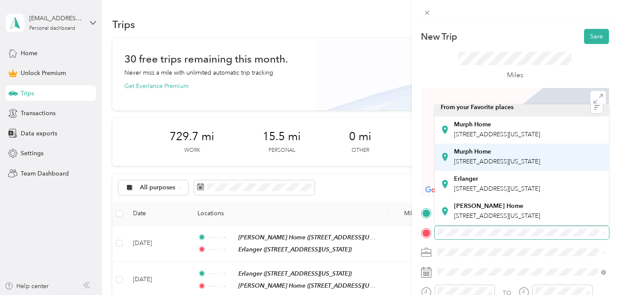
scroll to position [42, 0]
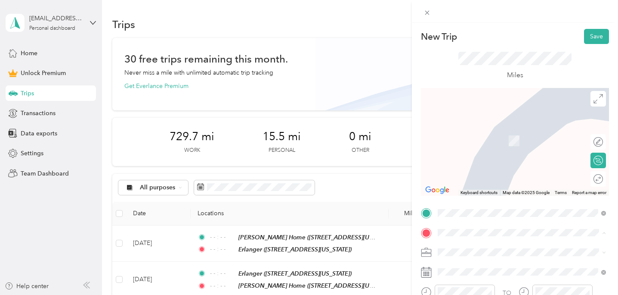
click at [482, 202] on strong "[PERSON_NAME] Home" at bounding box center [488, 206] width 69 height 8
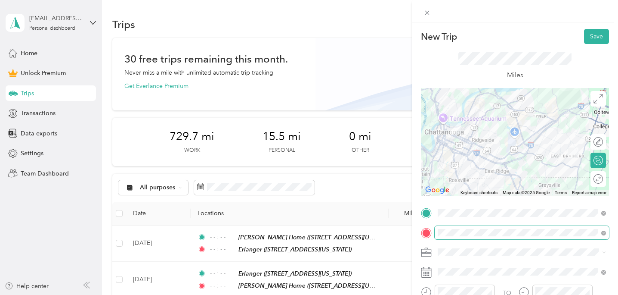
scroll to position [51, 0]
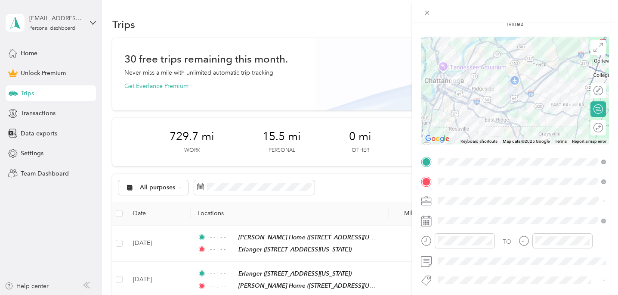
click at [489, 84] on li "Work" at bounding box center [522, 79] width 174 height 15
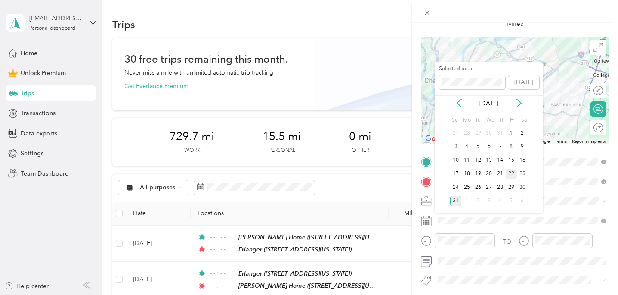
click at [512, 173] on div "22" at bounding box center [511, 173] width 11 height 11
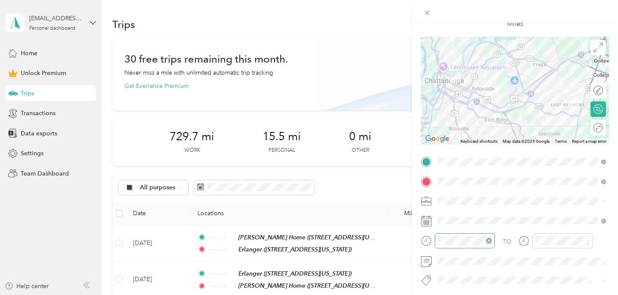
click at [490, 240] on icon "close-circle" at bounding box center [489, 240] width 6 height 6
click at [587, 241] on icon "close-circle" at bounding box center [587, 240] width 6 height 6
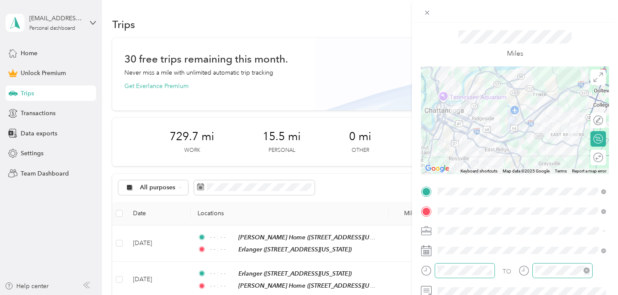
scroll to position [0, 0]
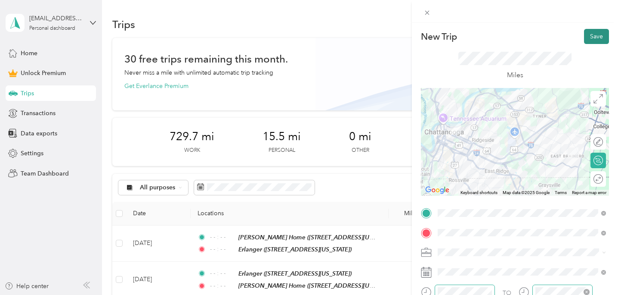
click at [596, 38] on button "Save" at bounding box center [596, 36] width 25 height 15
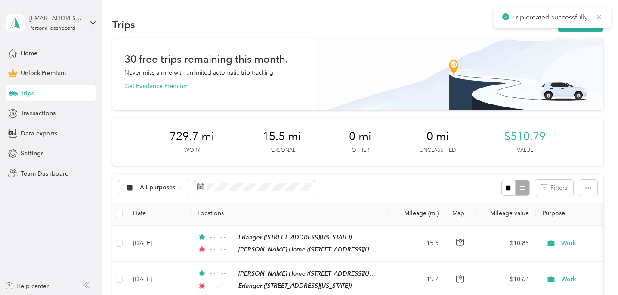
click at [601, 18] on icon at bounding box center [599, 17] width 7 height 8
click at [593, 21] on button "New trip" at bounding box center [581, 24] width 46 height 15
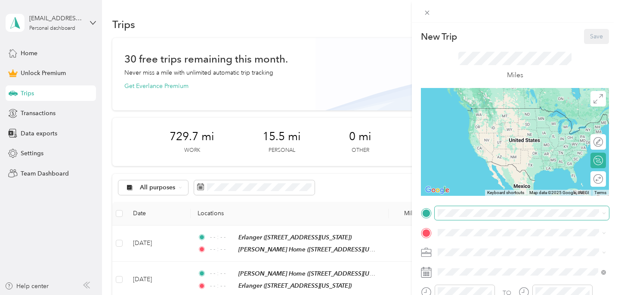
click at [481, 207] on span at bounding box center [522, 213] width 174 height 14
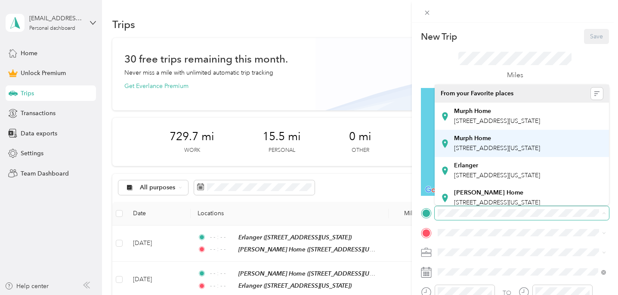
scroll to position [42, 0]
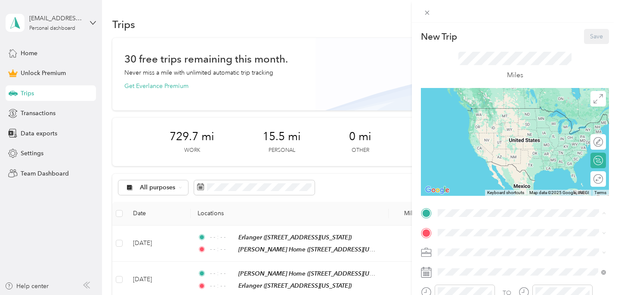
click at [474, 183] on strong "[PERSON_NAME] Home" at bounding box center [488, 187] width 69 height 8
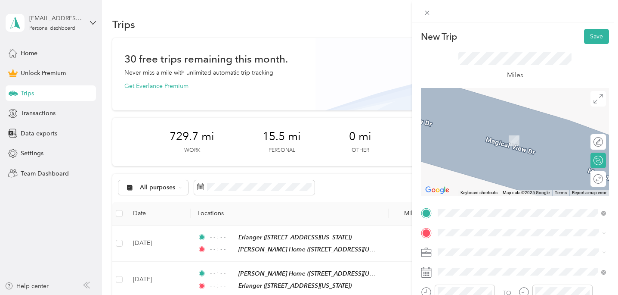
click at [481, 144] on div "Murph Home [STREET_ADDRESS][US_STATE]" at bounding box center [497, 135] width 86 height 18
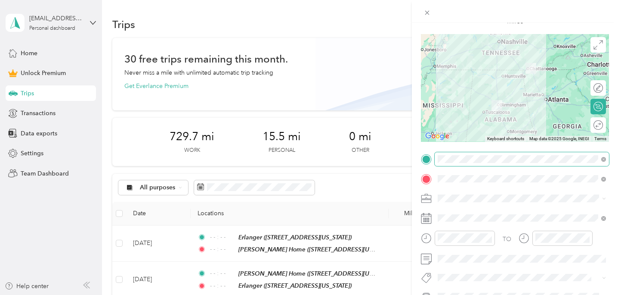
scroll to position [56, 0]
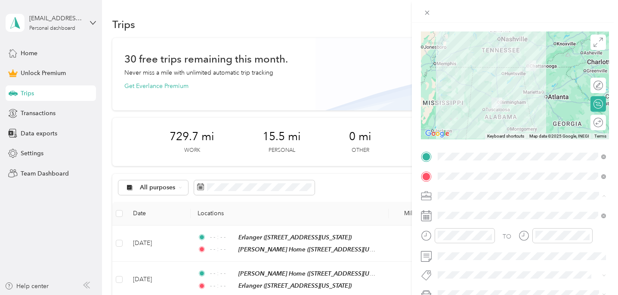
click at [459, 81] on ol "Work Personal Physician Other Charity Medical Moving Commute" at bounding box center [522, 127] width 174 height 121
click at [469, 220] on span at bounding box center [522, 215] width 174 height 14
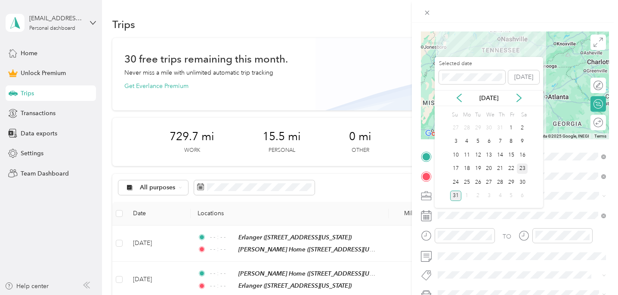
click at [525, 168] on div "23" at bounding box center [522, 168] width 11 height 11
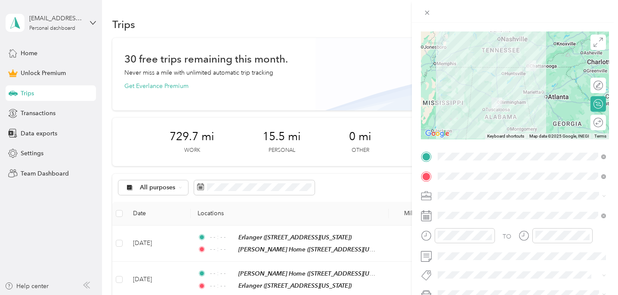
scroll to position [85, 0]
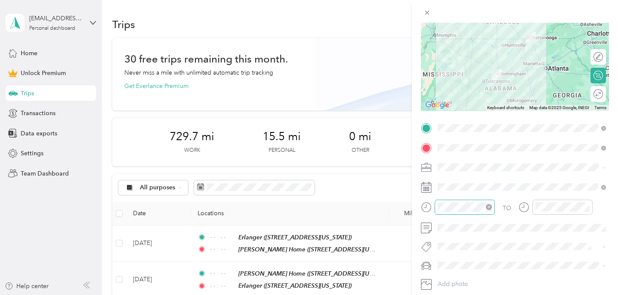
click at [490, 206] on icon "close-circle" at bounding box center [489, 207] width 6 height 6
click at [589, 209] on icon "close-circle" at bounding box center [587, 207] width 6 height 6
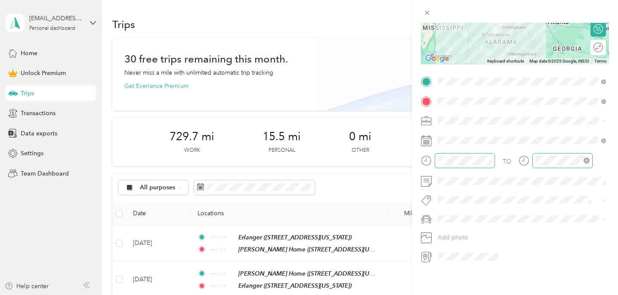
scroll to position [0, 0]
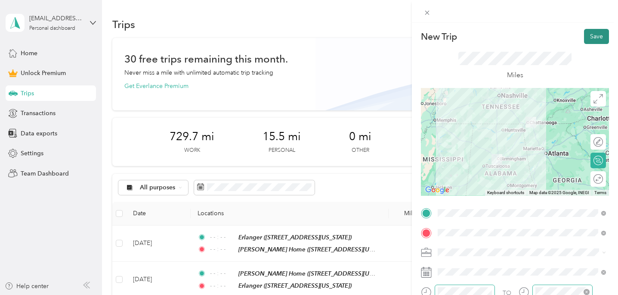
click at [596, 35] on button "Save" at bounding box center [596, 36] width 25 height 15
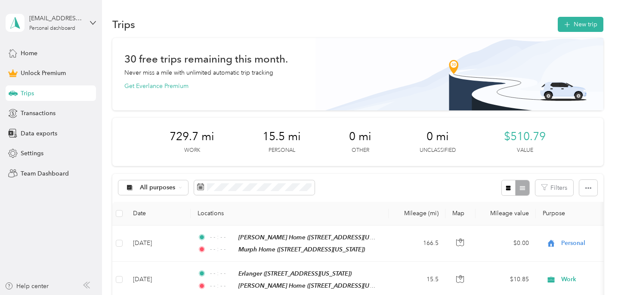
click at [352, 25] on div "Trips New trip" at bounding box center [357, 24] width 491 height 18
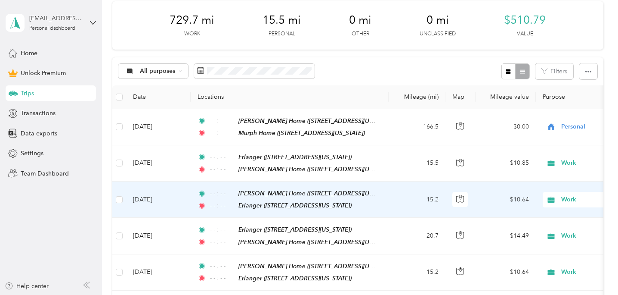
scroll to position [115, 0]
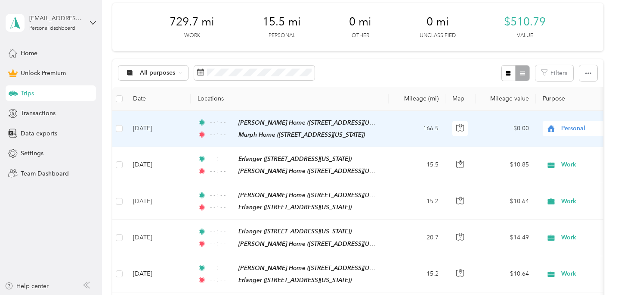
click at [569, 130] on span "Personal" at bounding box center [601, 128] width 79 height 9
click at [553, 147] on ol "Work Personal Physician Other Charity Medical Moving Commute" at bounding box center [565, 197] width 107 height 121
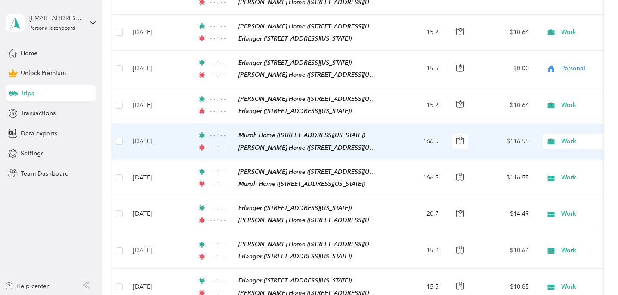
scroll to position [497, 0]
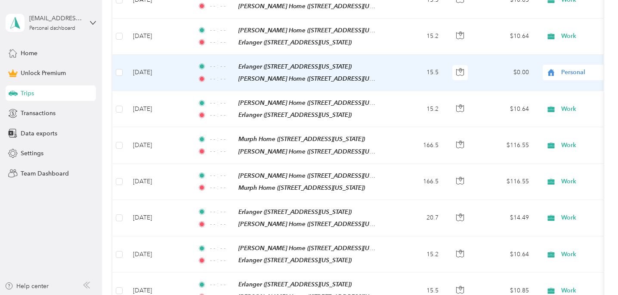
click at [582, 68] on span "Personal" at bounding box center [601, 72] width 79 height 9
click at [562, 87] on li "Work" at bounding box center [565, 84] width 107 height 15
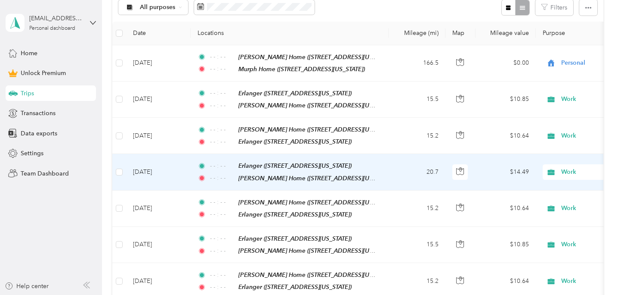
scroll to position [87, 0]
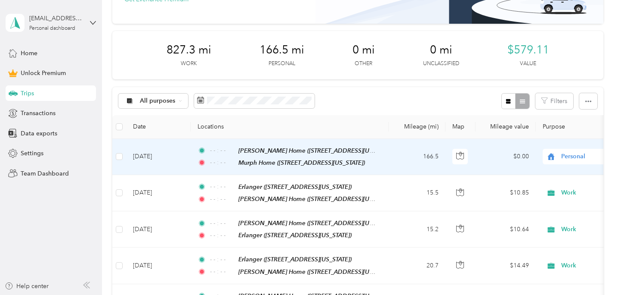
click at [579, 155] on span "Personal" at bounding box center [601, 156] width 79 height 9
click at [557, 171] on span "Work" at bounding box center [573, 172] width 80 height 9
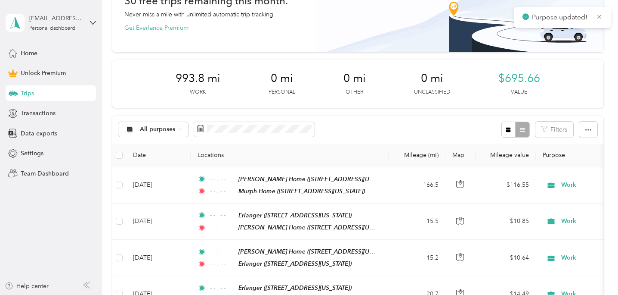
scroll to position [0, 0]
